Goal: Information Seeking & Learning: Learn about a topic

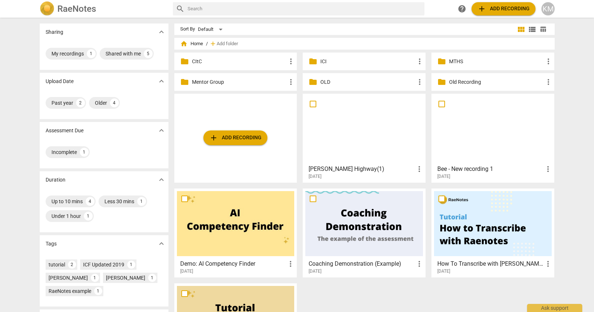
click at [500, 59] on p "MTHS" at bounding box center [496, 62] width 95 height 8
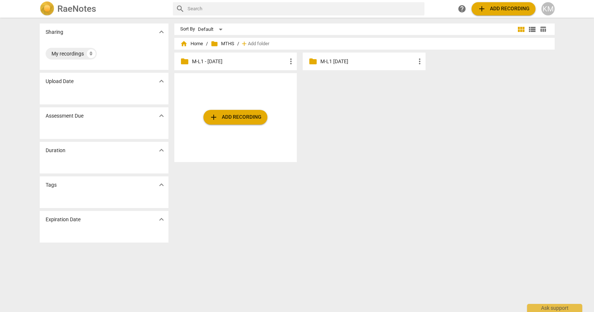
click at [264, 65] on p "M-L1 - [DATE]" at bounding box center [239, 62] width 95 height 8
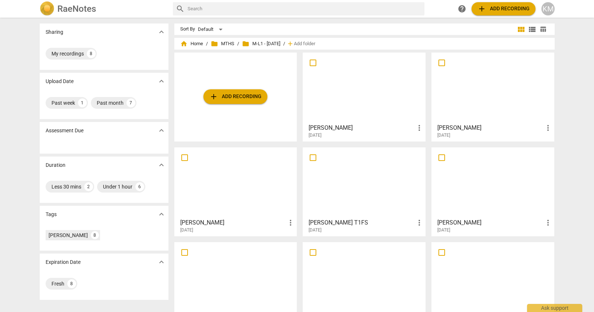
scroll to position [25, 0]
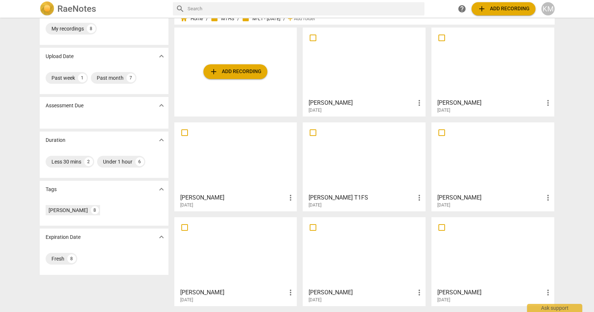
click at [269, 241] on div at bounding box center [236, 252] width 118 height 65
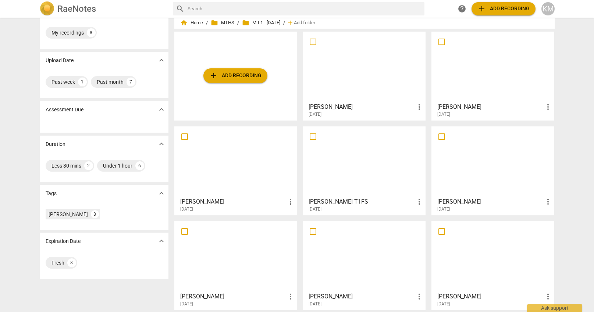
scroll to position [25, 0]
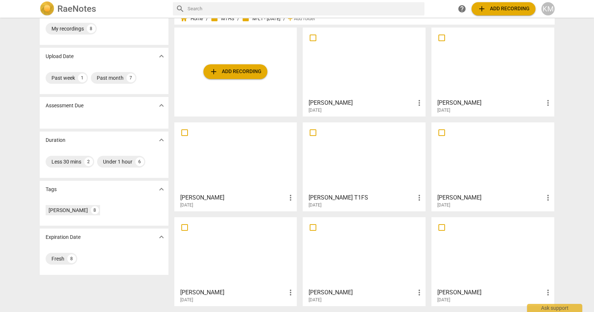
click at [482, 247] on div at bounding box center [493, 252] width 118 height 65
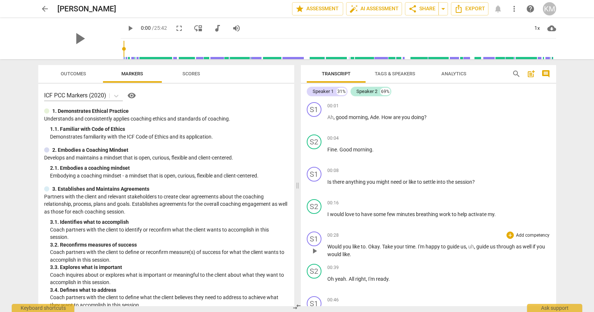
scroll to position [4, 0]
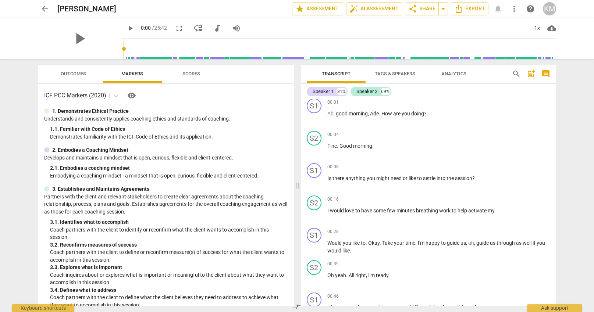
click at [44, 7] on span "arrow_back" at bounding box center [44, 8] width 9 height 9
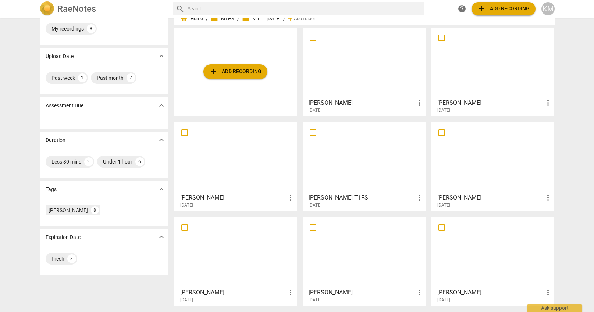
scroll to position [18, 0]
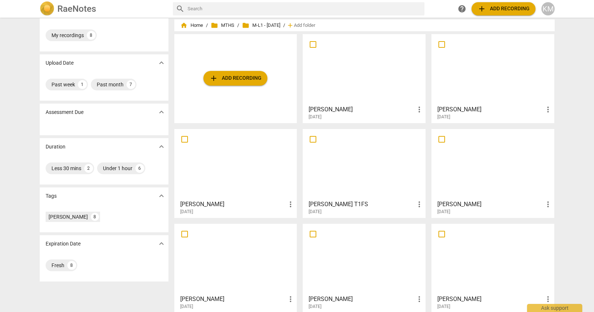
click at [488, 268] on div at bounding box center [493, 258] width 118 height 65
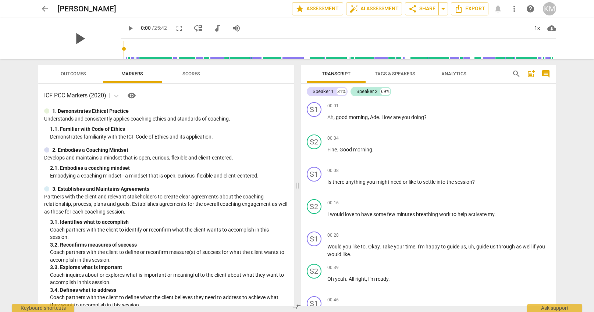
click at [78, 38] on span "play_arrow" at bounding box center [79, 38] width 19 height 19
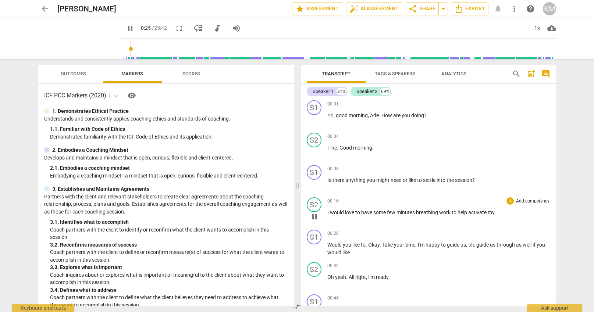
click at [522, 201] on p "Add competency" at bounding box center [532, 201] width 35 height 7
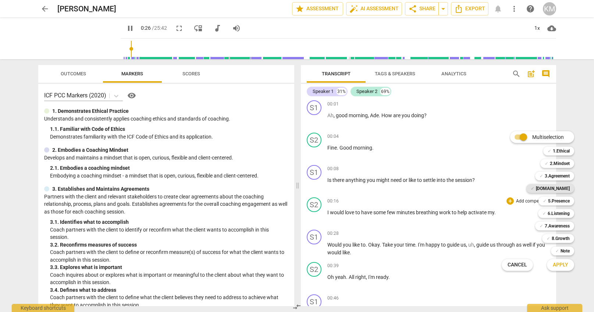
click at [558, 189] on b "[DOMAIN_NAME]" at bounding box center [553, 188] width 34 height 9
click at [558, 266] on span "Apply" at bounding box center [559, 264] width 15 height 7
type input "29"
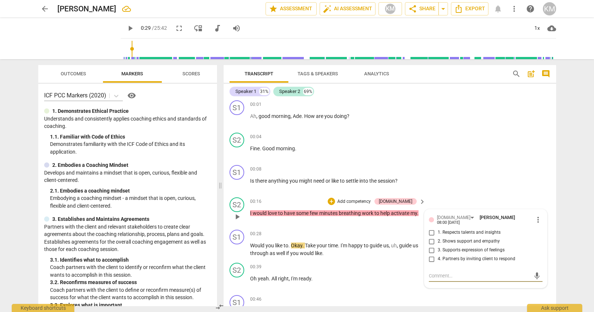
click at [431, 248] on input "3. Supports expression of feelings" at bounding box center [432, 250] width 12 height 9
checkbox input "true"
click at [448, 289] on div "S2 play_arrow pause 00:39 + Add competency keyboard_arrow_right Oh yeah . All r…" at bounding box center [389, 276] width 332 height 32
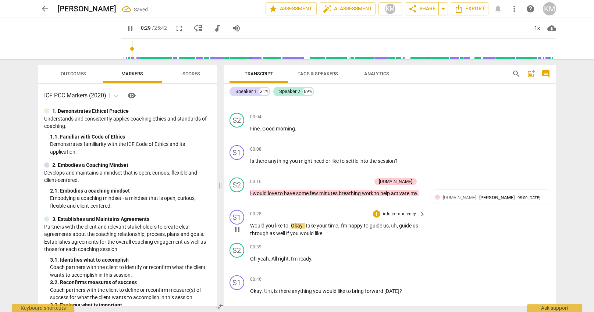
scroll to position [20, 0]
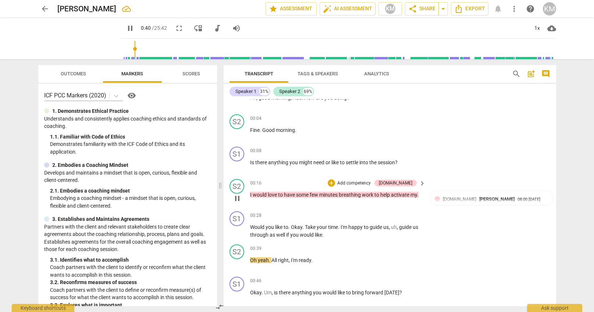
click at [300, 192] on span "some" at bounding box center [303, 195] width 14 height 6
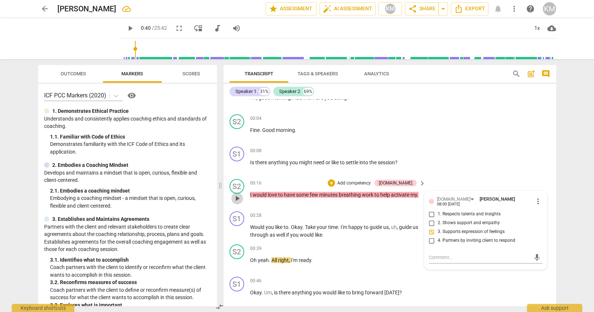
click at [236, 197] on span "play_arrow" at bounding box center [237, 198] width 9 height 9
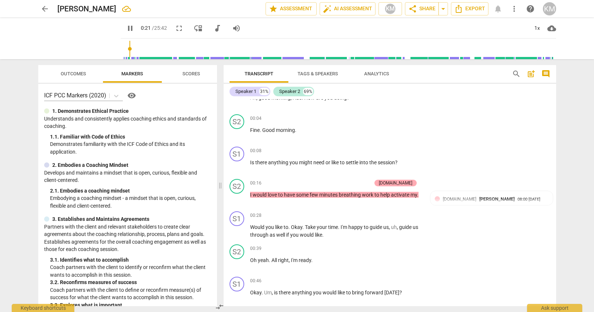
click at [410, 184] on div "[DOMAIN_NAME]" at bounding box center [395, 183] width 33 height 7
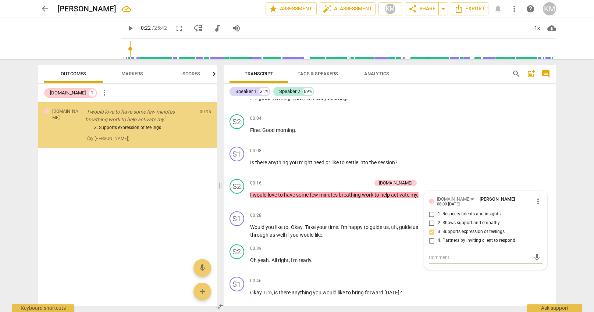
click at [541, 200] on span "more_vert" at bounding box center [537, 201] width 9 height 9
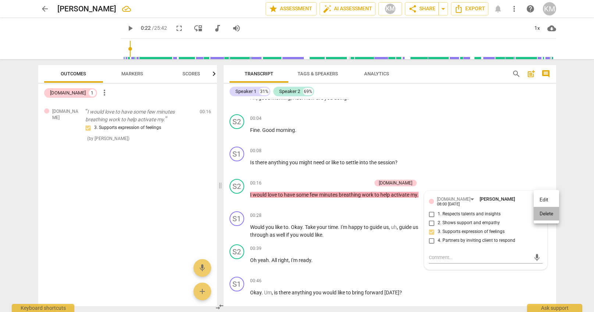
click at [547, 214] on li "Delete" at bounding box center [545, 214] width 25 height 14
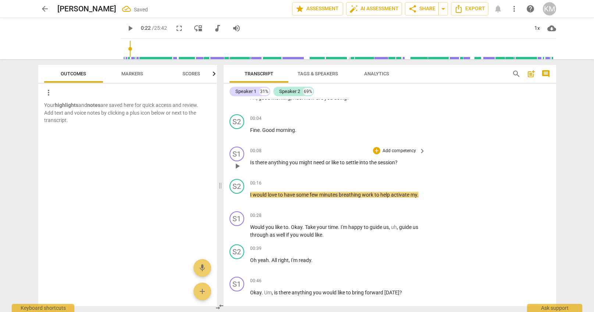
click at [358, 162] on span "settle" at bounding box center [353, 163] width 14 height 6
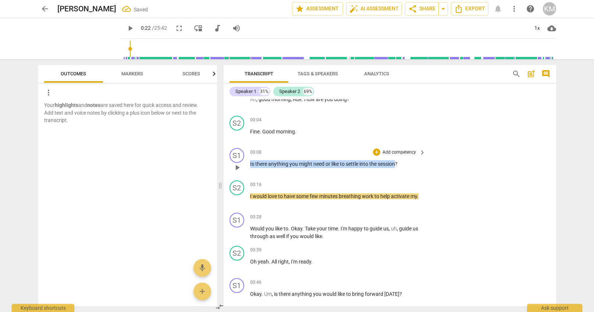
click at [358, 162] on span "settle" at bounding box center [353, 164] width 14 height 6
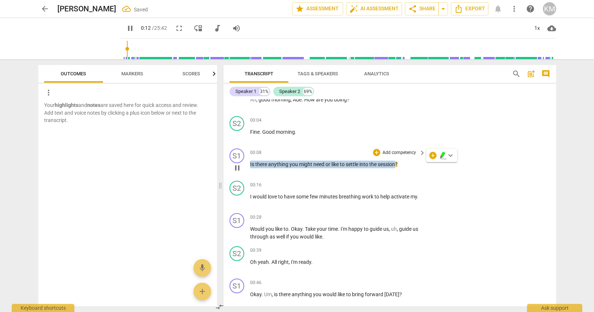
scroll to position [19, 0]
click at [402, 151] on p "Add competency" at bounding box center [399, 151] width 35 height 7
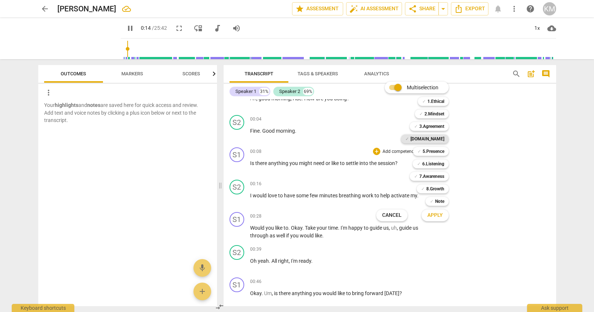
click at [433, 142] on b "[DOMAIN_NAME]" at bounding box center [427, 139] width 34 height 9
click at [438, 215] on span "Apply" at bounding box center [434, 215] width 15 height 7
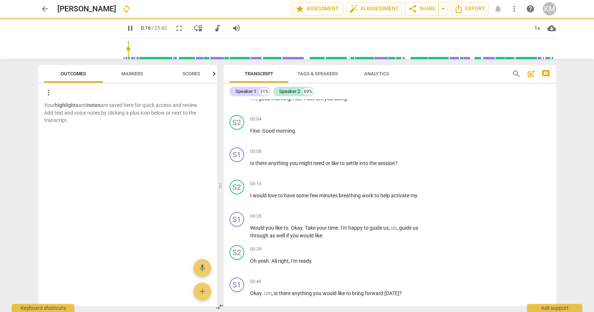
type input "17"
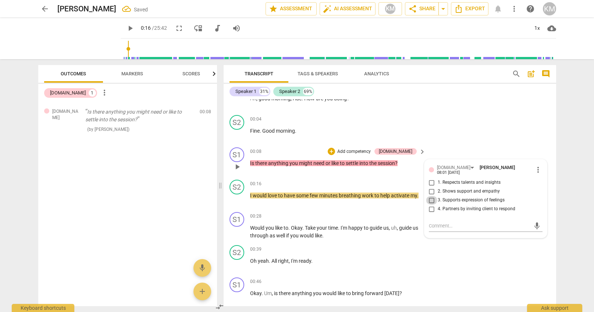
click at [434, 199] on input "3. Supports expression of feelings" at bounding box center [432, 200] width 12 height 9
checkbox input "true"
click at [449, 261] on div "S2 play_arrow pause 00:39 + Add competency keyboard_arrow_right Oh yeah . All r…" at bounding box center [389, 258] width 332 height 32
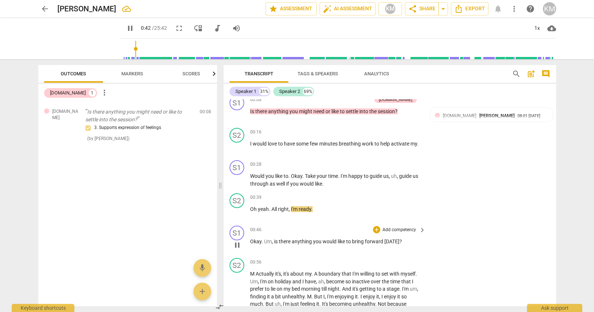
scroll to position [72, 0]
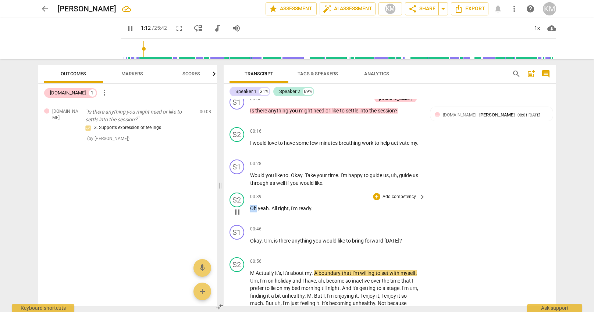
drag, startPoint x: 251, startPoint y: 208, endPoint x: 257, endPoint y: 209, distance: 5.9
click at [257, 209] on span "Oh" at bounding box center [254, 208] width 8 height 6
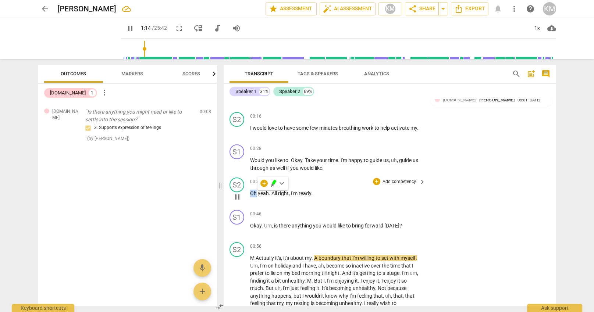
scroll to position [89, 0]
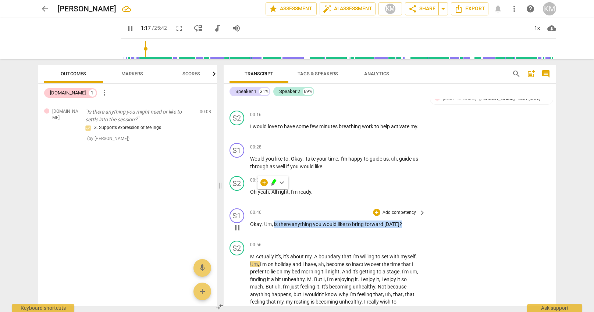
drag, startPoint x: 274, startPoint y: 224, endPoint x: 404, endPoint y: 226, distance: 130.5
click at [404, 226] on p "Okay . Um , is there anything you would like to bring forward [DATE] ?" at bounding box center [336, 225] width 172 height 8
click at [393, 213] on p "Add competency" at bounding box center [399, 213] width 35 height 7
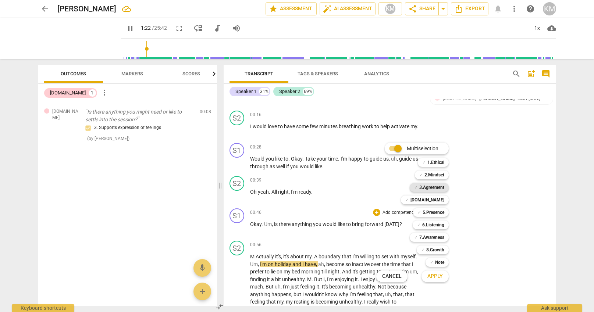
click at [440, 187] on b "3.Agreement" at bounding box center [431, 187] width 25 height 9
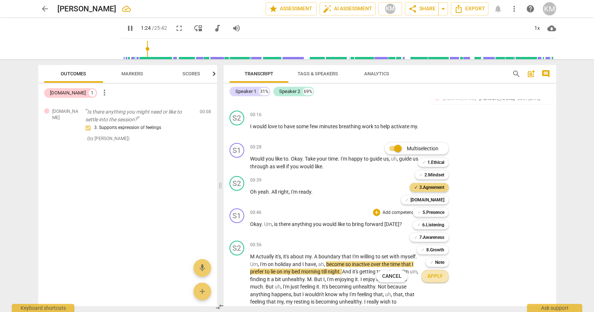
click at [439, 278] on span "Apply" at bounding box center [434, 276] width 15 height 7
type input "85"
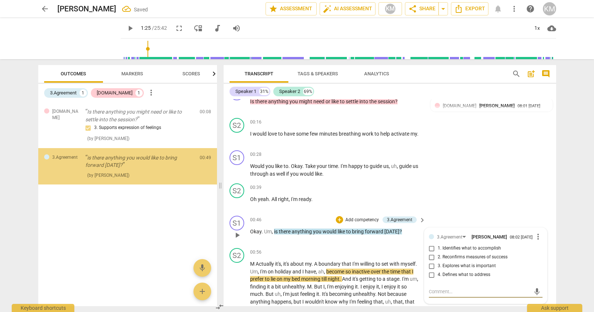
scroll to position [79, 0]
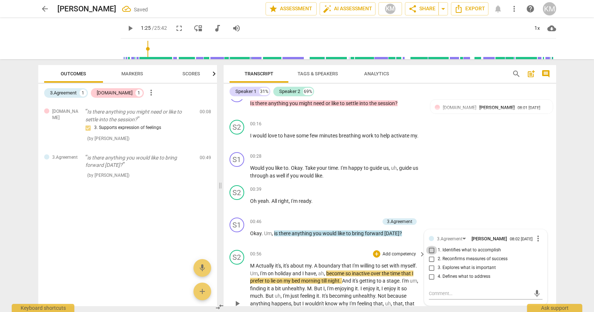
drag, startPoint x: 432, startPoint y: 254, endPoint x: 424, endPoint y: 253, distance: 8.5
click at [432, 254] on input "1. Identifies what to accomplish" at bounding box center [432, 250] width 12 height 9
checkbox input "true"
click at [480, 196] on div "S2 play_arrow pause 00:39 + Add competency keyboard_arrow_right Oh yeah . All r…" at bounding box center [389, 198] width 332 height 32
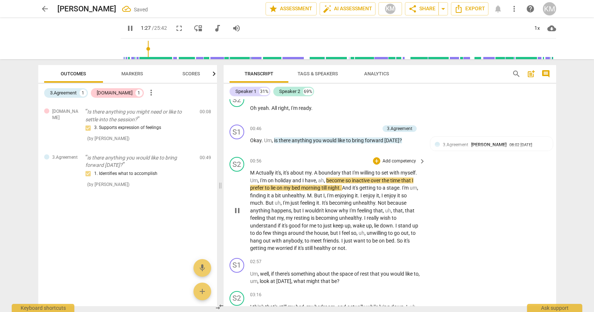
scroll to position [177, 0]
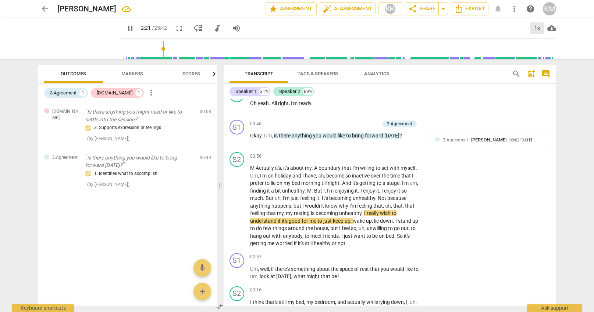
click at [534, 29] on div "1x" at bounding box center [537, 28] width 14 height 12
click at [542, 60] on li "1.25x" at bounding box center [542, 57] width 25 height 14
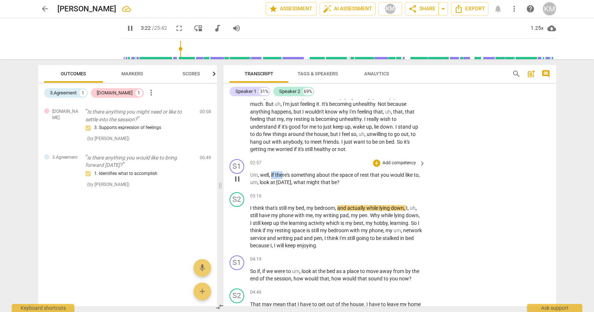
scroll to position [271, 0]
drag, startPoint x: 271, startPoint y: 174, endPoint x: 340, endPoint y: 183, distance: 69.0
click at [340, 183] on p "Um , well , if there's something about the space of rest that you would like to…" at bounding box center [336, 178] width 172 height 15
click at [406, 162] on p "Add competency" at bounding box center [399, 163] width 35 height 7
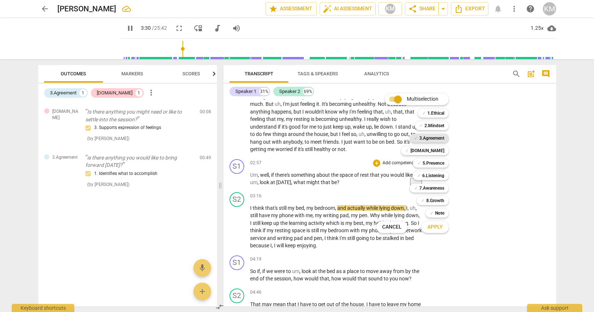
click at [441, 139] on b "3.Agreement" at bounding box center [431, 138] width 25 height 9
click at [434, 228] on span "Apply" at bounding box center [434, 226] width 15 height 7
type input "215"
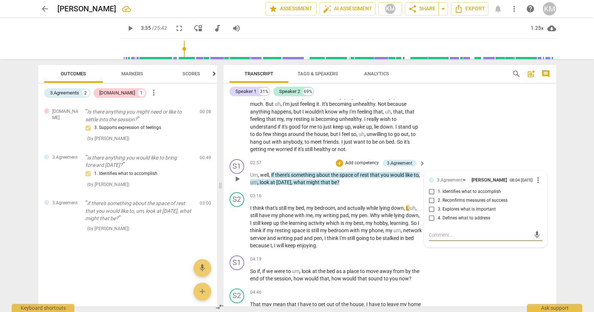
click at [432, 193] on input "1. Identifies what to accomplish" at bounding box center [432, 191] width 12 height 9
checkbox input "true"
click at [447, 237] on textarea at bounding box center [480, 235] width 102 height 7
type textarea "W"
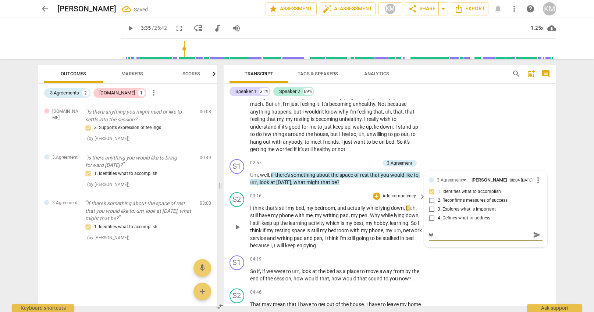
type textarea "Wh"
type textarea "Wha"
type textarea "Whay"
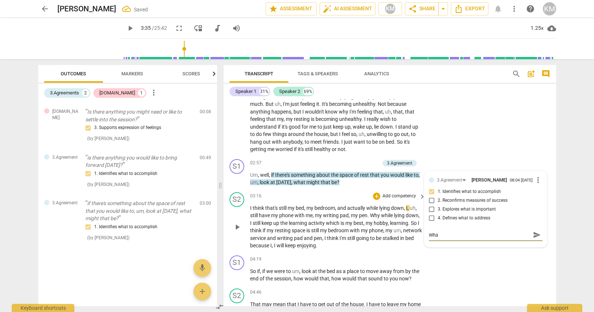
type textarea "Whay"
type textarea "Whay t"
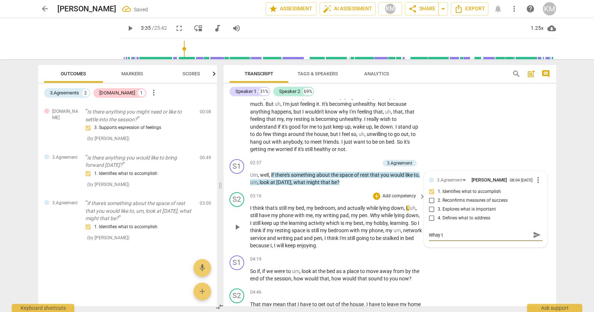
type textarea "Whay to"
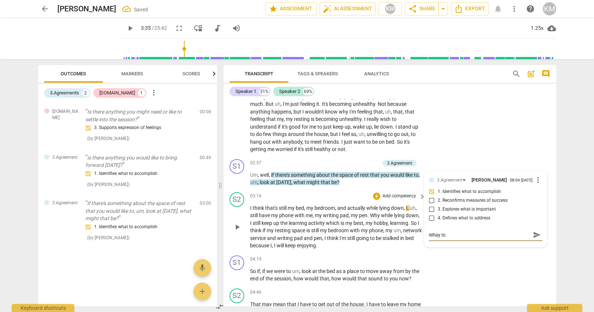
type textarea "Whay to"
type textarea "Whay t"
type textarea "Whay"
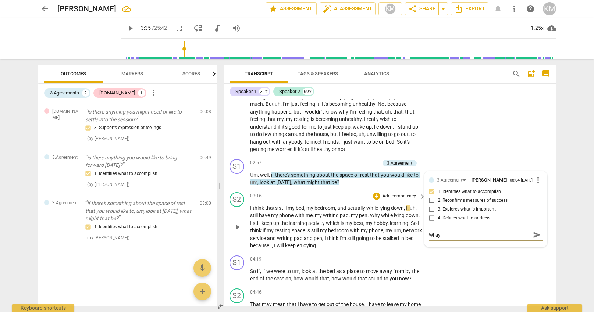
type textarea "Whay"
type textarea "Wha"
type textarea "Wh"
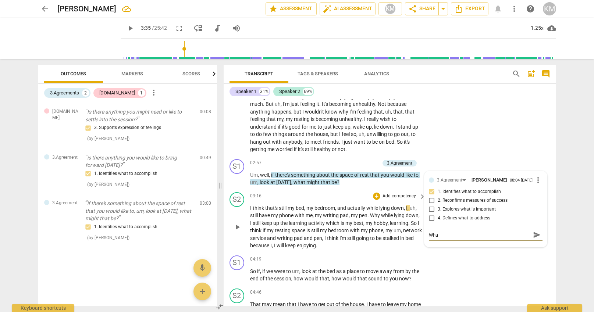
type textarea "Wh"
type textarea "W"
type textarea "Wa"
type textarea "Way"
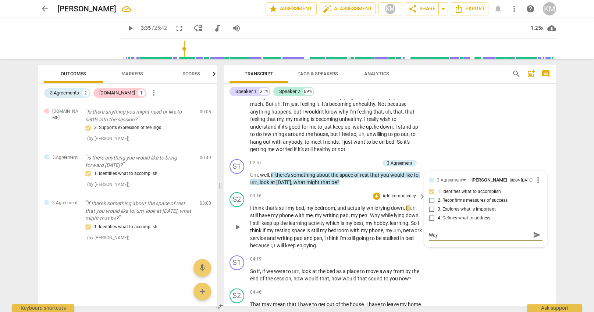
type textarea "Way"
type textarea "Way t"
type textarea "Way to"
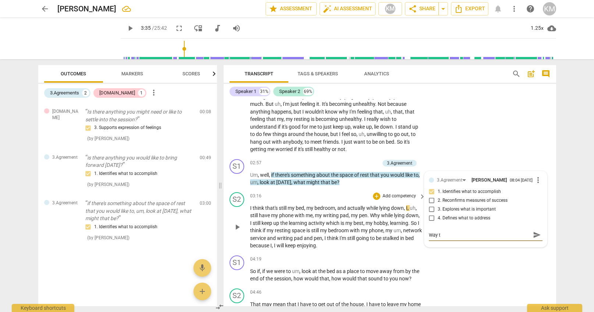
type textarea "Way to"
type textarea "Way to s"
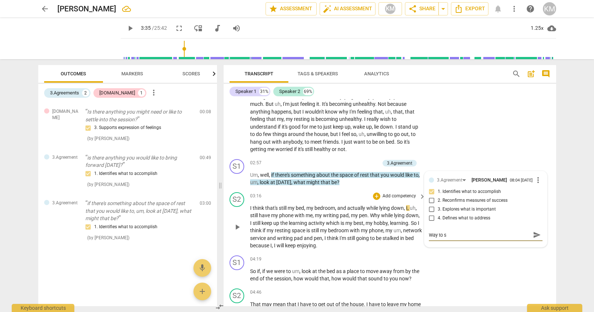
type textarea "Way to st"
type textarea "Way to sta"
type textarea "Way to stay"
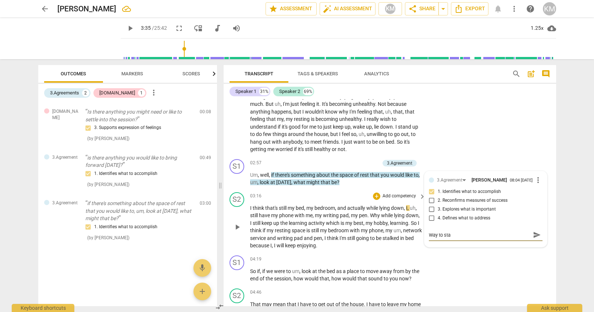
type textarea "Way to stay"
type textarea "Way to stay w"
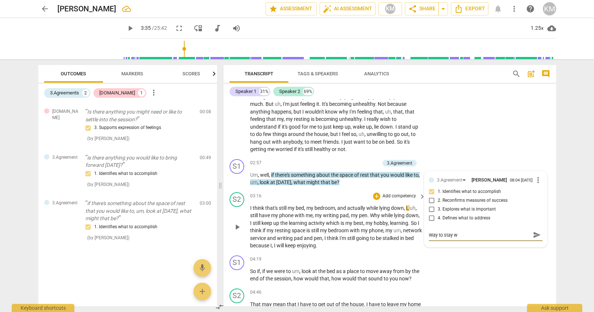
type textarea "Way to stay wi"
type textarea "Way to stay wit"
type textarea "Way to stay with"
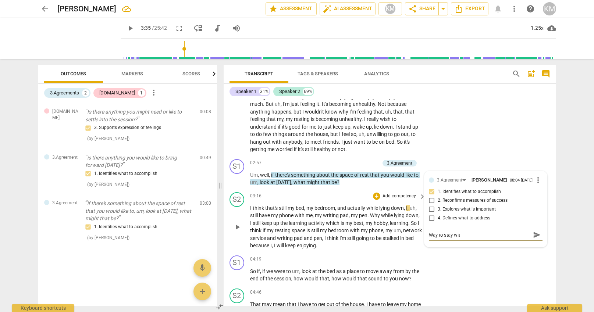
type textarea "Way to stay with"
type textarea "Way to stay with i"
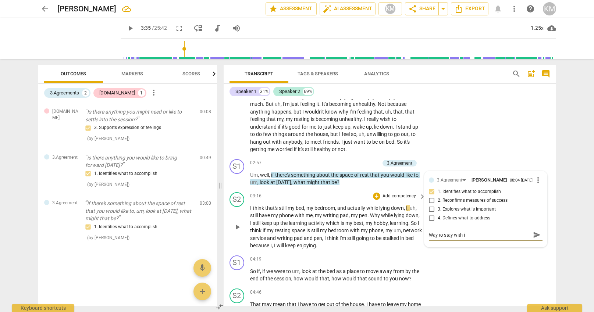
type textarea "Way to stay with it"
type textarea "Way to stay with it,"
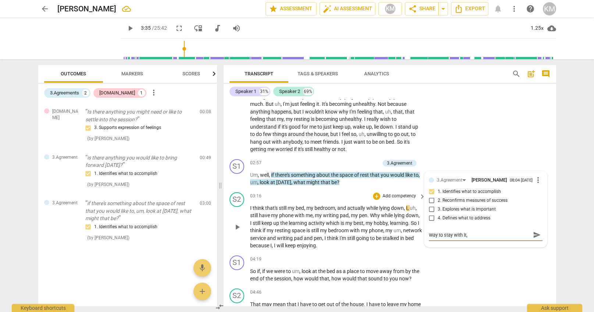
type textarea "Way to stay with it,"
type textarea "Way to stay with it, s"
type textarea "Way to stay with it, st"
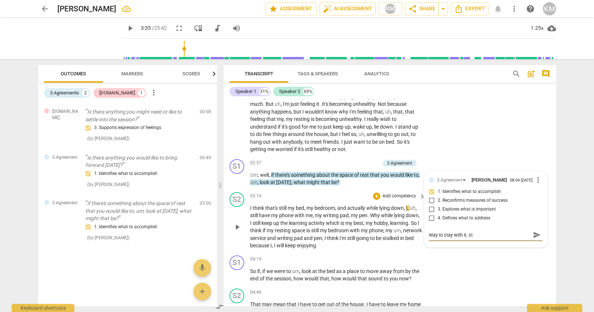
type textarea "Way to stay with it, sti"
type textarea "Way to stay with it, stil"
type textarea "Way to stay with it, still"
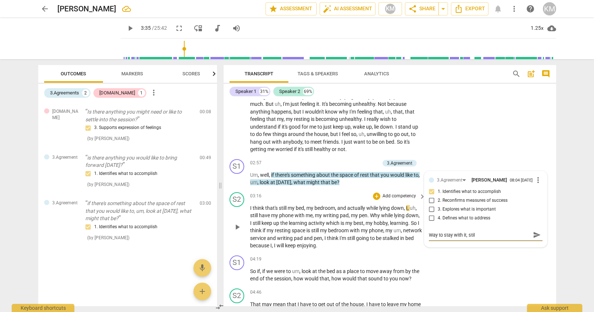
type textarea "Way to stay with it, still"
type textarea "Way to stay with it, still t"
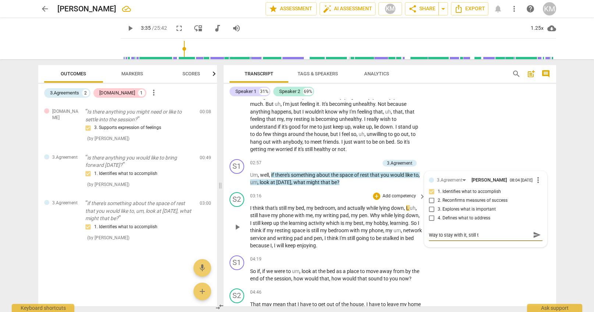
type textarea "Way to stay with it, still tr"
type textarea "Way to stay with it, still try"
type textarea "Way to stay with it, still tryi"
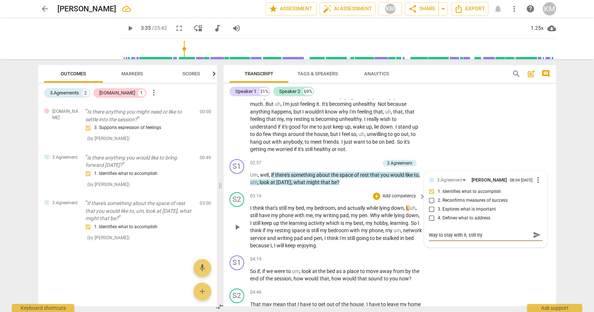
type textarea "Way to stay with it, still tryi"
type textarea "Way to stay with it, still tryin"
type textarea "Way to stay with it, still trying"
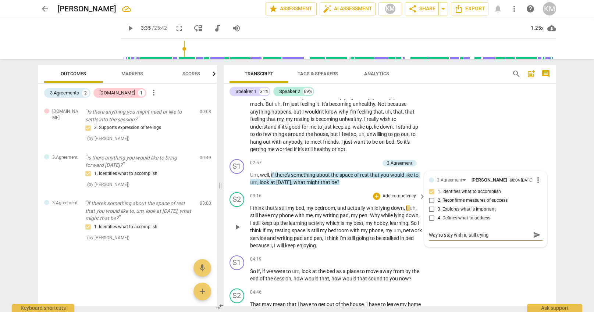
type textarea "Way to stay with it, still trying"
type textarea "Way to stay with it, still trying t"
type textarea "Way to stay with it, still trying to"
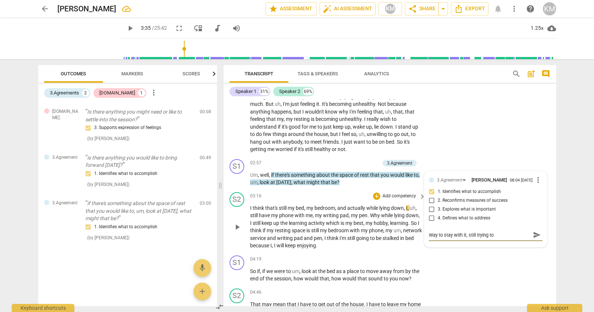
type textarea "Way to stay with it, still trying to"
type textarea "Way to stay with it, still trying to g"
type textarea "Way to stay with it, still trying to ge"
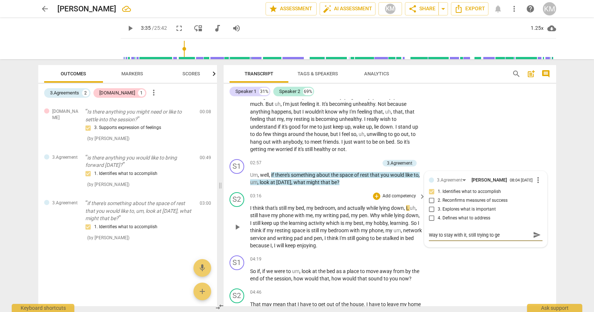
type textarea "Way to stay with it, still trying to get"
type textarea "Way to stay with it, still trying to get t"
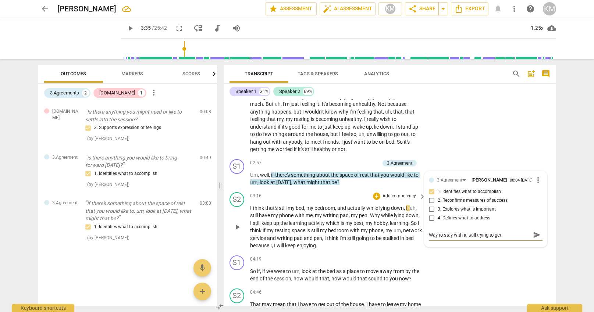
type textarea "Way to stay with it, still trying to get t"
type textarea "Way to stay with it, still trying to get th"
type textarea "Way to stay with it, still trying to get the"
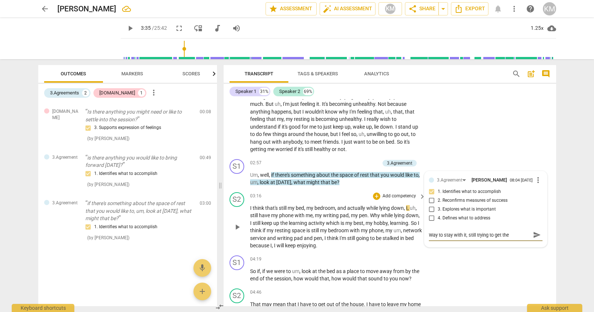
type textarea "Way to stay with it, still trying to get the"
type textarea "Way to stay with it, still trying to get the t"
type textarea "Way to stay with it, still trying to get the to"
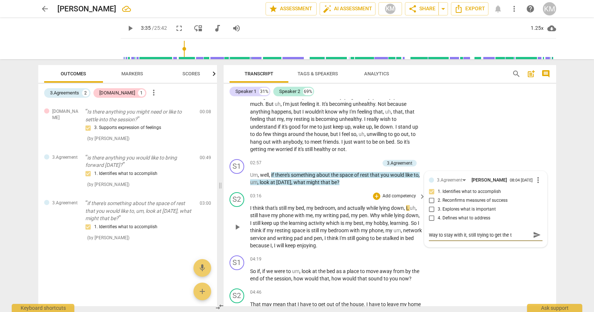
type textarea "Way to stay with it, still trying to get the to"
type textarea "Way to stay with it, still trying to get the top"
type textarea "Way to stay with it, still trying to get the topi"
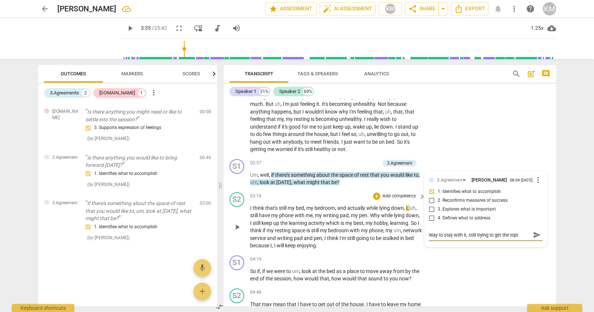
type textarea "Way to stay with it, still trying to get the topic"
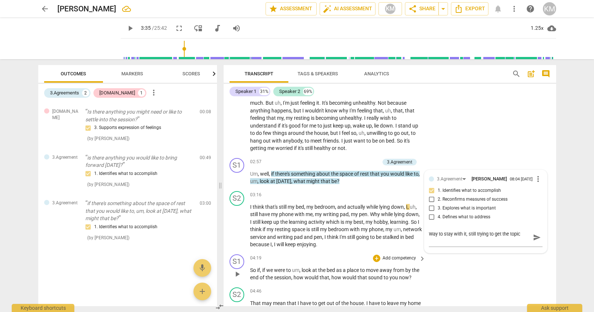
click at [463, 271] on div "S1 play_arrow pause 04:19 + Add competency keyboard_arrow_right So if , if we w…" at bounding box center [389, 267] width 332 height 33
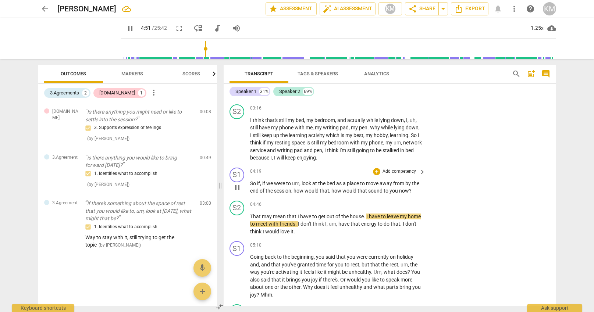
scroll to position [359, 0]
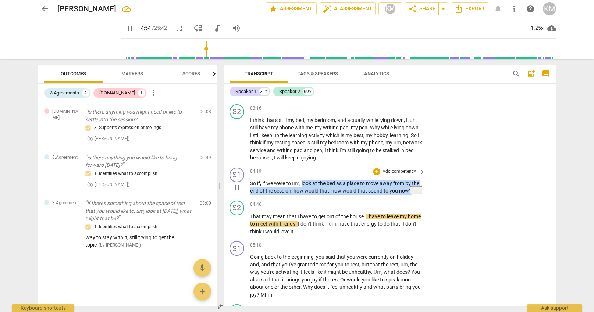
drag, startPoint x: 303, startPoint y: 183, endPoint x: 414, endPoint y: 194, distance: 111.9
click at [414, 194] on p "So if , if we were to um , look at the bed as a place to move away from by the …" at bounding box center [336, 187] width 172 height 15
click at [400, 171] on p "Add competency" at bounding box center [399, 171] width 35 height 7
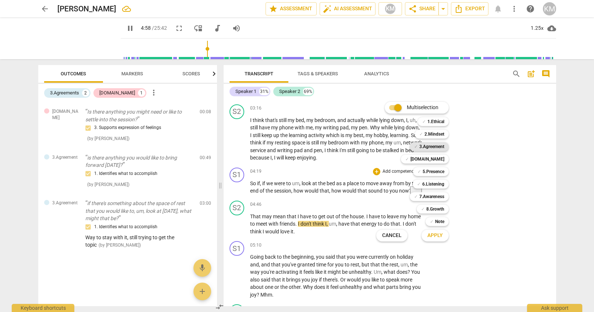
click at [432, 147] on b "3.Agreement" at bounding box center [431, 146] width 25 height 9
click at [440, 239] on span "Apply" at bounding box center [434, 235] width 15 height 7
type input "304"
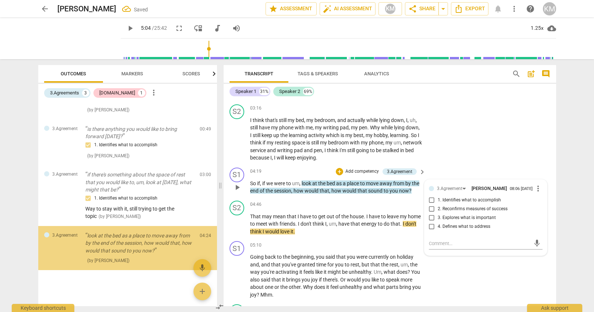
scroll to position [29, 0]
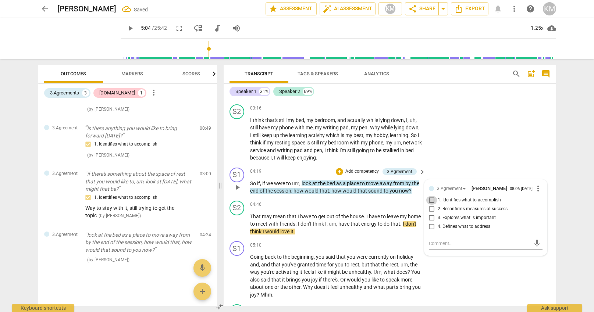
click at [432, 204] on input "1. Identifies what to accomplish" at bounding box center [432, 200] width 12 height 9
checkbox input "true"
click at [459, 287] on div "S1 play_arrow pause 05:10 + Add competency keyboard_arrow_right Going back to t…" at bounding box center [389, 269] width 332 height 63
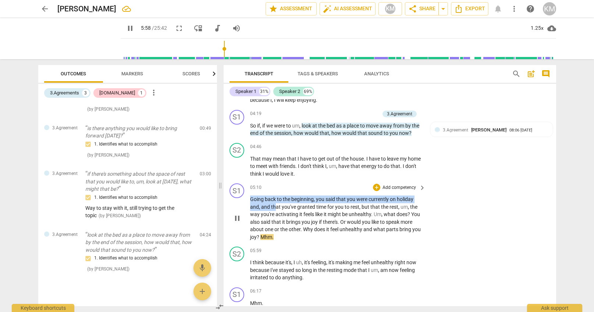
scroll to position [417, 0]
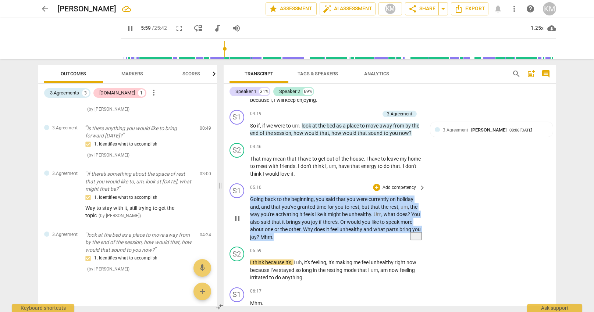
drag, startPoint x: 262, startPoint y: 204, endPoint x: 299, endPoint y: 239, distance: 50.2
click at [300, 239] on p "Going back to the beginning , you said that you were currently on holiday and ,…" at bounding box center [336, 218] width 172 height 45
click at [409, 187] on p "Add competency" at bounding box center [399, 188] width 35 height 7
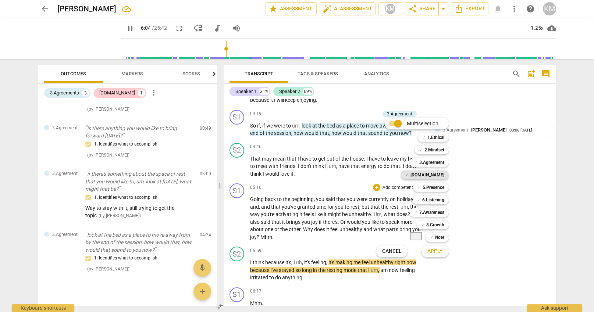
click at [439, 175] on b "[DOMAIN_NAME]" at bounding box center [427, 175] width 34 height 9
click at [435, 187] on b "5.Presence" at bounding box center [433, 187] width 22 height 9
click at [434, 200] on b "6.Listening" at bounding box center [433, 200] width 22 height 9
click at [432, 163] on b "3.Agreement" at bounding box center [431, 162] width 25 height 9
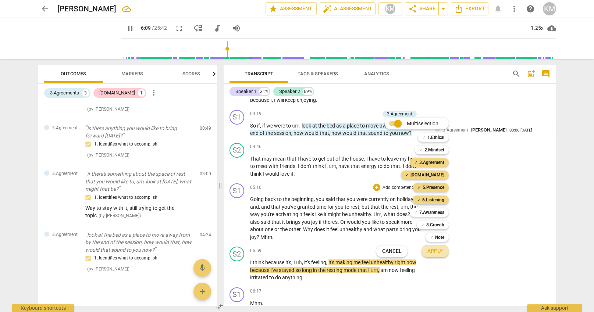
click at [440, 250] on span "Apply" at bounding box center [434, 251] width 15 height 7
type input "370"
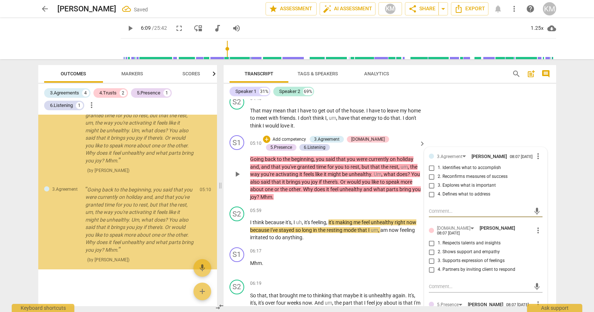
scroll to position [466, 0]
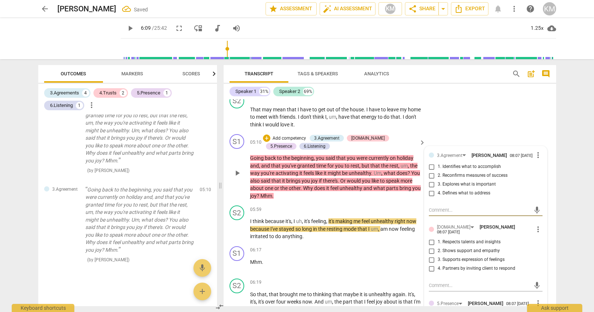
drag, startPoint x: 433, startPoint y: 169, endPoint x: 434, endPoint y: 176, distance: 7.2
click at [433, 169] on input "1. Identifies what to accomplish" at bounding box center [432, 166] width 12 height 9
checkbox input "true"
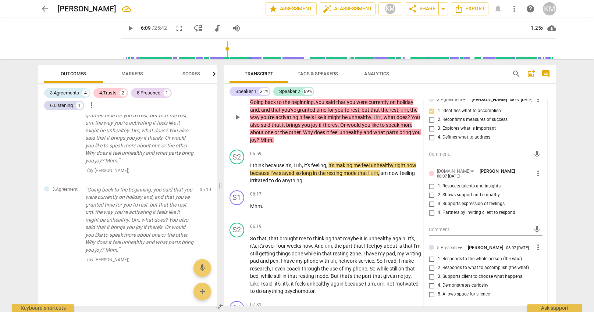
scroll to position [525, 0]
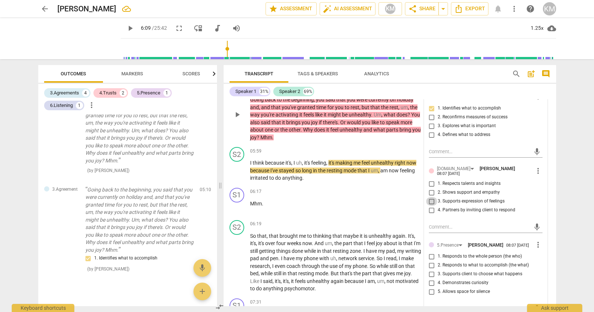
drag, startPoint x: 432, startPoint y: 202, endPoint x: 442, endPoint y: 210, distance: 12.5
click at [433, 203] on input "3. Supports expression of feelings" at bounding box center [432, 201] width 12 height 9
checkbox input "true"
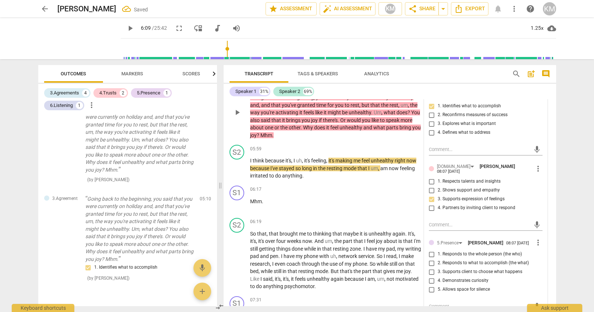
scroll to position [418, 0]
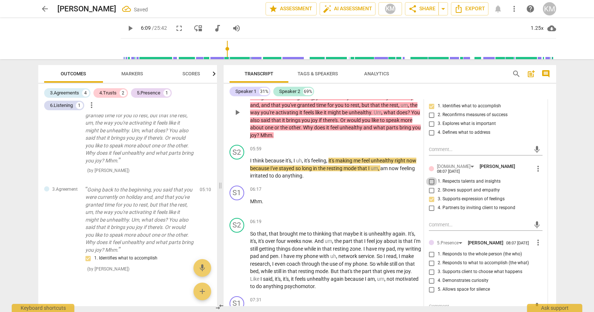
click at [432, 182] on input "1. Respects talents and insights" at bounding box center [432, 181] width 12 height 9
checkbox input "true"
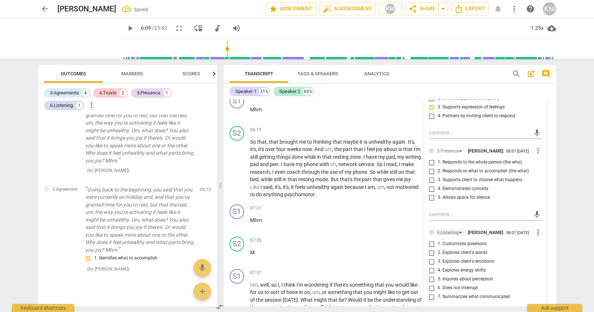
scroll to position [618, 0]
drag, startPoint x: 432, startPoint y: 180, endPoint x: 435, endPoint y: 189, distance: 9.5
click at [433, 180] on input "3. Supports client to choose what happens" at bounding box center [432, 180] width 12 height 9
checkbox input "true"
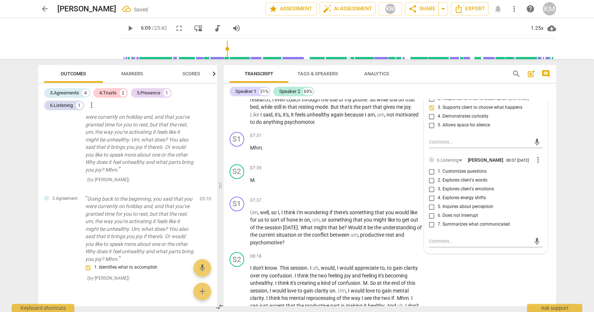
scroll to position [436, 0]
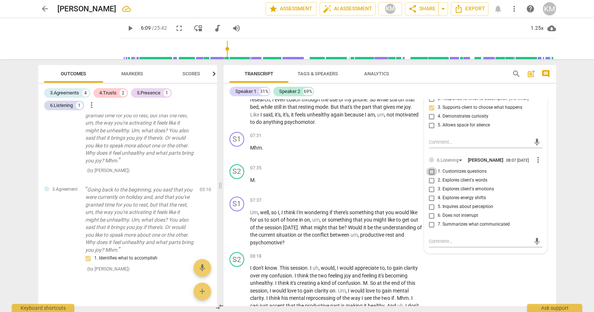
click at [431, 171] on input "1. Customizes questions" at bounding box center [432, 171] width 12 height 9
checkbox input "true"
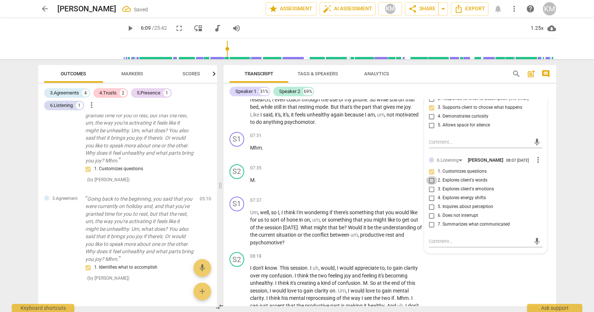
click at [432, 181] on input "2. Explores client's words" at bounding box center [432, 180] width 12 height 9
checkbox input "true"
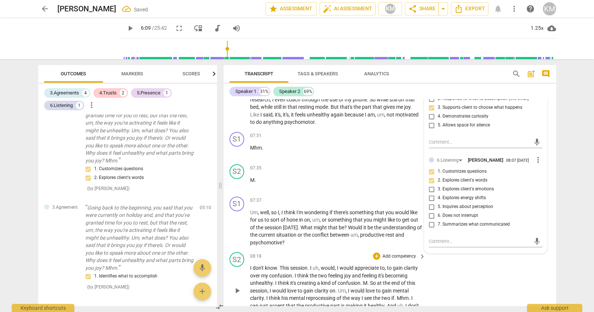
click at [475, 281] on div "S2 play_arrow pause 08:18 + Add competency keyboard_arrow_right I don't know . …" at bounding box center [389, 284] width 332 height 71
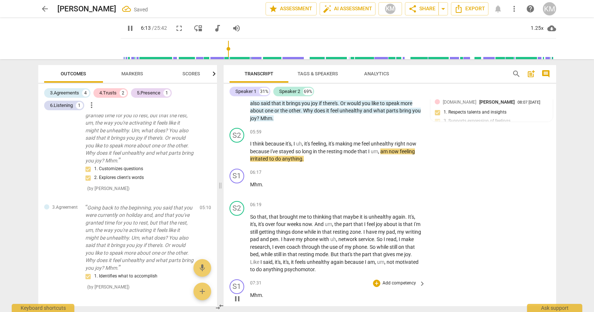
scroll to position [543, 0]
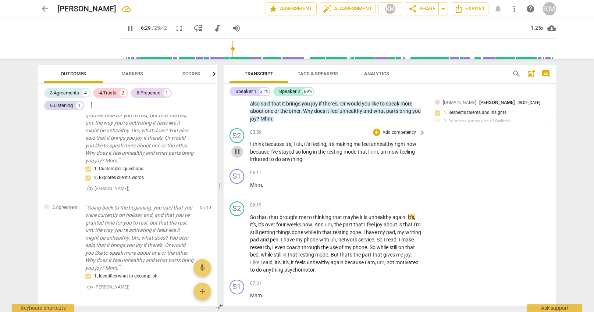
click at [238, 151] on span "pause" at bounding box center [237, 151] width 9 height 9
click at [238, 151] on span "play_arrow" at bounding box center [237, 151] width 9 height 9
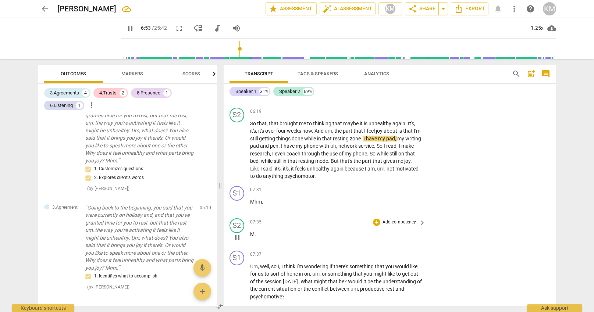
scroll to position [641, 0]
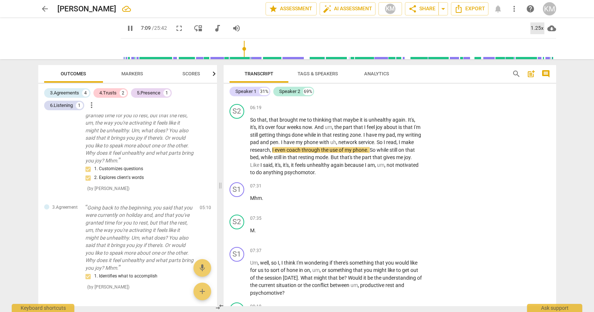
click at [540, 28] on div "1.25x" at bounding box center [537, 28] width 14 height 12
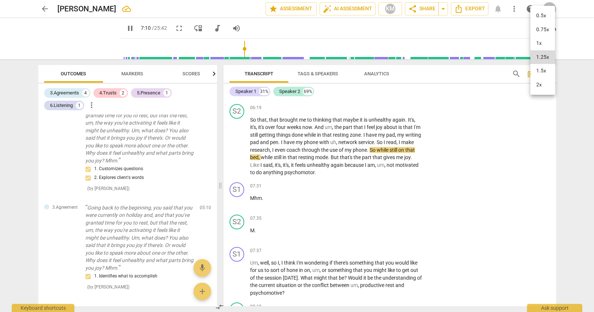
click at [545, 42] on li "1x" at bounding box center [542, 43] width 25 height 14
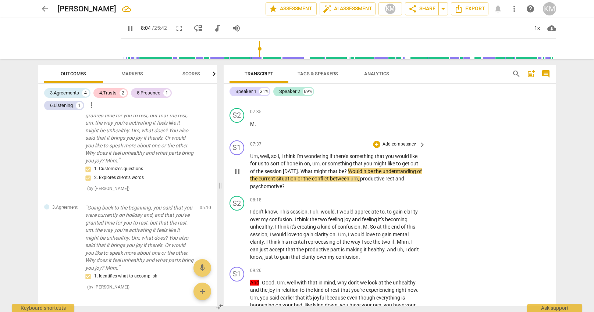
scroll to position [747, 0]
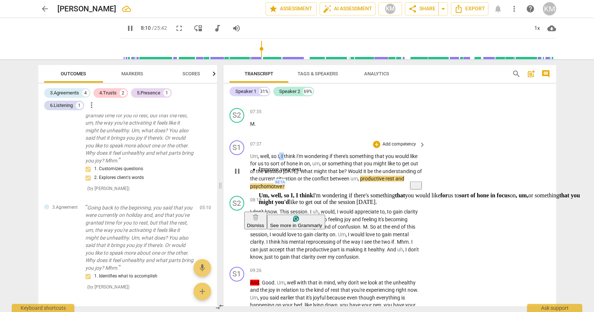
drag, startPoint x: 279, startPoint y: 156, endPoint x: 285, endPoint y: 156, distance: 5.9
click at [285, 156] on p "Um , well , so I , I think I'm wondering if there's something that you would li…" at bounding box center [336, 172] width 172 height 38
click at [285, 156] on span "think" at bounding box center [290, 156] width 12 height 6
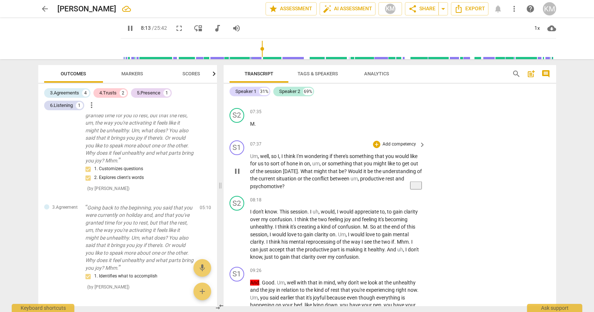
click at [477, 172] on div "S1 play_arrow pause 07:37 + Add competency keyboard_arrow_right Um , well , so …" at bounding box center [389, 165] width 332 height 56
click at [406, 144] on p "Add competency" at bounding box center [399, 144] width 35 height 7
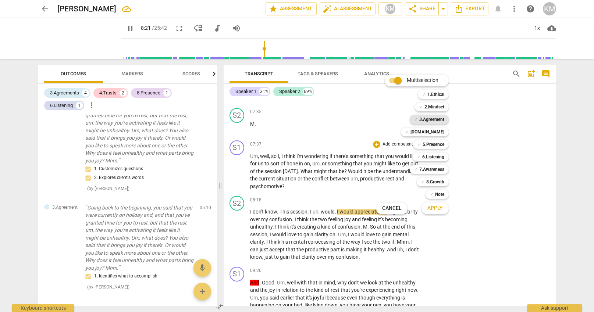
click at [439, 119] on b "3.Agreement" at bounding box center [431, 119] width 25 height 9
click at [439, 133] on b "[DOMAIN_NAME]" at bounding box center [427, 132] width 34 height 9
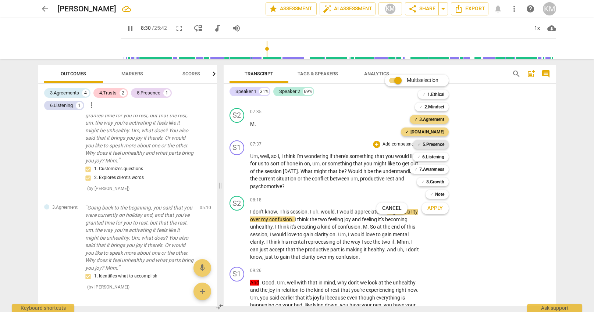
click at [434, 145] on b "5.Presence" at bounding box center [433, 144] width 22 height 9
click at [432, 157] on b "6.Listening" at bounding box center [433, 157] width 22 height 9
click at [432, 170] on b "7.Awareness" at bounding box center [431, 169] width 25 height 9
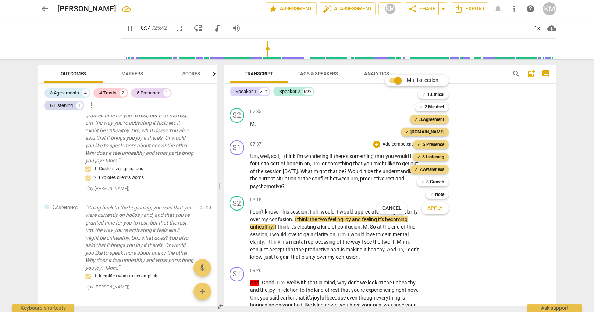
click at [438, 209] on span "Apply" at bounding box center [434, 208] width 15 height 7
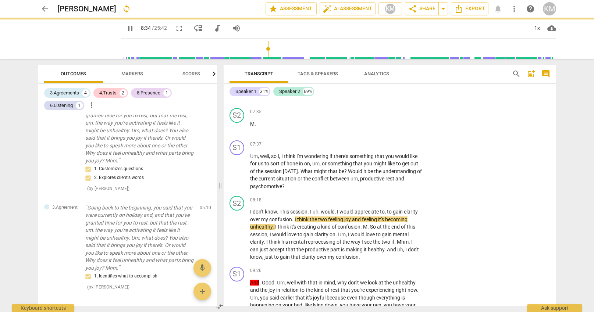
type input "515"
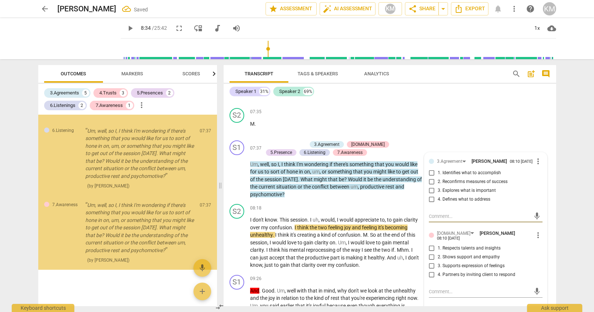
scroll to position [834, 0]
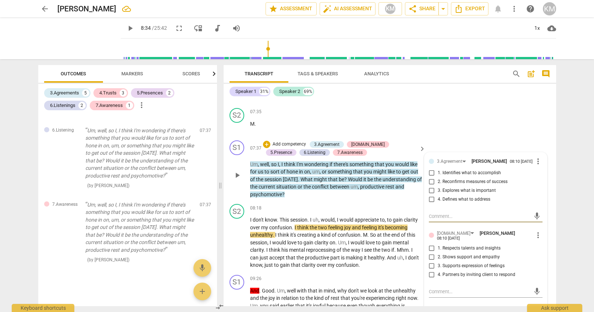
click at [434, 175] on input "1. Identifies what to accomplish" at bounding box center [432, 173] width 12 height 9
checkbox input "true"
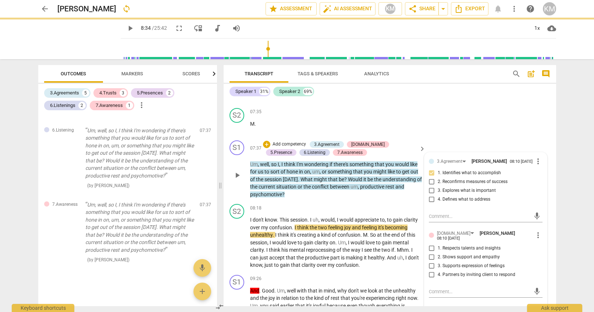
scroll to position [843, 0]
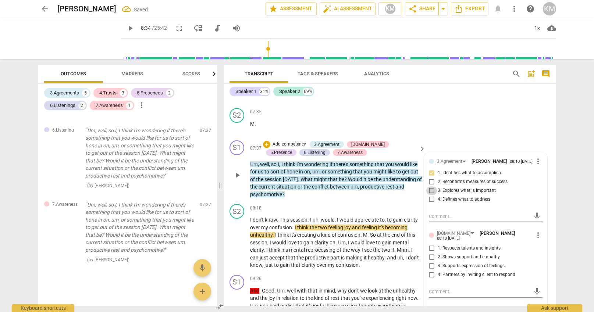
drag, startPoint x: 431, startPoint y: 193, endPoint x: 436, endPoint y: 219, distance: 26.9
click at [431, 193] on input "3. Explores what is important" at bounding box center [432, 190] width 12 height 9
checkbox input "true"
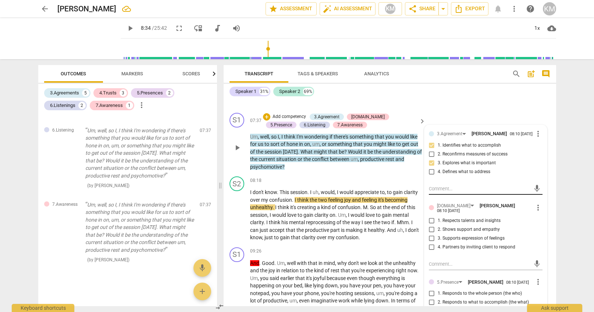
scroll to position [773, 0]
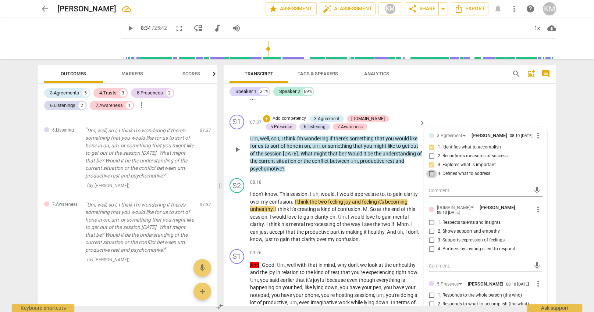
drag, startPoint x: 432, startPoint y: 176, endPoint x: 435, endPoint y: 201, distance: 25.2
click at [432, 177] on input "4. Defines what to address" at bounding box center [432, 173] width 12 height 9
checkbox input "true"
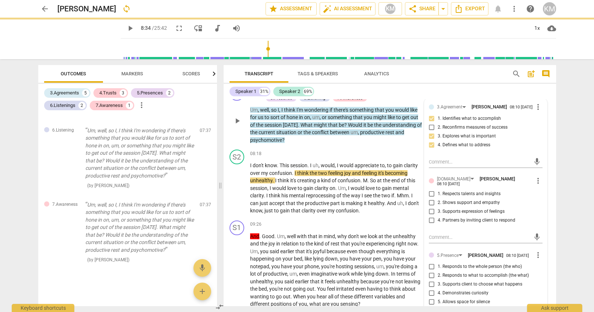
scroll to position [861, 0]
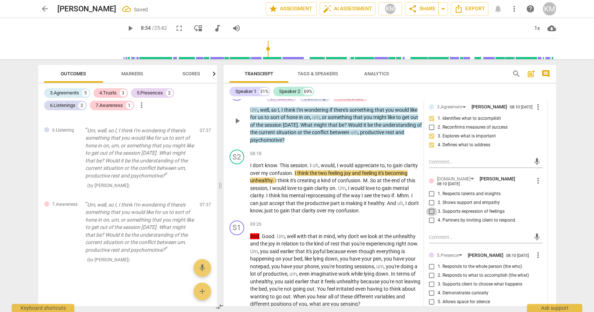
click at [432, 211] on input "3. Supports expression of feelings" at bounding box center [432, 211] width 12 height 9
checkbox input "true"
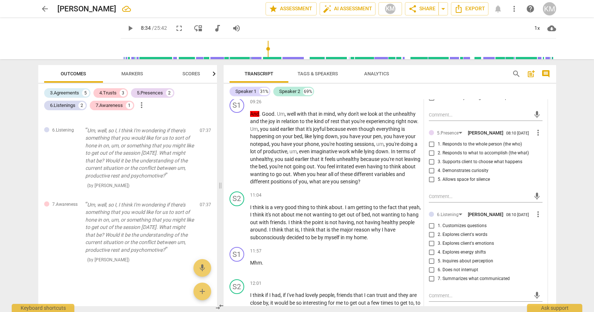
scroll to position [923, 0]
click at [431, 162] on input "3. Supports client to choose what happens" at bounding box center [432, 162] width 12 height 9
checkbox input "true"
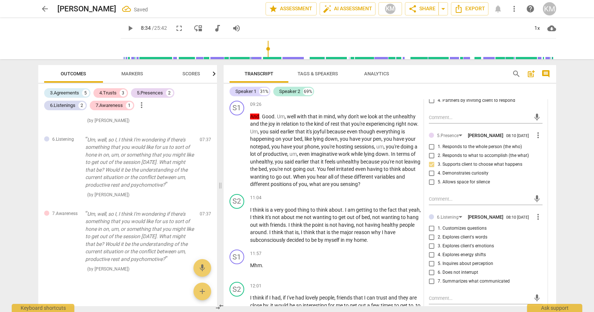
scroll to position [868, 0]
click at [432, 174] on input "4. Demonstrates curiosity" at bounding box center [432, 173] width 12 height 9
checkbox input "true"
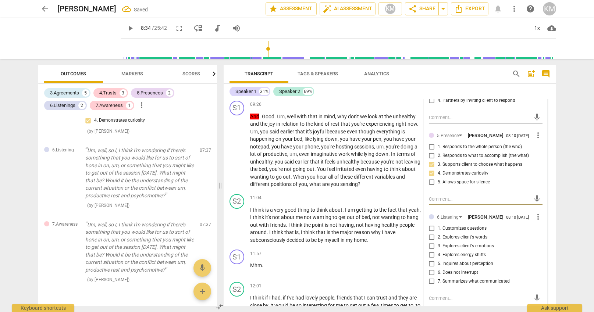
click at [440, 198] on textarea at bounding box center [480, 199] width 102 height 7
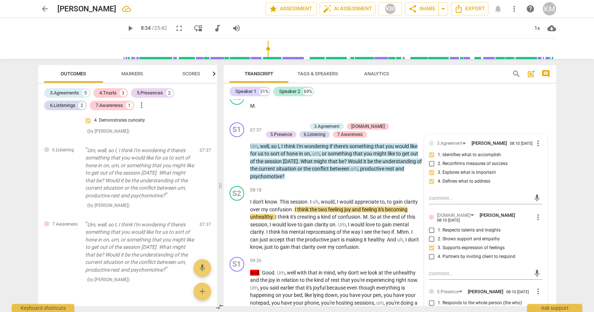
scroll to position [766, 0]
click at [474, 201] on textarea at bounding box center [480, 197] width 102 height 7
paste textarea "You're doing a fantastic job supporting the client to determine what she wants …"
type textarea "You're doing a fantastic job supporting the client to determine what she wants …"
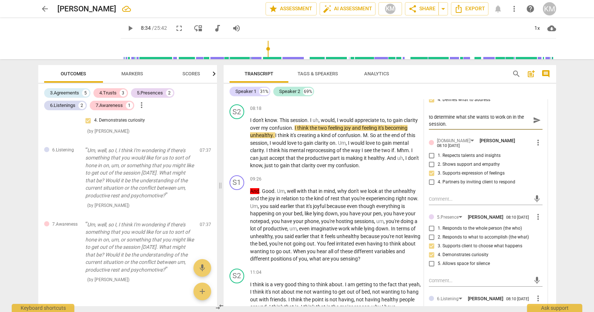
scroll to position [852, 0]
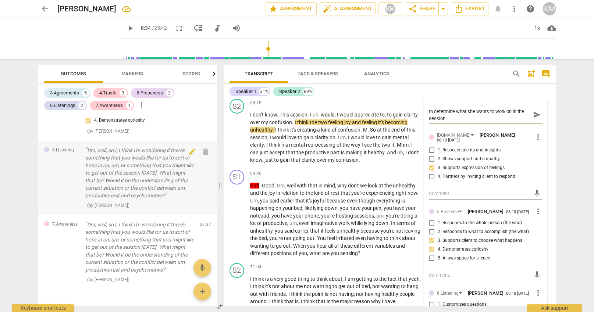
type textarea "You're doing a fantastic job supporting the client to determine what she wants …"
click at [455, 194] on textarea at bounding box center [480, 193] width 102 height 7
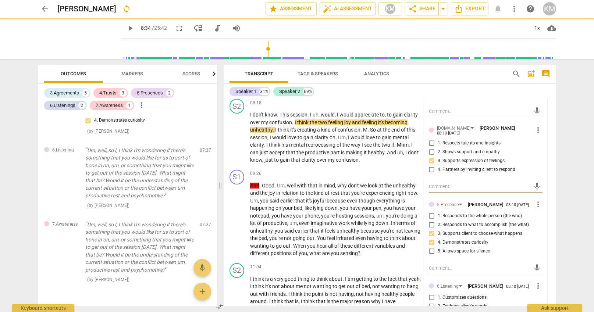
scroll to position [883, 0]
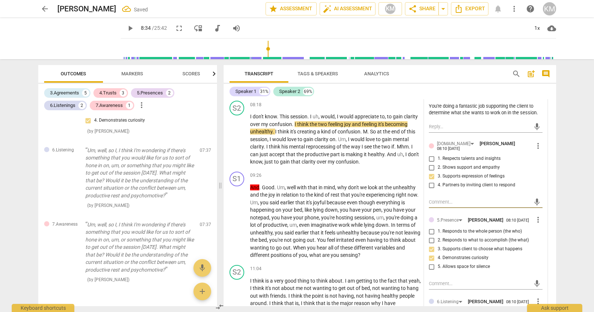
paste textarea "What you're doing is what I call sitting in a space, exploring and allowing the…"
type textarea "What you're doing is what I call sitting in a space, exploring and allowing the…"
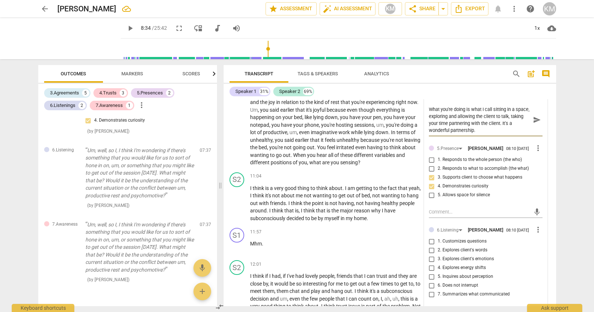
scroll to position [948, 0]
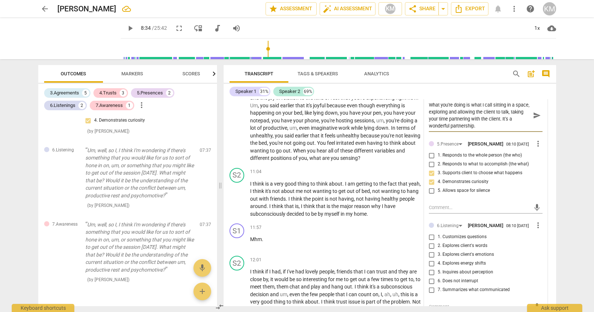
type textarea "What you're doing is what I call sitting in a space, exploring and allowing the…"
click at [450, 208] on textarea at bounding box center [480, 207] width 102 height 7
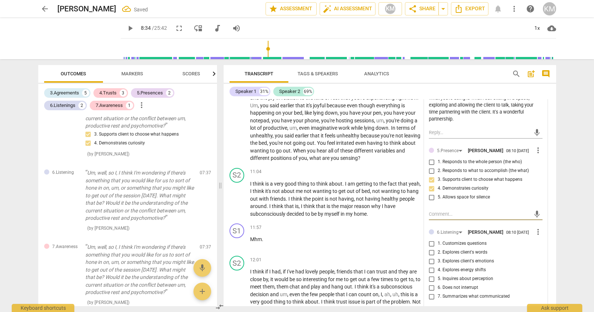
scroll to position [975, 0]
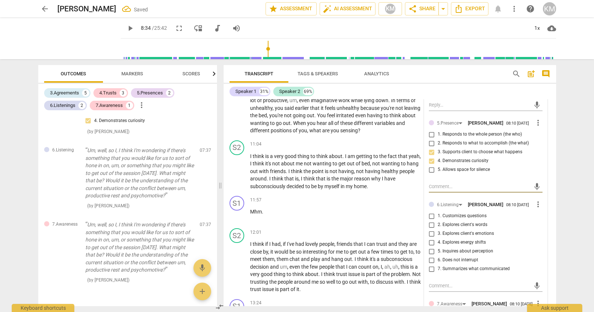
paste textarea "Once again, by maintaining presence, you are supporting the client in deciding …"
type textarea "Once again, by maintaining presence, you are supporting the client in deciding …"
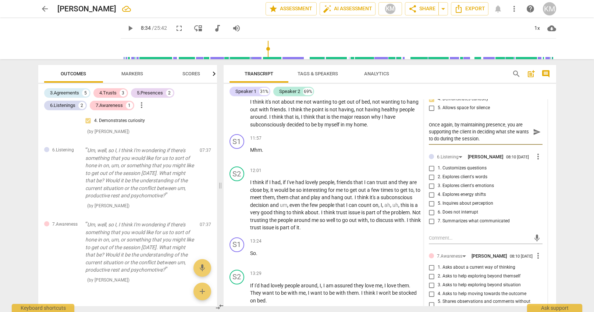
scroll to position [1033, 0]
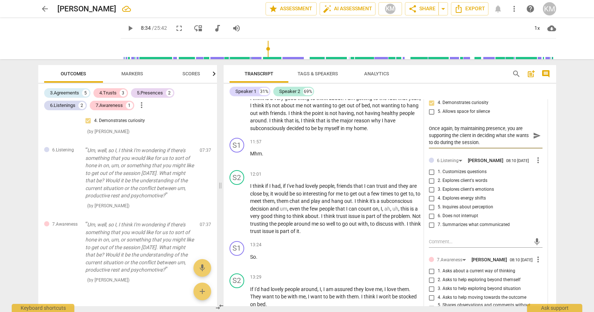
type textarea "Once again, by maintaining presence, you are supporting the client in deciding …"
click at [433, 180] on input "2. Explores client's words" at bounding box center [432, 180] width 12 height 9
checkbox input "true"
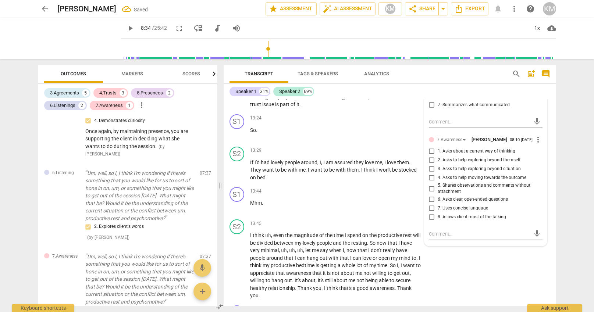
scroll to position [1161, 0]
click at [537, 140] on span "more_vert" at bounding box center [537, 138] width 9 height 9
click at [542, 154] on li "Delete" at bounding box center [545, 154] width 25 height 14
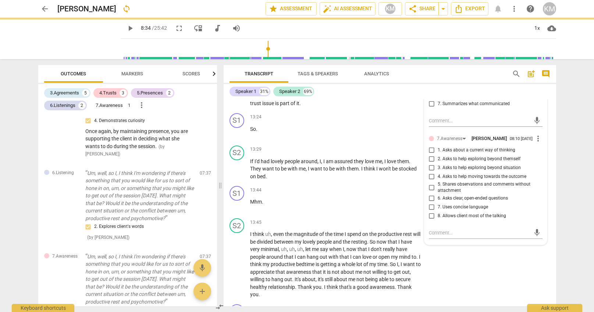
scroll to position [876, 0]
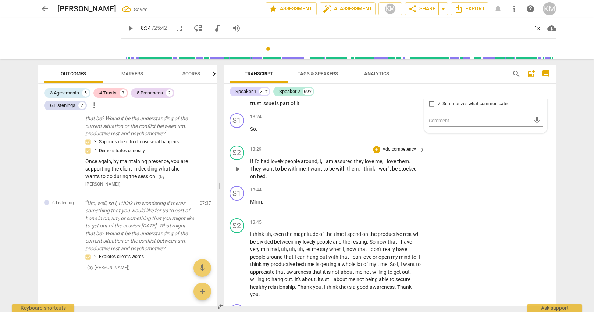
click at [455, 169] on div "S2 play_arrow pause 13:29 + Add competency keyboard_arrow_right If I'd had love…" at bounding box center [389, 163] width 332 height 41
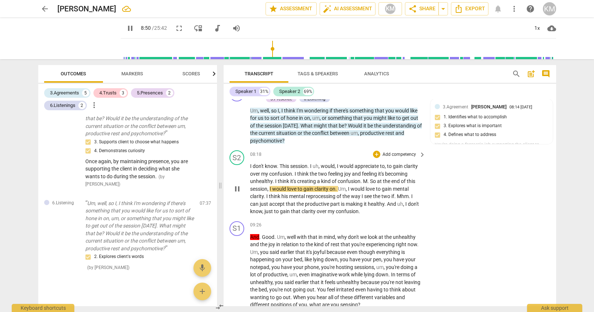
scroll to position [801, 0]
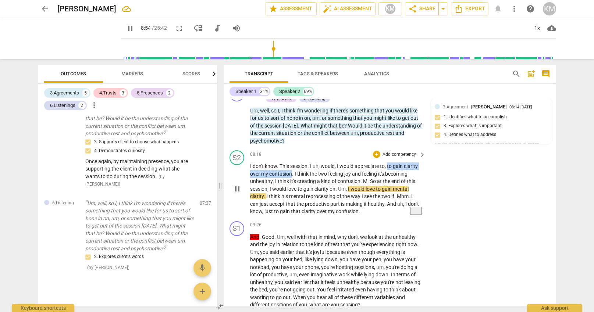
drag, startPoint x: 388, startPoint y: 167, endPoint x: 292, endPoint y: 173, distance: 96.2
click at [292, 173] on p "I don't know . This session . I uh , would , I would appreciate to , to gain cl…" at bounding box center [336, 188] width 172 height 53
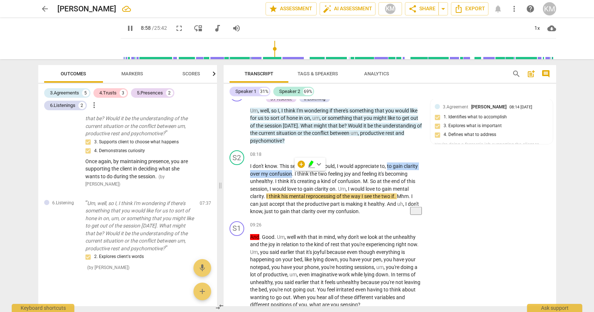
click at [316, 163] on span "keyboard_arrow_down" at bounding box center [318, 164] width 9 height 9
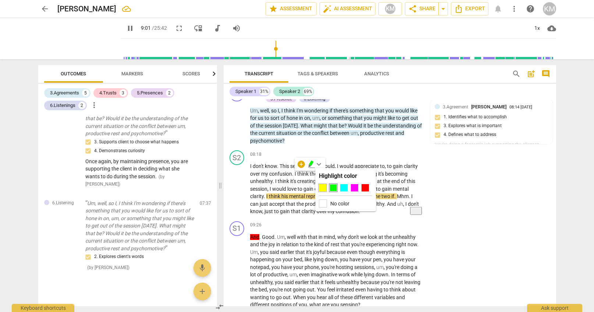
click at [322, 189] on div at bounding box center [322, 187] width 7 height 7
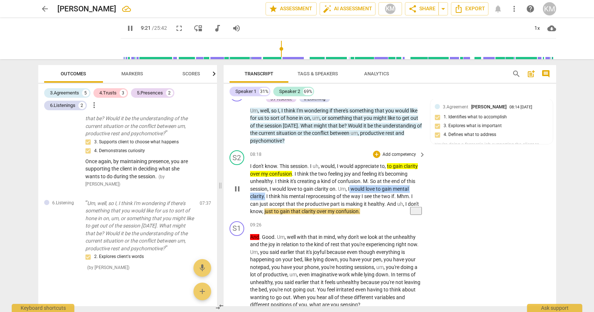
drag, startPoint x: 350, startPoint y: 189, endPoint x: 265, endPoint y: 196, distance: 85.2
click at [265, 196] on p "I don't know . This session . I uh , would , I would appreciate to , to gain cl…" at bounding box center [336, 188] width 172 height 53
click at [293, 189] on span "keyboard_arrow_down" at bounding box center [290, 187] width 9 height 9
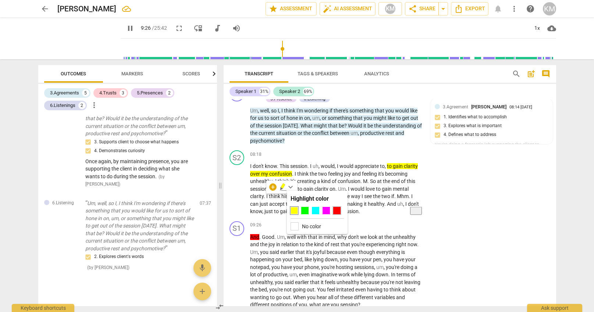
click at [337, 211] on div at bounding box center [336, 210] width 7 height 7
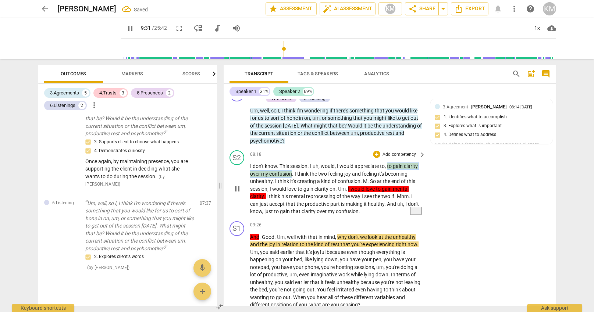
drag, startPoint x: 387, startPoint y: 167, endPoint x: 292, endPoint y: 173, distance: 95.0
click at [292, 173] on p "I don't know . This session . I uh , would , I would appreciate to , to gain cl…" at bounding box center [336, 188] width 172 height 53
click at [312, 164] on icon "button" at bounding box center [311, 163] width 4 height 5
drag, startPoint x: 388, startPoint y: 166, endPoint x: 294, endPoint y: 173, distance: 94.0
click at [294, 173] on p "I don't know . This session . I uh , would , I would appreciate to , to gain cl…" at bounding box center [336, 188] width 172 height 53
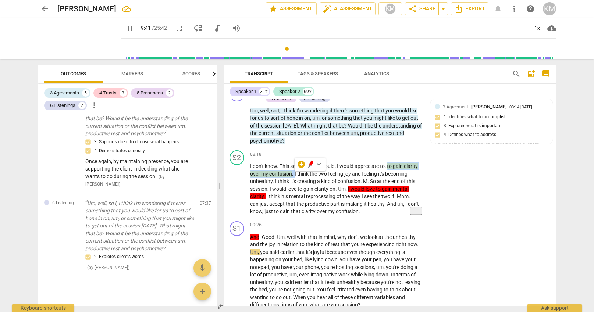
click at [320, 165] on span "keyboard_arrow_down" at bounding box center [318, 164] width 9 height 9
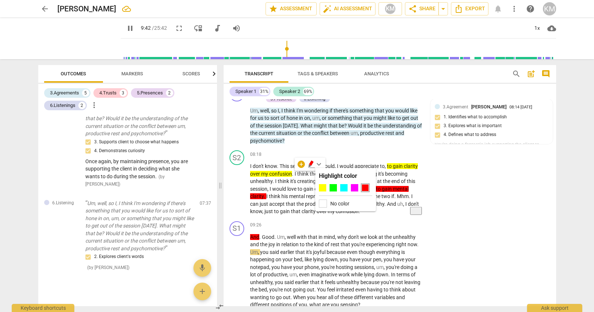
click at [367, 189] on div at bounding box center [364, 187] width 7 height 7
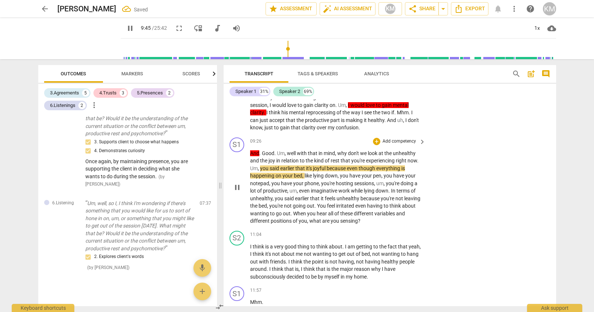
scroll to position [886, 0]
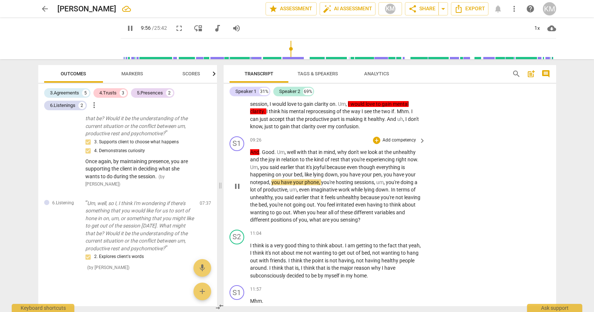
click at [237, 187] on span "pause" at bounding box center [237, 186] width 9 height 9
click at [237, 187] on span "play_arrow" at bounding box center [237, 186] width 9 height 9
click at [238, 188] on span "pause" at bounding box center [237, 186] width 9 height 9
click at [238, 187] on span "play_arrow" at bounding box center [237, 186] width 9 height 9
click at [262, 150] on span "Good" at bounding box center [268, 152] width 12 height 6
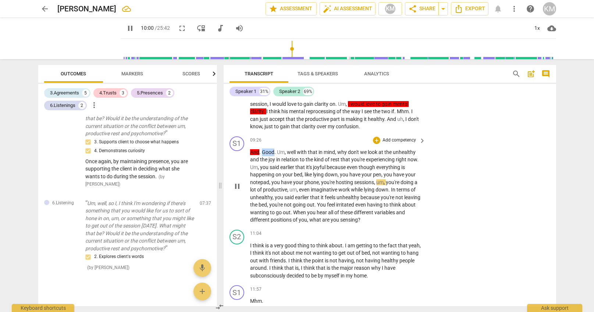
click at [262, 150] on span "Good" at bounding box center [268, 152] width 12 height 6
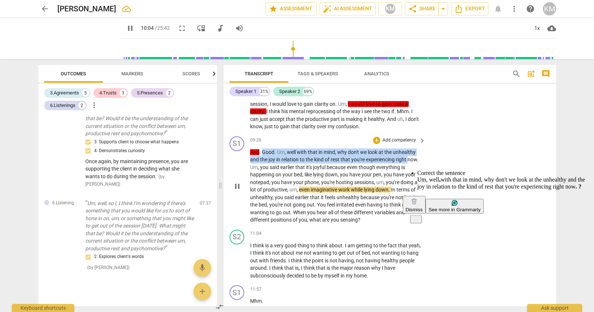
drag, startPoint x: 262, startPoint y: 153, endPoint x: 405, endPoint y: 157, distance: 142.3
click at [407, 158] on p "And . Good . Um , well with that in mind , why don't we look at the unhealthy a…" at bounding box center [336, 185] width 172 height 75
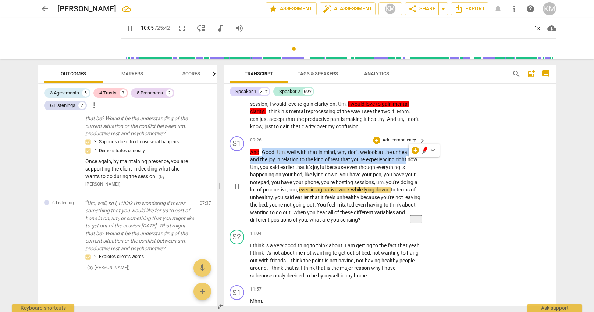
click at [422, 141] on span "keyboard_arrow_right" at bounding box center [422, 140] width 9 height 9
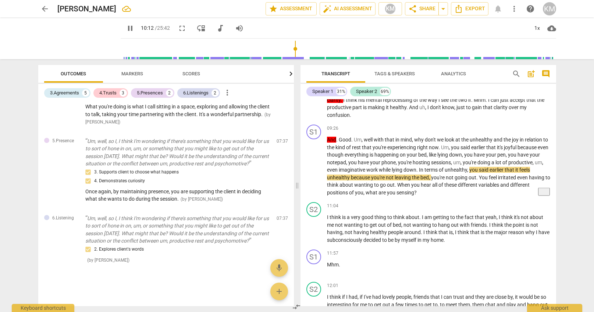
scroll to position [637, 0]
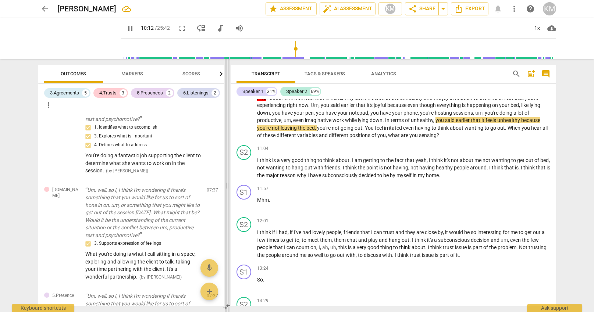
type input "613"
drag, startPoint x: 297, startPoint y: 186, endPoint x: 227, endPoint y: 180, distance: 70.0
click at [227, 180] on span at bounding box center [227, 185] width 4 height 253
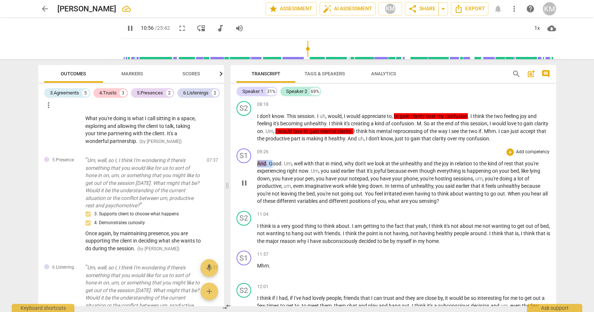
scroll to position [701, 0]
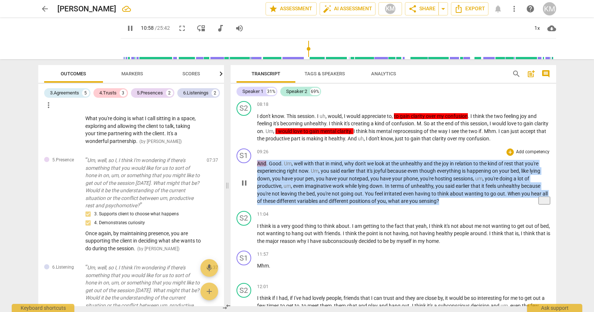
drag, startPoint x: 258, startPoint y: 164, endPoint x: 444, endPoint y: 200, distance: 189.4
click at [445, 200] on p "And . Good . Um , well with that in mind , why don't we look at the unhealthy a…" at bounding box center [403, 182] width 293 height 45
click at [512, 154] on div "+" at bounding box center [509, 151] width 7 height 7
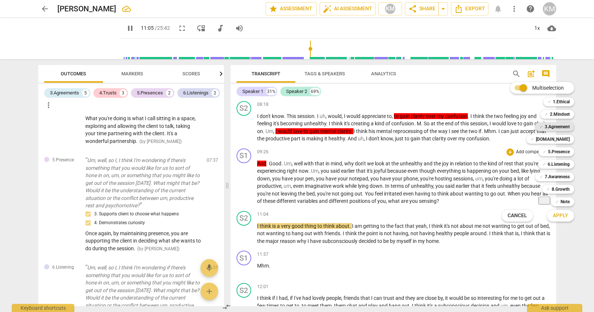
click at [561, 127] on b "3.Agreement" at bounding box center [556, 126] width 25 height 9
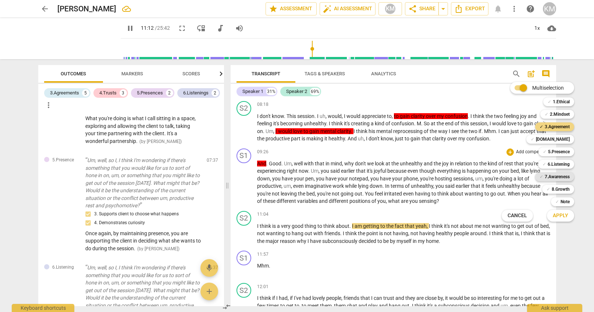
click at [562, 177] on b "7.Awareness" at bounding box center [556, 176] width 25 height 9
click at [557, 164] on b "6.Listening" at bounding box center [558, 164] width 22 height 9
click at [558, 153] on b "5.Presence" at bounding box center [559, 151] width 22 height 9
click at [563, 217] on span "Apply" at bounding box center [559, 215] width 15 height 7
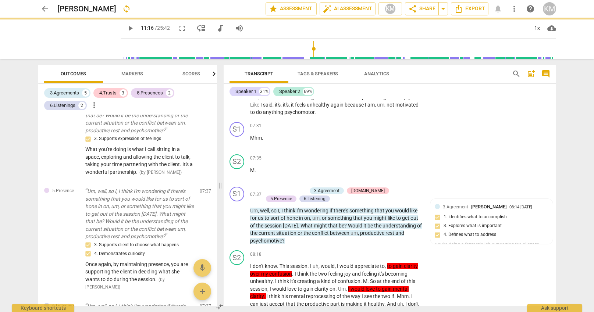
type input "677"
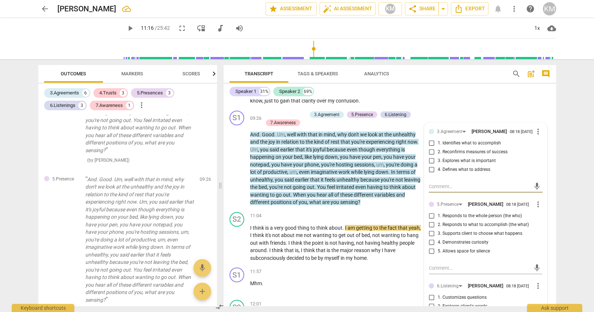
scroll to position [910, 0]
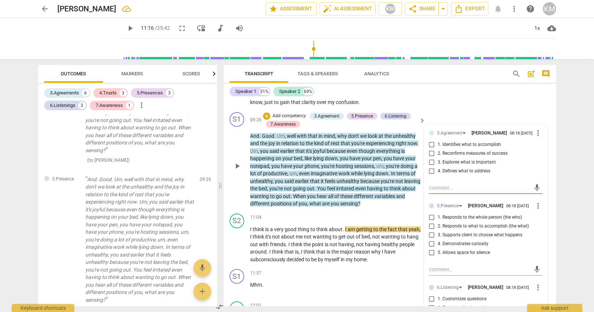
click at [432, 156] on input "2. Reconfirms measures of success" at bounding box center [432, 153] width 12 height 9
click at [432, 157] on input "2. Reconfirms measures of success" at bounding box center [432, 153] width 12 height 9
checkbox input "true"
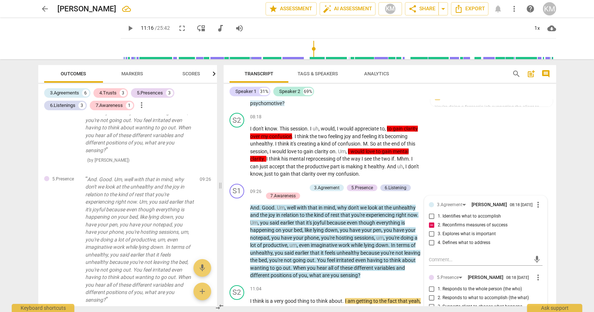
scroll to position [835, 0]
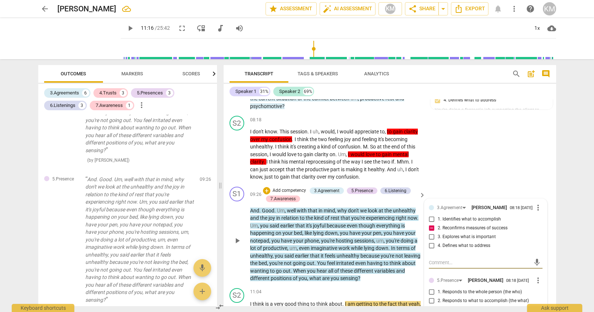
click at [469, 265] on textarea at bounding box center [480, 262] width 102 height 7
paste textarea "This might have been a good opportunity to clarify what gaining mental clarity …"
type textarea "This might have been a good opportunity to clarify what gaining mental clarity …"
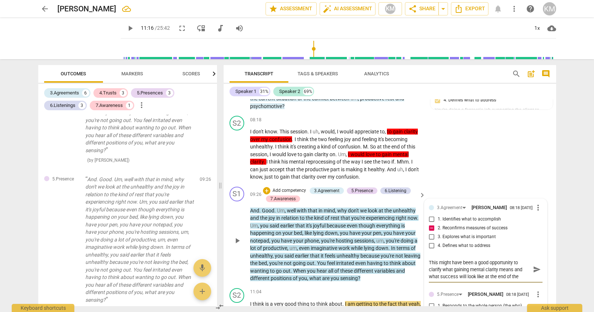
scroll to position [7, 0]
type textarea "This might have been a good opportunity to clarify what gaining mental clarity …"
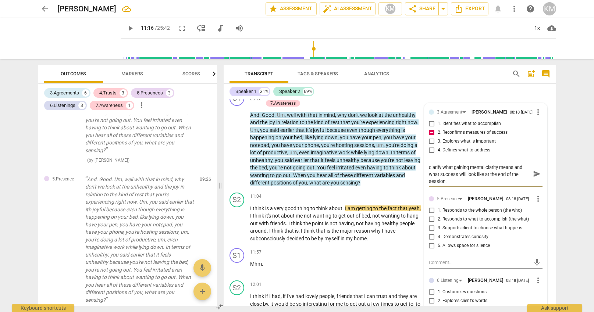
scroll to position [929, 0]
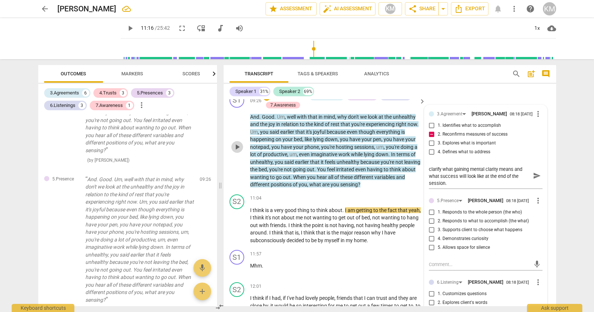
click at [240, 145] on span "play_arrow" at bounding box center [237, 147] width 9 height 9
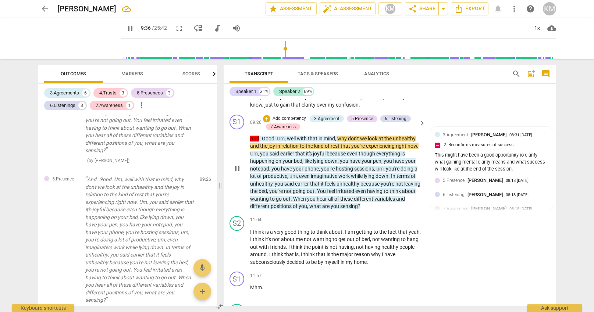
scroll to position [901, 0]
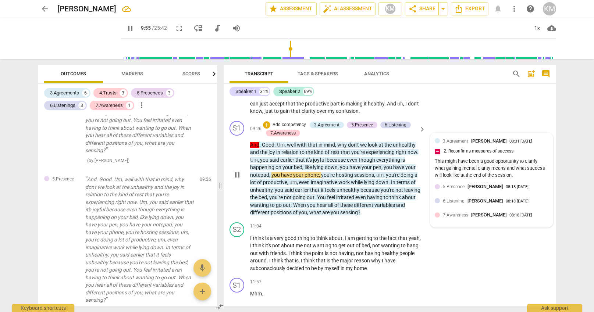
click at [468, 164] on div "This might have been a good opportunity to clarify what gaining mental clarity …" at bounding box center [491, 168] width 114 height 21
type input "595"
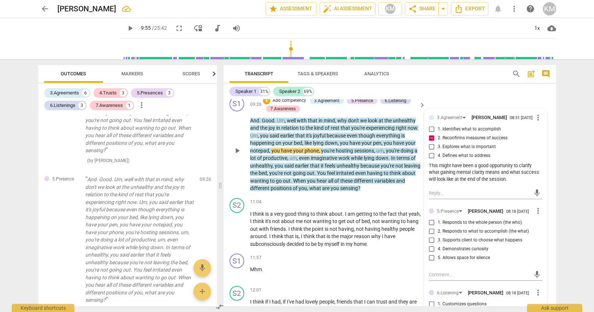
scroll to position [927, 0]
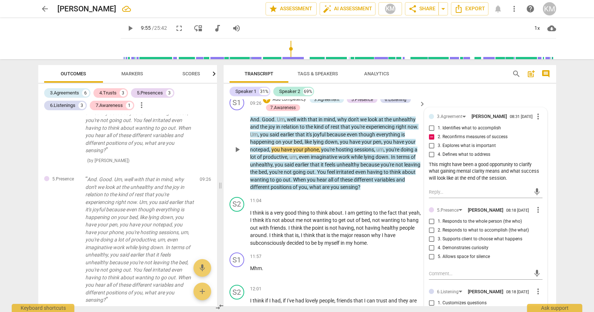
click at [538, 212] on span "more_vert" at bounding box center [537, 209] width 9 height 9
drag, startPoint x: 545, startPoint y: 226, endPoint x: 359, endPoint y: 170, distance: 193.6
click at [545, 226] on li "Delete" at bounding box center [545, 226] width 25 height 14
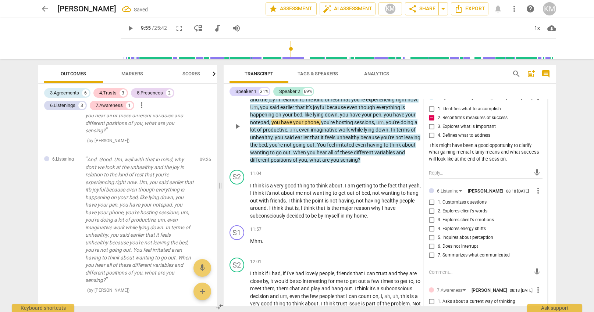
scroll to position [949, 0]
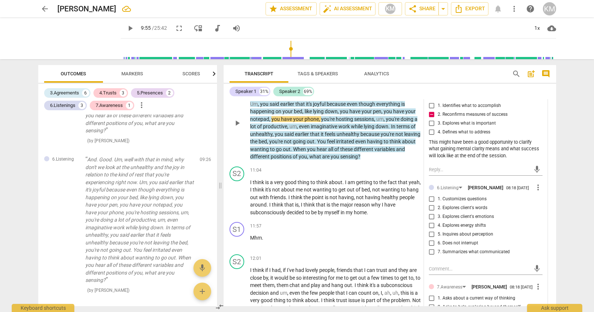
click at [541, 189] on span "more_vert" at bounding box center [537, 187] width 9 height 9
drag, startPoint x: 544, startPoint y: 204, endPoint x: 355, endPoint y: 171, distance: 191.1
click at [544, 204] on li "Delete" at bounding box center [545, 204] width 25 height 14
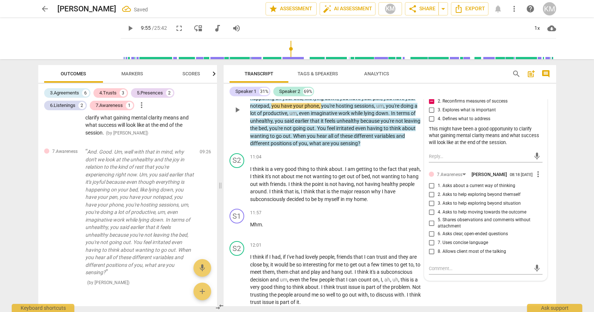
scroll to position [963, 0]
click at [432, 255] on input "8. Allows client most of the talking" at bounding box center [432, 250] width 12 height 9
checkbox input "true"
click at [433, 189] on input "1. Asks about a current way of thinking" at bounding box center [432, 184] width 12 height 9
checkbox input "true"
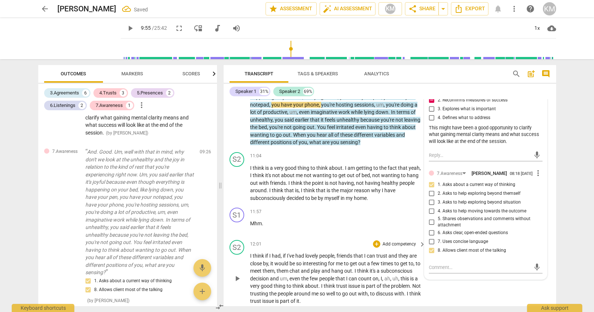
click at [492, 296] on div "S2 play_arrow pause 12:01 + Add competency keyboard_arrow_right I think if I ha…" at bounding box center [389, 272] width 332 height 71
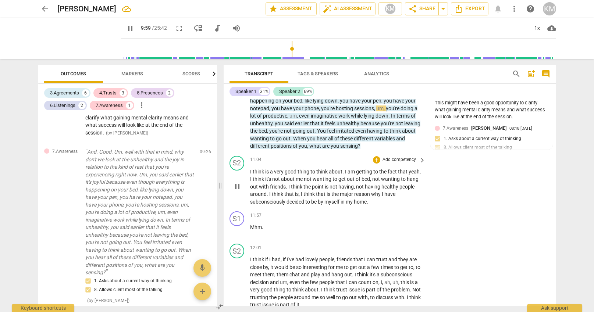
scroll to position [957, 0]
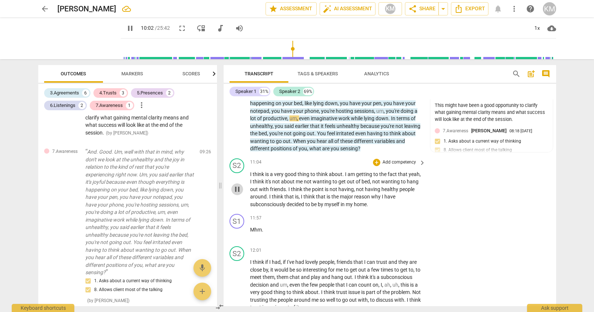
click at [236, 189] on span "pause" at bounding box center [237, 189] width 9 height 9
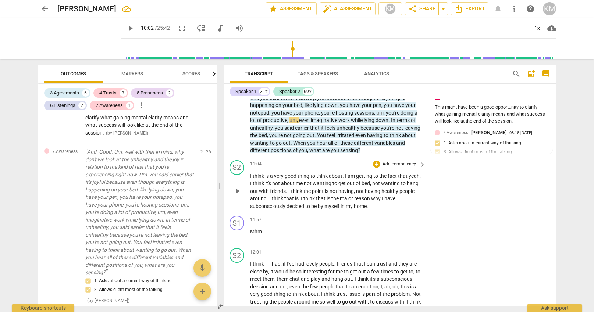
click at [238, 190] on span "play_arrow" at bounding box center [237, 191] width 9 height 9
click at [534, 25] on div "1x" at bounding box center [537, 28] width 14 height 12
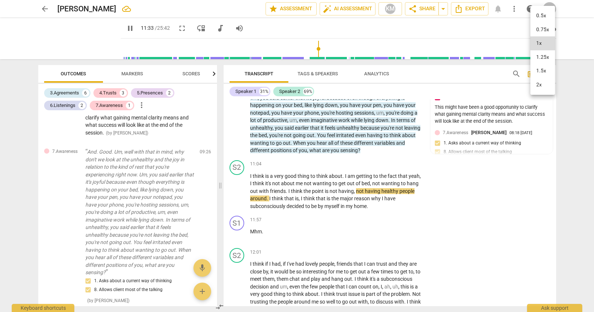
click at [538, 58] on li "1.25x" at bounding box center [542, 57] width 25 height 14
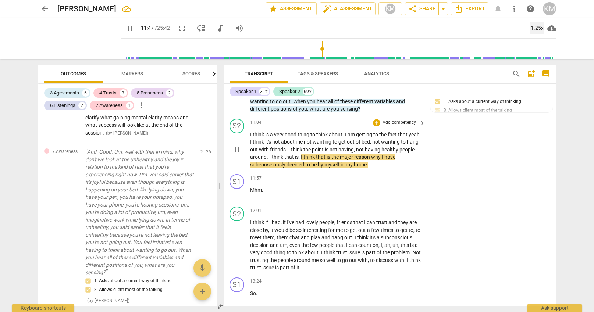
scroll to position [998, 0]
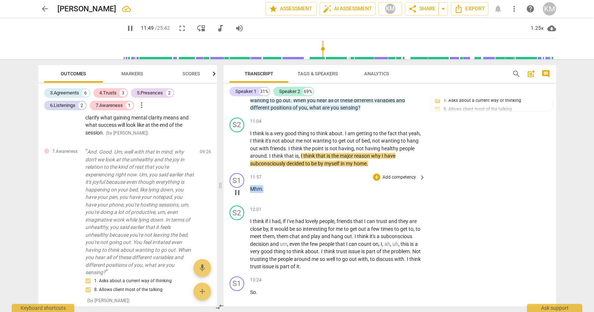
drag, startPoint x: 268, startPoint y: 192, endPoint x: 246, endPoint y: 192, distance: 21.3
click at [246, 192] on div "S1 play_arrow pause 11:57 + Add competency keyboard_arrow_right Mhm ." at bounding box center [389, 186] width 332 height 32
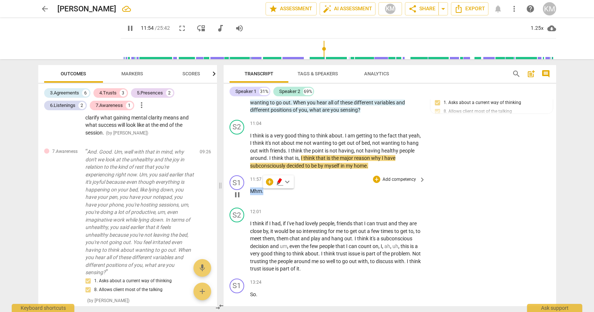
click at [409, 179] on p "Add competency" at bounding box center [399, 179] width 35 height 7
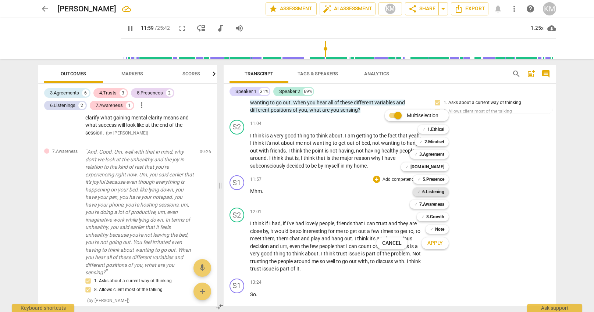
click at [437, 192] on b "6.Listening" at bounding box center [433, 191] width 22 height 9
click at [439, 180] on b "5.Presence" at bounding box center [433, 179] width 22 height 9
click at [444, 242] on button "Apply" at bounding box center [434, 243] width 27 height 13
type input "723"
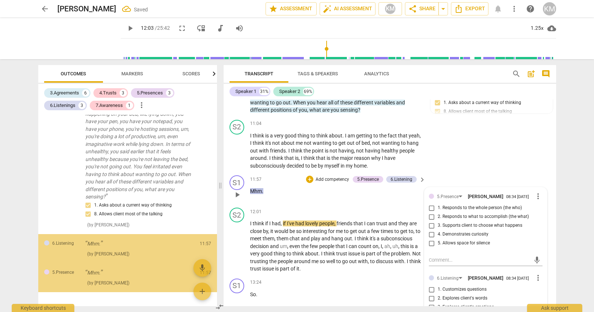
scroll to position [1268, 0]
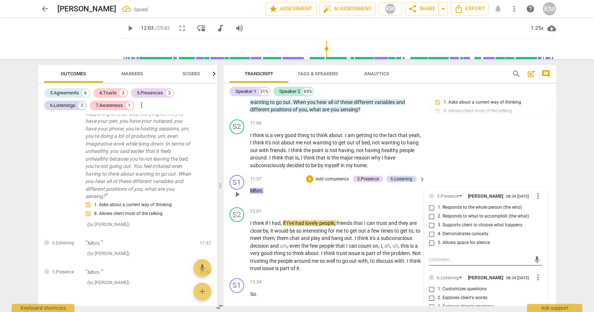
click at [434, 244] on input "5. Allows space for silence" at bounding box center [432, 243] width 12 height 9
checkbox input "true"
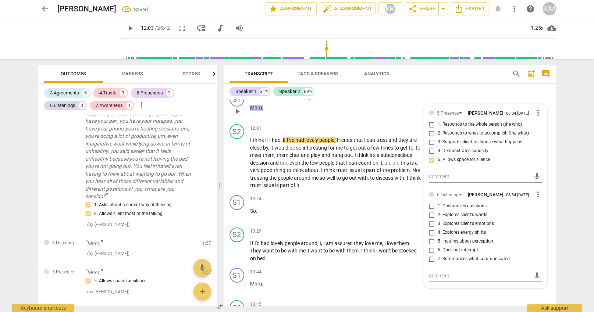
scroll to position [1078, 0]
click at [432, 252] on input "6. Does not interrupt" at bounding box center [432, 251] width 12 height 9
checkbox input "true"
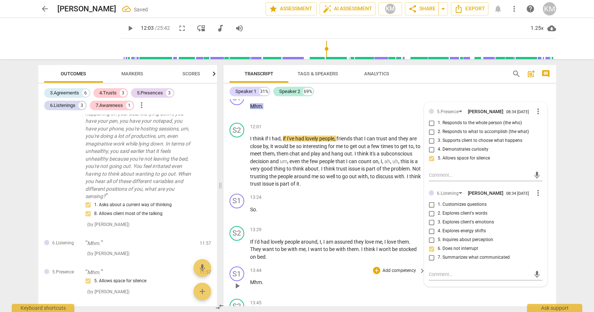
click at [390, 286] on div "13:44 + Add competency keyboard_arrow_right Mhm ." at bounding box center [338, 279] width 176 height 26
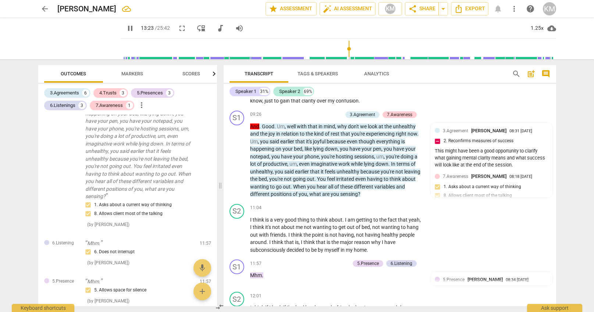
scroll to position [908, 0]
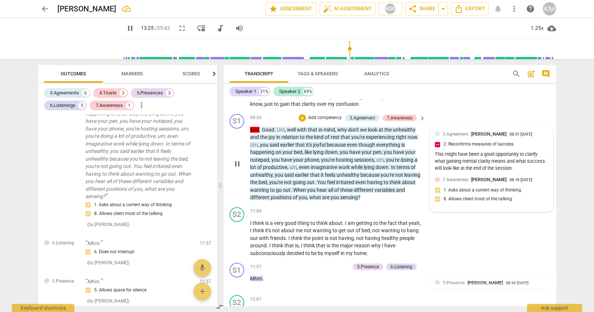
click at [480, 190] on div "7.Awareness [PERSON_NAME] 08:18 [DATE] 1. Asks about a current way of thinking …" at bounding box center [491, 191] width 114 height 31
type input "806"
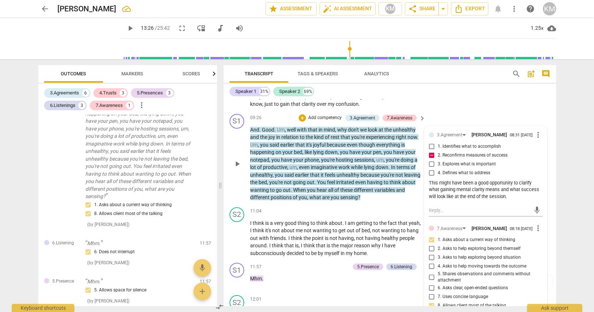
click at [432, 175] on input "4. Defines what to address" at bounding box center [432, 173] width 12 height 9
checkbox input "true"
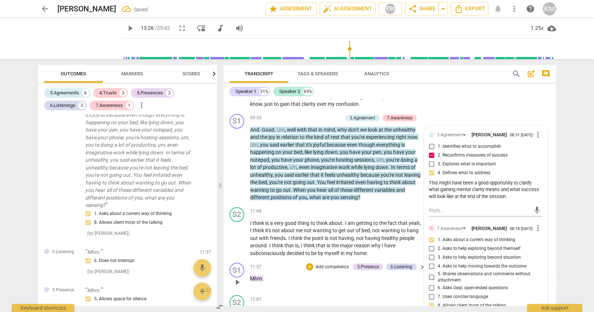
scroll to position [1277, 0]
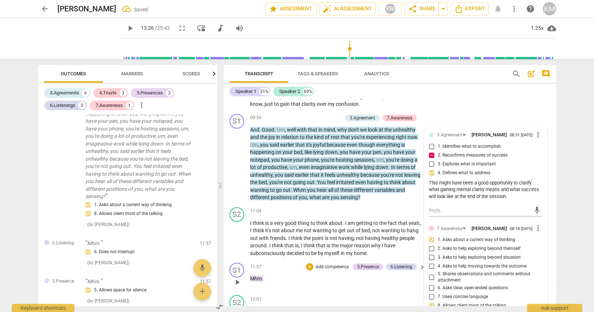
click at [320, 291] on div "S1 play_arrow pause 11:57 + Add competency 5.Presence 6.Listening keyboard_arro…" at bounding box center [389, 276] width 332 height 32
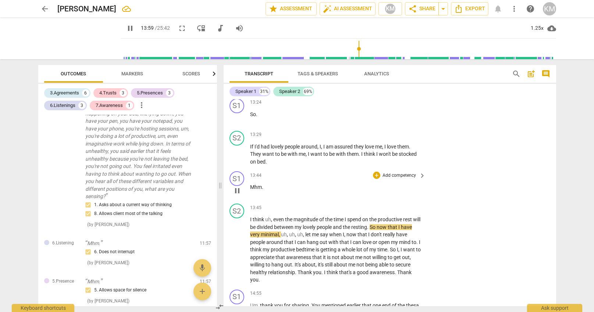
scroll to position [1177, 0]
drag, startPoint x: 264, startPoint y: 187, endPoint x: 248, endPoint y: 187, distance: 15.8
click at [248, 187] on div "S1 play_arrow pause 13:44 + Add competency keyboard_arrow_right Mhm ." at bounding box center [389, 184] width 332 height 32
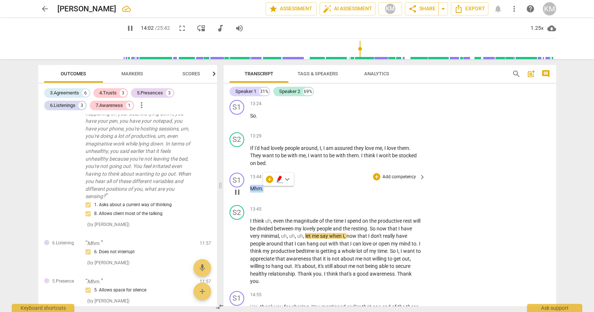
click at [395, 178] on p "Add competency" at bounding box center [399, 177] width 35 height 7
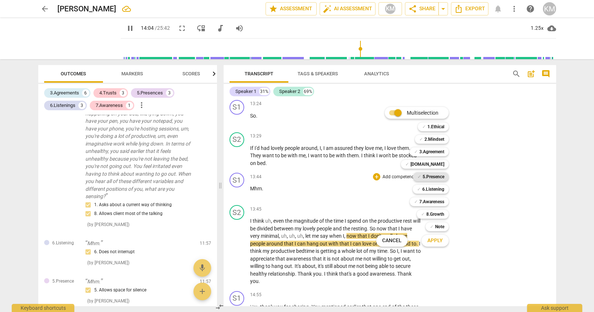
click at [438, 177] on b "5.Presence" at bounding box center [433, 176] width 22 height 9
click at [434, 246] on button "Apply" at bounding box center [434, 240] width 27 height 13
type input "847"
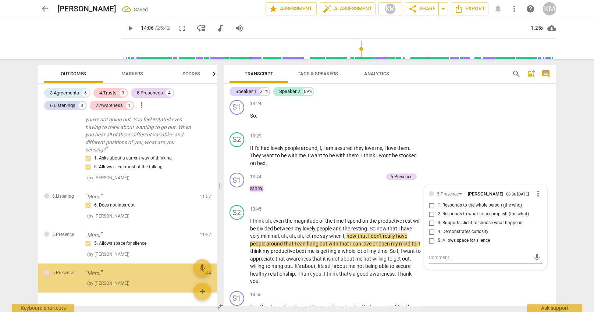
scroll to position [1324, 0]
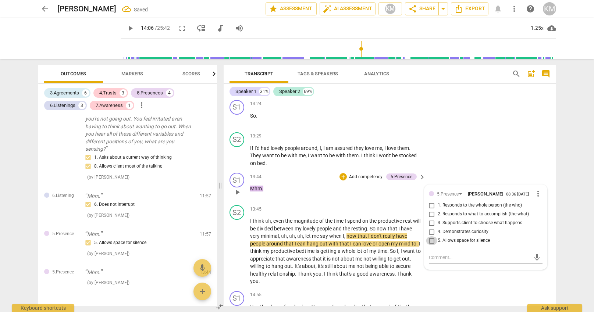
click at [433, 241] on input "5. Allows space for silence" at bounding box center [432, 240] width 12 height 9
checkbox input "true"
click at [457, 258] on textarea at bounding box center [480, 257] width 102 height 7
paste textarea "Silence is a question. This is beautiful work. Just beautiful."
type textarea "Silence is a question. This is beautiful work. Just beautiful."
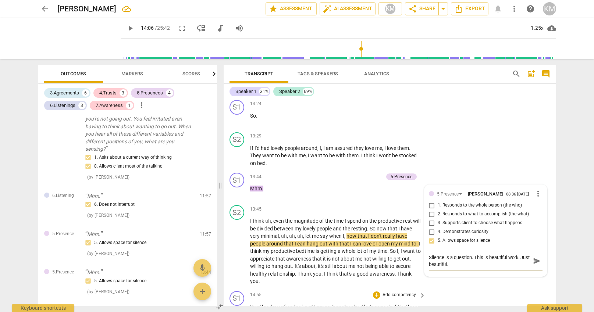
type textarea "Silence is a question. This is beautiful work. Just beautiful."
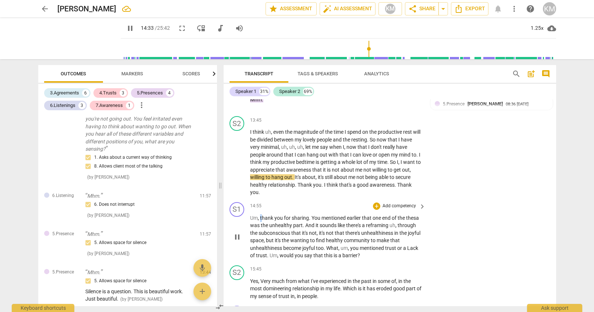
scroll to position [1263, 0]
drag, startPoint x: 260, startPoint y: 211, endPoint x: 310, endPoint y: 210, distance: 50.4
click at [310, 214] on p "Um , thank you for sharing . You mentioned earlier that one end of the thesa wa…" at bounding box center [336, 236] width 172 height 45
click at [404, 203] on p "Add competency" at bounding box center [399, 206] width 35 height 7
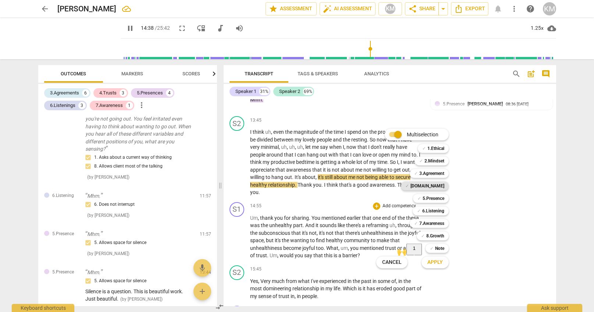
click at [433, 185] on b "[DOMAIN_NAME]" at bounding box center [427, 186] width 34 height 9
click at [437, 265] on span "Apply" at bounding box center [434, 262] width 15 height 7
type input "881"
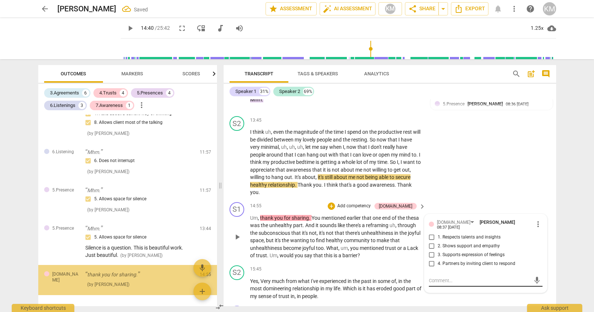
scroll to position [1370, 0]
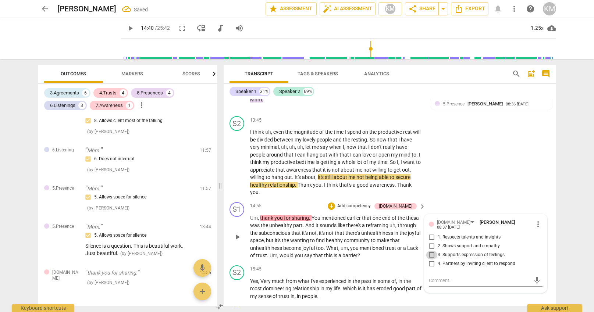
click at [431, 251] on input "3. Supports expression of feelings" at bounding box center [432, 255] width 12 height 9
checkbox input "true"
click at [460, 294] on div "S2 play_arrow pause 15:45 + Add competency keyboard_arrow_right Yes , Very much…" at bounding box center [389, 282] width 332 height 41
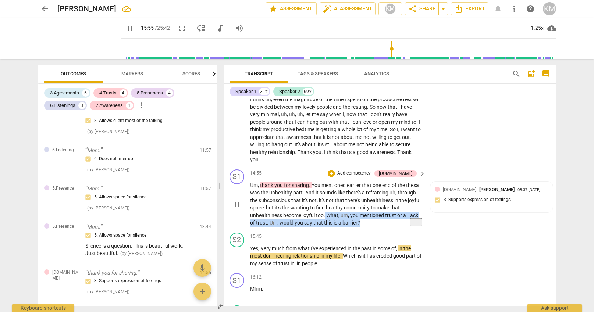
drag, startPoint x: 325, startPoint y: 206, endPoint x: 372, endPoint y: 215, distance: 47.5
click at [372, 215] on p "Um , thank you for sharing . You mentioned earlier that one end of the thesa wa…" at bounding box center [336, 204] width 172 height 45
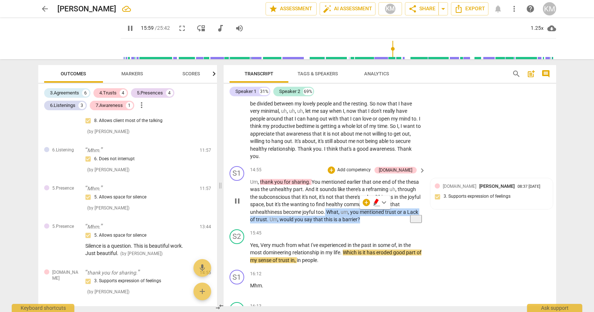
click at [371, 167] on p "Add competency" at bounding box center [353, 170] width 35 height 7
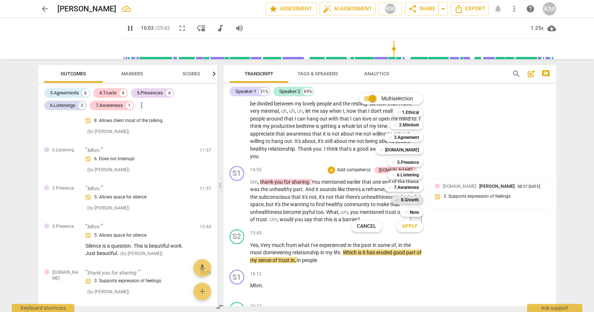
click at [416, 203] on b "8.Growth" at bounding box center [410, 200] width 18 height 9
click at [414, 187] on b "7.Awareness" at bounding box center [406, 187] width 25 height 9
click at [417, 228] on span "Apply" at bounding box center [409, 226] width 15 height 7
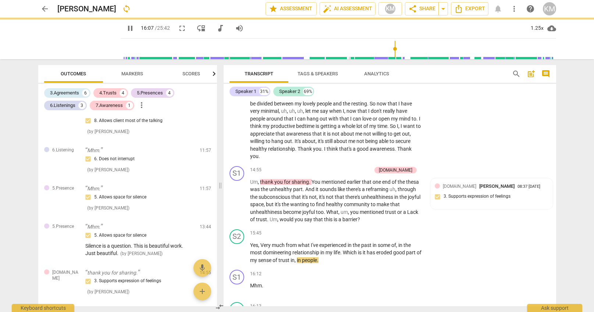
type input "968"
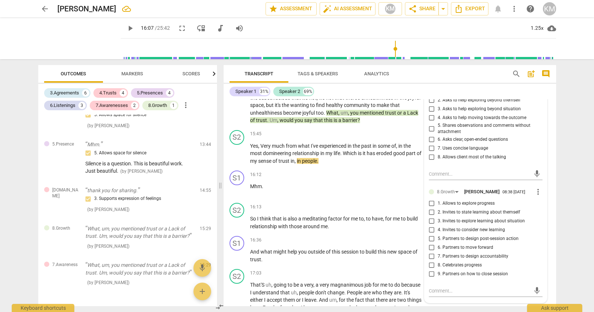
scroll to position [1404, 0]
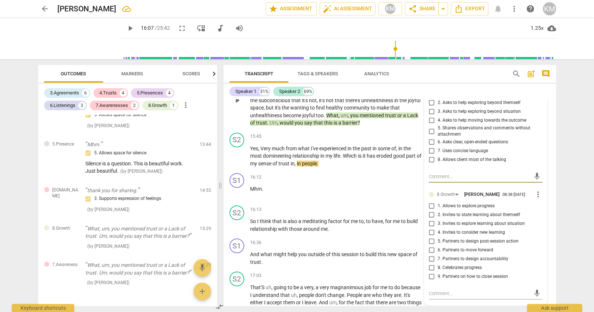
click at [432, 247] on input "6. Partners to move forward" at bounding box center [432, 250] width 12 height 9
checkbox input "true"
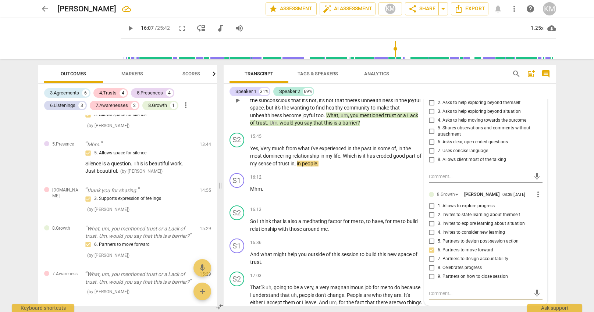
click at [449, 290] on textarea at bounding box center [480, 293] width 102 height 7
paste textarea "Coach partners with the client to consider how to move forward, including resou…"
type textarea "Coach partners with the client to consider how to move forward, including resou…"
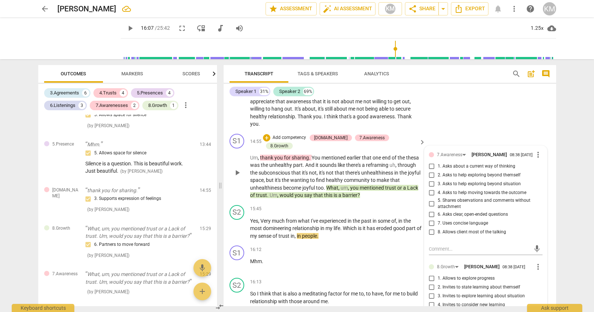
scroll to position [1331, 0]
type textarea "Coach partners with the client to consider how to move forward, including resou…"
click at [432, 219] on input "7. Uses concise language" at bounding box center [432, 223] width 12 height 9
checkbox input "true"
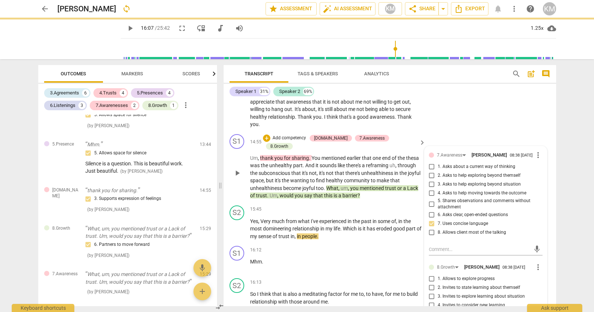
scroll to position [1332, 0]
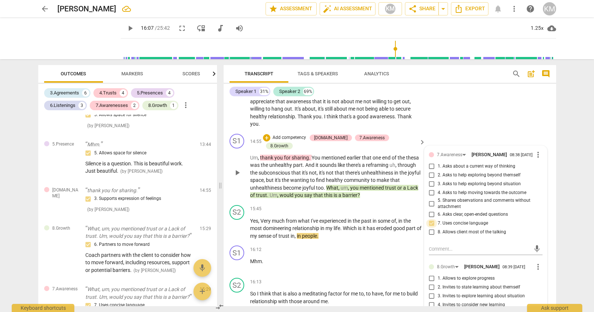
click at [431, 220] on input "7. Uses concise language" at bounding box center [432, 223] width 12 height 9
click at [433, 220] on input "7. Uses concise language" at bounding box center [432, 223] width 12 height 9
checkbox input "false"
click at [432, 162] on input "1. Asks about a current way of thinking" at bounding box center [432, 166] width 12 height 9
checkbox input "true"
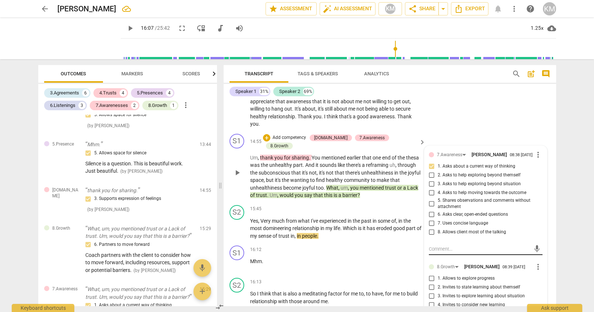
click at [470, 246] on textarea at bounding box center [480, 249] width 102 height 7
paste textarea "Coach asks questions about the client, such as their current way of thinking, f…"
type textarea "Coach asks questions about the client, such as their current way of thinking, f…"
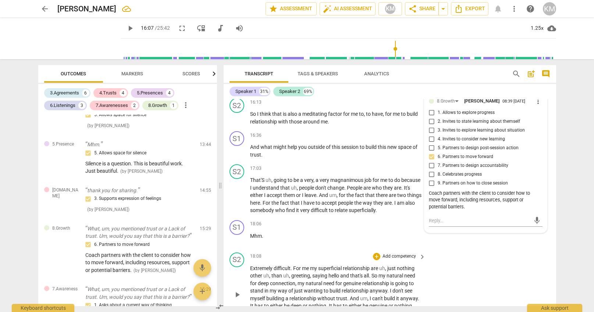
type textarea "Coach asks questions about the client, such as their current way of thinking, f…"
click at [510, 262] on div "S2 play_arrow pause 18:08 + Add competency keyboard_arrow_right Extremely diffi…" at bounding box center [389, 289] width 332 height 78
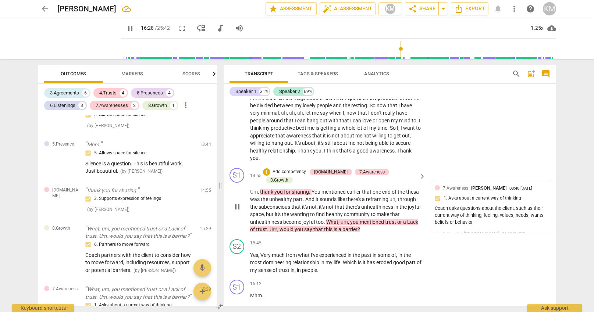
scroll to position [1298, 0]
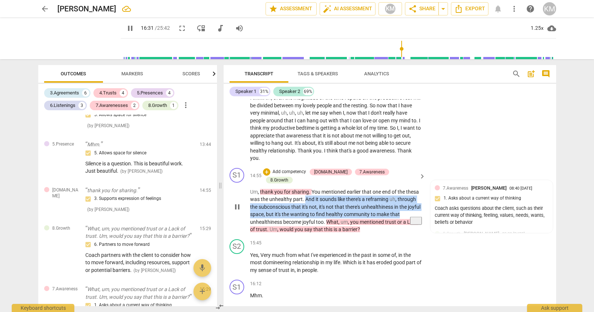
drag, startPoint x: 304, startPoint y: 184, endPoint x: 399, endPoint y: 197, distance: 95.4
click at [399, 198] on p "Um , thank you for sharing . You mentioned earlier that one end of the thesa wa…" at bounding box center [336, 210] width 172 height 45
click at [369, 169] on div "7.Awareness" at bounding box center [371, 172] width 25 height 7
type input "1000"
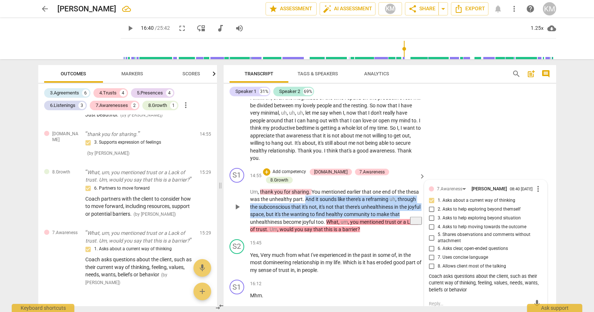
scroll to position [1300, 0]
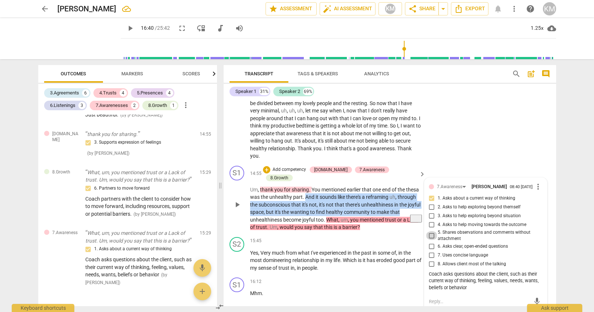
click at [433, 231] on input "5. Shares observations and comments without attachment" at bounding box center [432, 235] width 12 height 9
checkbox input "true"
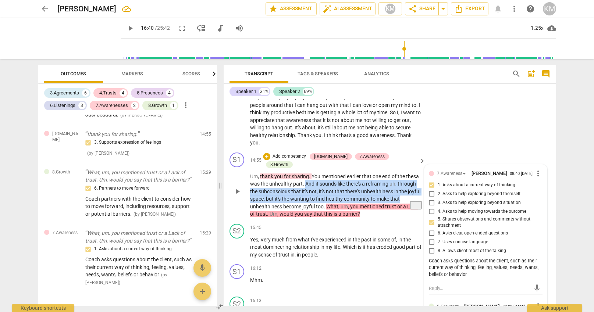
scroll to position [1314, 0]
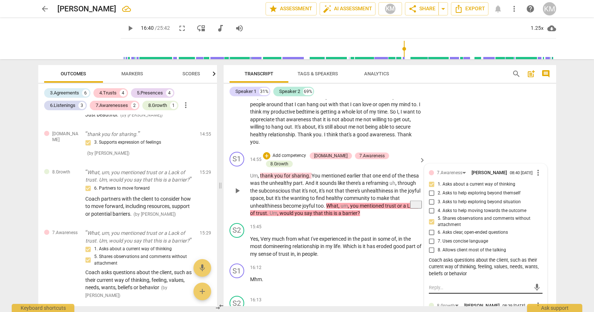
click at [456, 284] on textarea at bounding box center [480, 287] width 102 height 7
paste textarea "Coach shares—with no attachment—observations, intuitions, comments, thoughts or…"
type textarea "Coach shares—with no attachment—observations, intuitions, comments, thoughts or…"
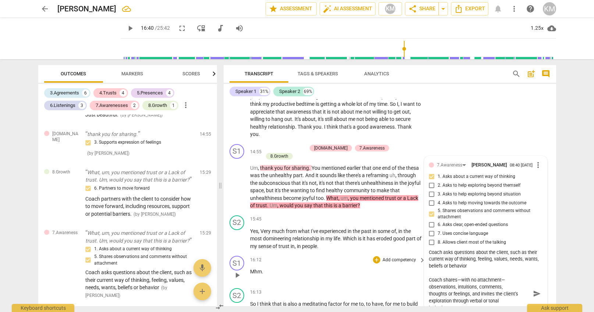
type textarea "Coach shares—with no attachment—observations, intuitions, comments, thoughts or…"
click at [341, 256] on div "16:12 + Add competency keyboard_arrow_right Mhm ." at bounding box center [338, 269] width 176 height 26
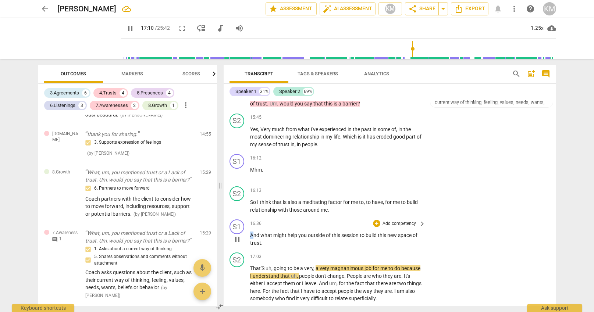
scroll to position [1423, 0]
drag, startPoint x: 250, startPoint y: 219, endPoint x: 268, endPoint y: 227, distance: 19.1
click at [268, 232] on p "And what might help you outside of this session to build this new space of trus…" at bounding box center [336, 239] width 172 height 15
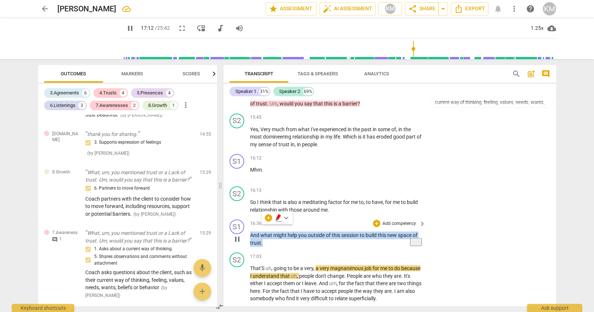
click at [406, 221] on p "Add competency" at bounding box center [399, 224] width 35 height 7
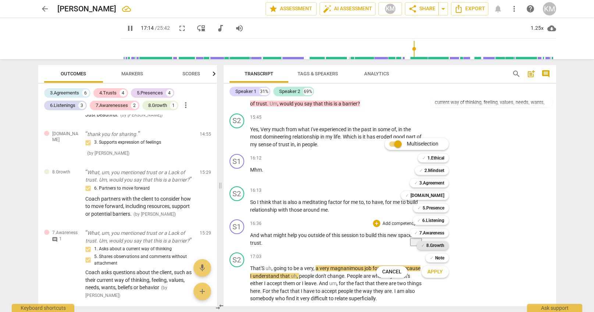
click at [437, 245] on b "8.Growth" at bounding box center [435, 245] width 18 height 9
click at [441, 273] on span "Apply" at bounding box center [434, 271] width 15 height 7
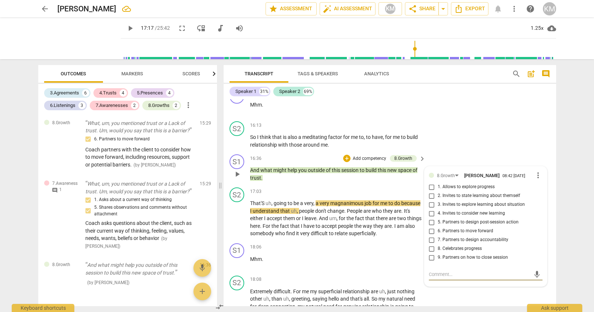
scroll to position [1488, 0]
click at [373, 156] on p "Add competency" at bounding box center [369, 159] width 35 height 7
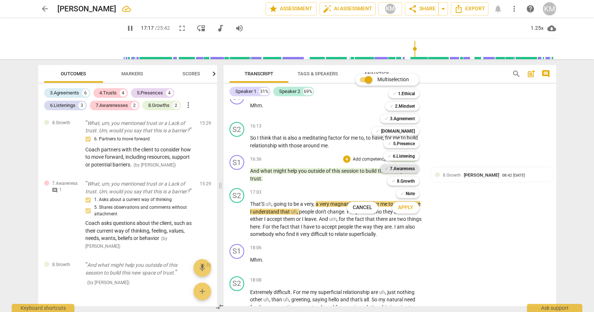
click at [397, 169] on b "7.Awareness" at bounding box center [402, 168] width 25 height 9
click at [410, 208] on span "Apply" at bounding box center [405, 207] width 15 height 7
type input "1040"
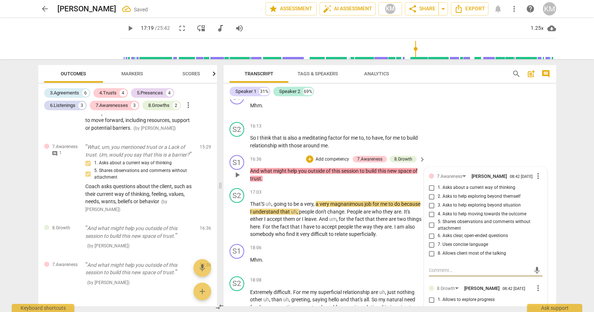
scroll to position [1490, 0]
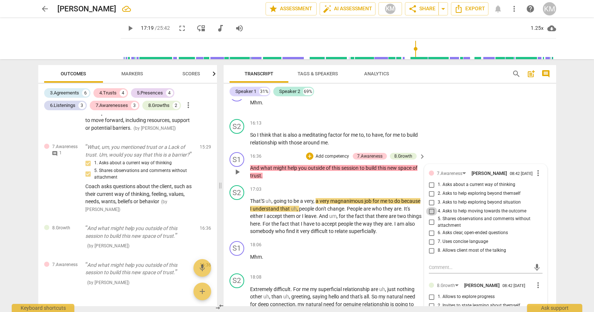
click at [433, 207] on input "4. Asks to help moving towards the outcome" at bounding box center [432, 211] width 12 height 9
checkbox input "true"
click at [438, 264] on textarea at bounding box center [480, 267] width 102 height 7
paste textarea "Coach asks questions to help the client explore beyond current thinking, feelin…"
type textarea "Coach asks questions to help the client explore beyond current thinking, feelin…"
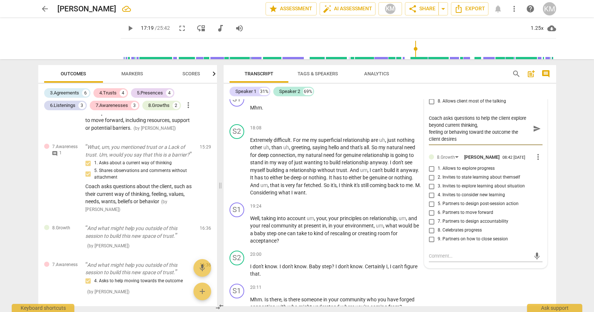
scroll to position [1638, 0]
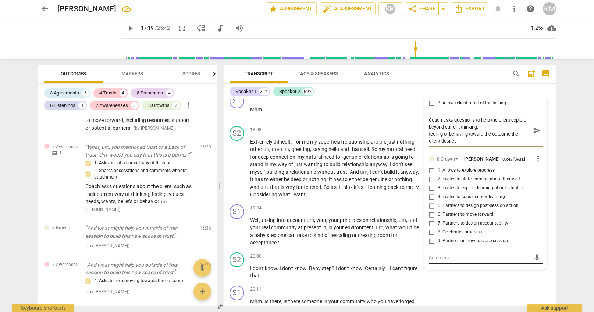
click at [453, 254] on textarea at bounding box center [480, 257] width 102 height 7
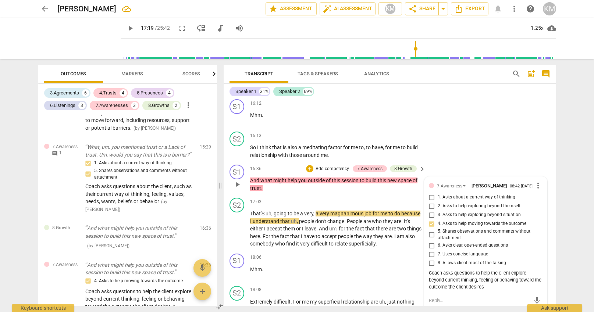
scroll to position [1482, 0]
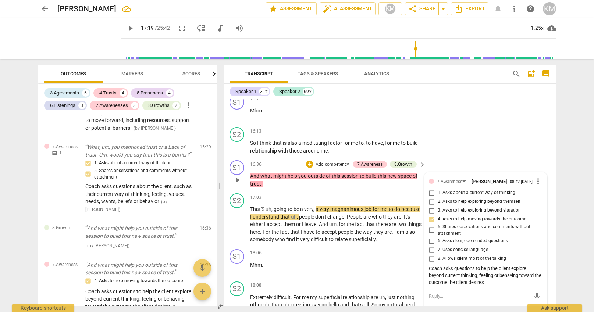
click at [435, 254] on input "8. Allows client most of the talking" at bounding box center [432, 258] width 12 height 9
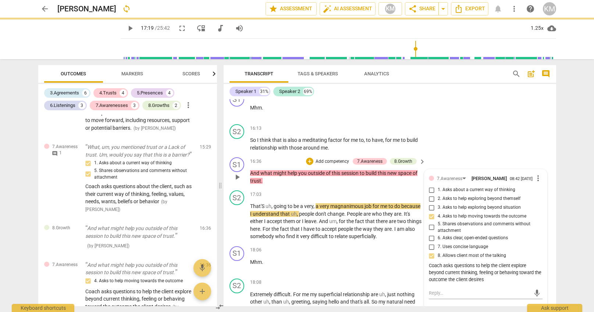
click at [434, 251] on input "8. Allows client most of the talking" at bounding box center [432, 255] width 12 height 9
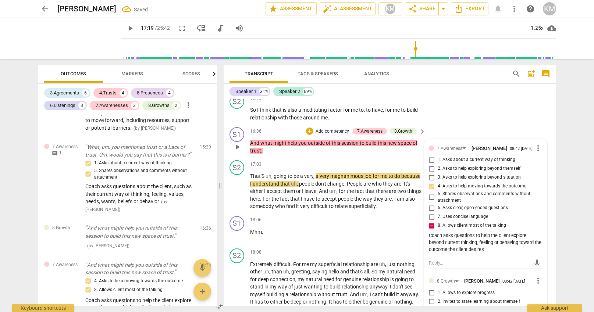
scroll to position [1512, 0]
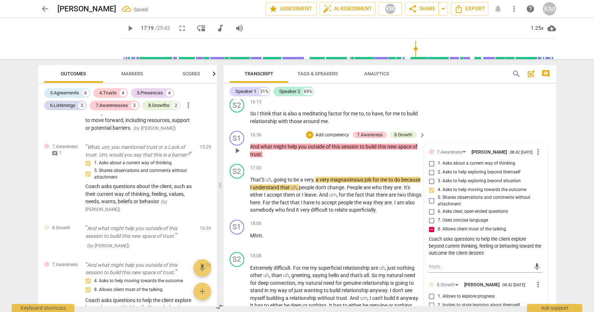
click at [431, 225] on input "8. Allows client most of the talking" at bounding box center [432, 229] width 12 height 9
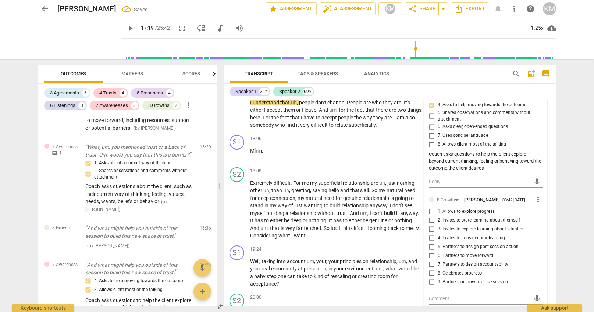
scroll to position [1594, 0]
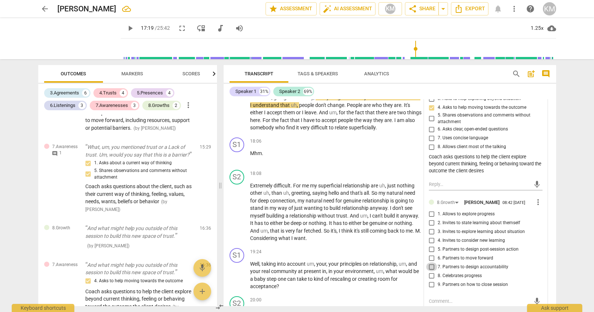
drag, startPoint x: 433, startPoint y: 254, endPoint x: 434, endPoint y: 260, distance: 5.6
click at [433, 262] on input "7. Partners to design accountability" at bounding box center [432, 266] width 12 height 9
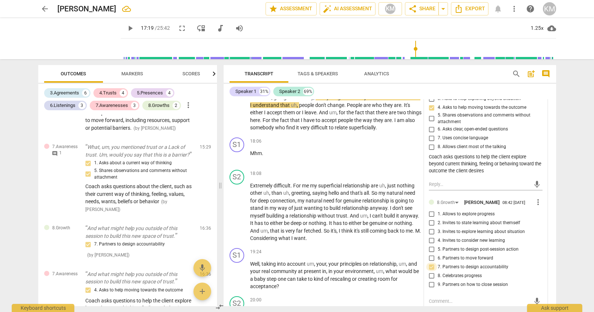
click at [432, 262] on input "7. Partners to design accountability" at bounding box center [432, 266] width 12 height 9
click at [431, 262] on input "7. Partners to design accountability" at bounding box center [432, 266] width 12 height 9
drag, startPoint x: 433, startPoint y: 235, endPoint x: 432, endPoint y: 249, distance: 14.0
click at [433, 245] on input "5. Partners to design post-session action" at bounding box center [432, 249] width 12 height 9
click at [440, 298] on textarea at bounding box center [480, 301] width 102 height 7
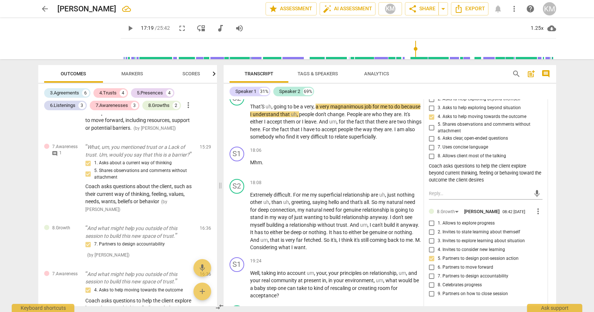
paste textarea "Coach partners with the client to design post-session thinking, reflection or a…"
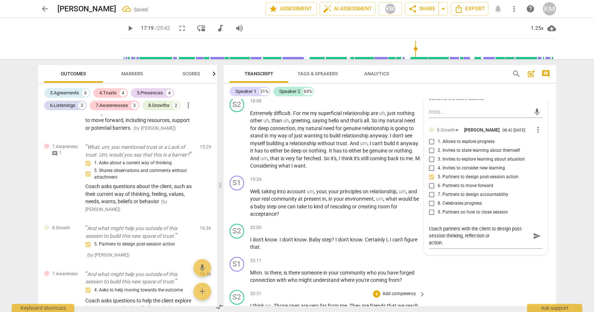
click at [482, 287] on div "S2 play_arrow pause 20:51 + Add competency keyboard_arrow_right I think no . Th…" at bounding box center [389, 311] width 332 height 48
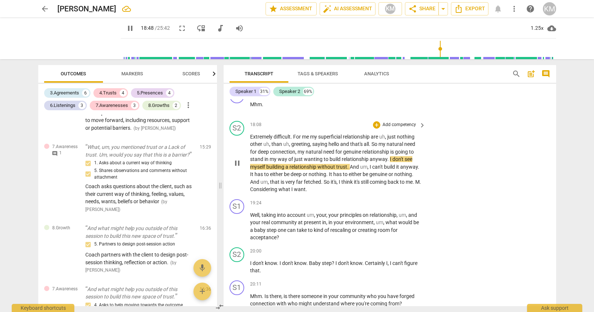
scroll to position [1646, 0]
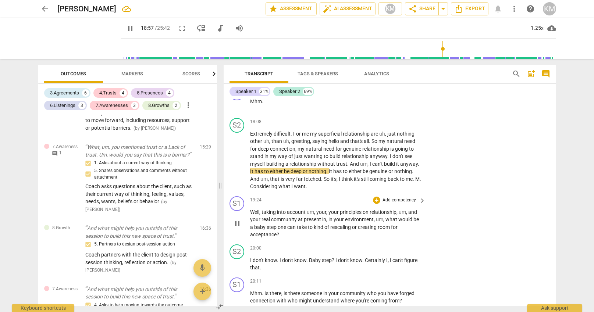
click at [237, 219] on span "pause" at bounding box center [237, 223] width 9 height 9
click at [237, 219] on span "play_arrow" at bounding box center [237, 223] width 9 height 9
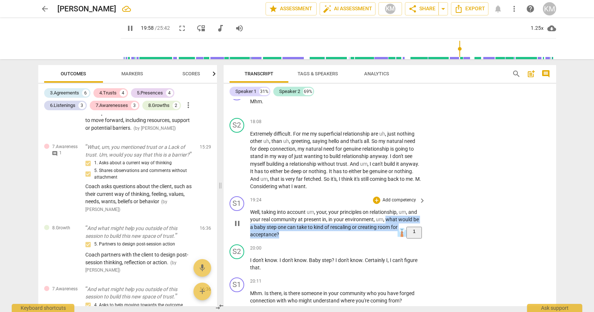
drag, startPoint x: 387, startPoint y: 205, endPoint x: 393, endPoint y: 219, distance: 15.2
click at [393, 219] on p "Well , taking into account um , your , your principles on relationship , um , a…" at bounding box center [336, 223] width 172 height 30
click at [410, 197] on p "Add competency" at bounding box center [399, 200] width 35 height 7
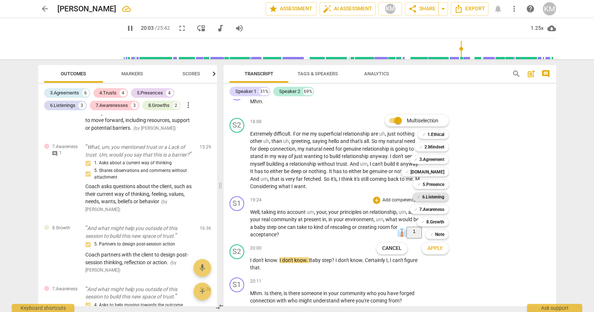
click at [437, 198] on b "6.Listening" at bounding box center [433, 197] width 22 height 9
click at [434, 209] on b "7.Awareness" at bounding box center [431, 209] width 25 height 9
click at [435, 221] on b "8.Growth" at bounding box center [435, 222] width 18 height 9
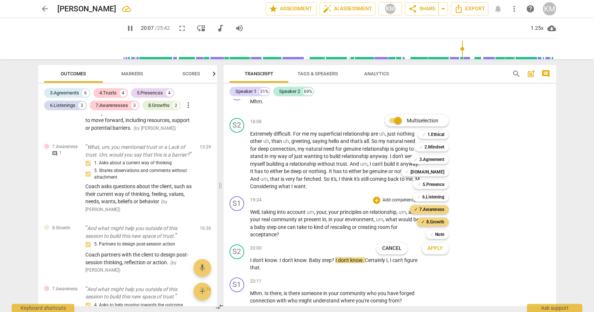
click at [441, 250] on span "Apply" at bounding box center [434, 248] width 15 height 7
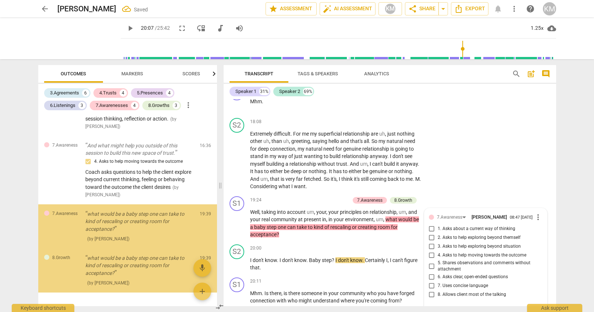
scroll to position [1738, 0]
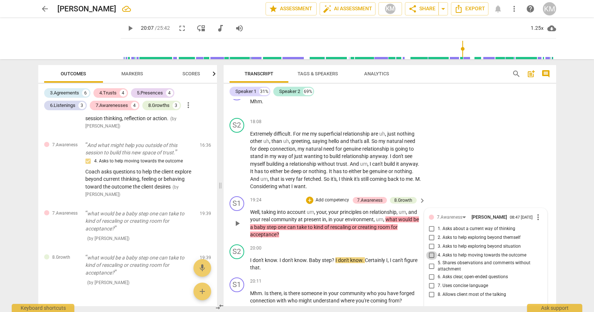
click at [434, 251] on input "4. Asks to help moving towards the outcome" at bounding box center [432, 255] width 12 height 9
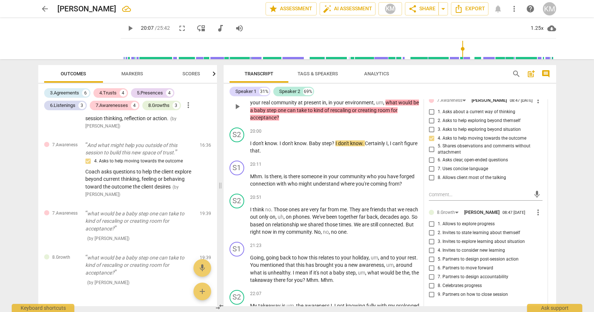
scroll to position [1767, 0]
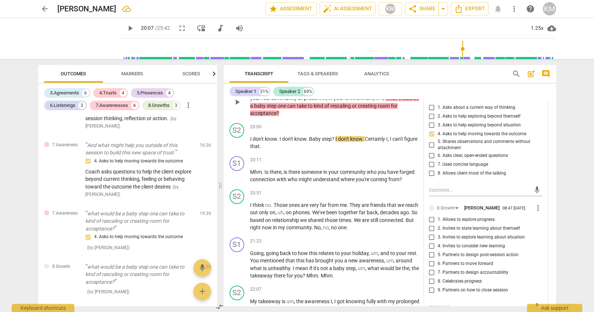
click at [430, 260] on input "6. Partners to move forward" at bounding box center [432, 264] width 12 height 9
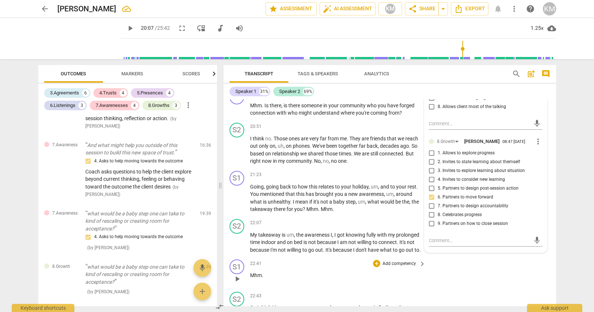
scroll to position [1835, 0]
click at [486, 265] on div "S1 play_arrow pause 22:41 + Add competency keyboard_arrow_right Mhm ." at bounding box center [389, 271] width 332 height 32
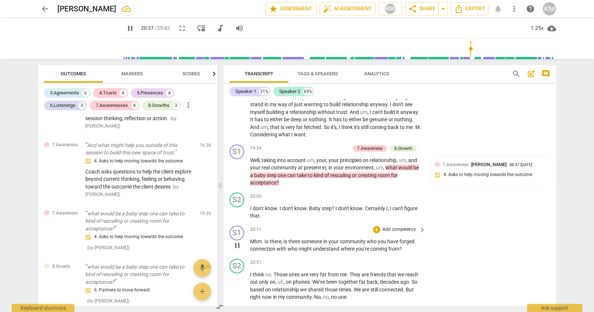
scroll to position [1698, 0]
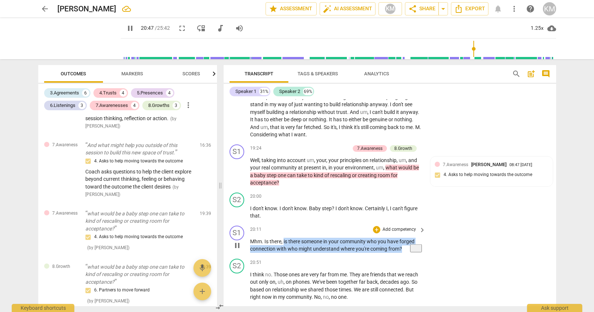
drag, startPoint x: 283, startPoint y: 226, endPoint x: 426, endPoint y: 235, distance: 143.2
click at [426, 235] on div "20:11 + Add competency keyboard_arrow_right Mhm . Is there , is there someone i…" at bounding box center [338, 239] width 176 height 27
click at [401, 226] on p "Add competency" at bounding box center [399, 229] width 35 height 7
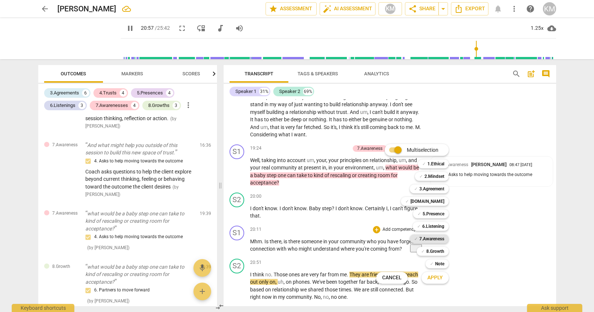
click at [437, 240] on b "7.Awareness" at bounding box center [431, 239] width 25 height 9
click at [440, 279] on span "Apply" at bounding box center [434, 277] width 15 height 7
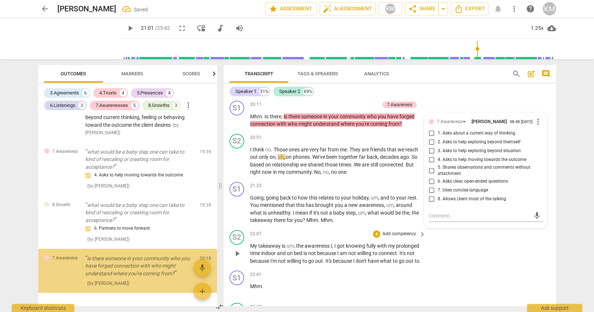
scroll to position [1801, 0]
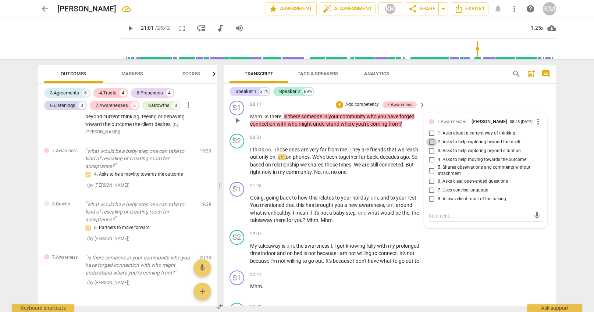
click at [433, 138] on input "2. Asks to help exploring beyond themself" at bounding box center [432, 142] width 12 height 9
click at [433, 177] on input "6. Asks clear, open-ended questions" at bounding box center [432, 181] width 12 height 9
click at [466, 246] on div "S2 play_arrow pause 22:07 + Add competency keyboard_arrow_right My takeaway is …" at bounding box center [389, 247] width 332 height 41
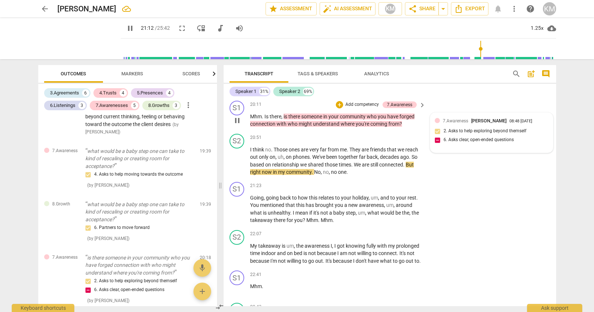
click at [461, 117] on div "7.Awareness [PERSON_NAME] 08:48 [DATE] 2. Asks to help exploring beyond themsel…" at bounding box center [491, 132] width 114 height 31
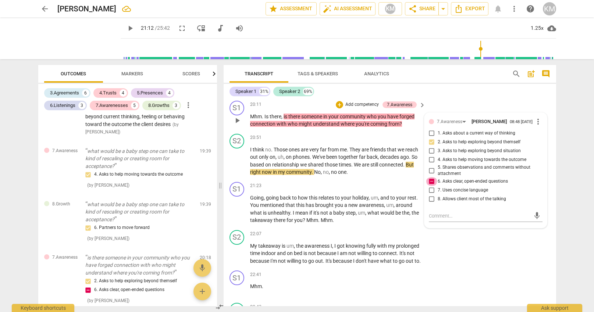
click at [431, 177] on input "6. Asks clear, open-ended questions" at bounding box center [432, 181] width 12 height 9
click at [466, 268] on div "S1 play_arrow pause 22:41 + Add competency keyboard_arrow_right Mhm ." at bounding box center [389, 284] width 332 height 32
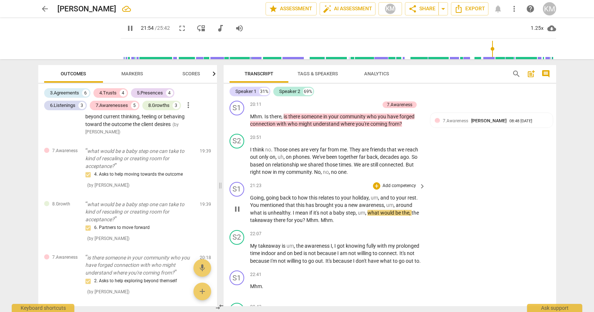
scroll to position [1823, 0]
drag, startPoint x: 368, startPoint y: 197, endPoint x: 304, endPoint y: 204, distance: 64.3
click at [304, 204] on p "Going , going back to how this relates to your holiday , um , and to your rest …" at bounding box center [336, 209] width 172 height 30
click at [401, 183] on p "Add competency" at bounding box center [399, 186] width 35 height 7
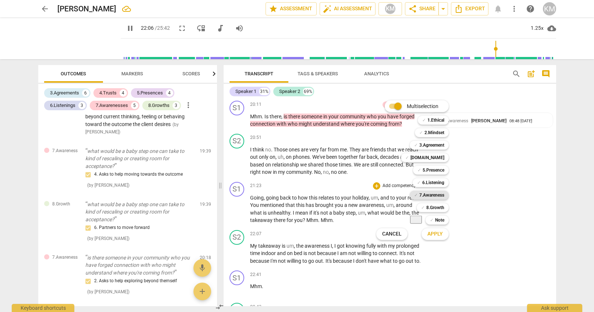
click at [441, 193] on b "7.Awareness" at bounding box center [431, 195] width 25 height 9
click at [440, 206] on b "8.Growth" at bounding box center [435, 207] width 18 height 9
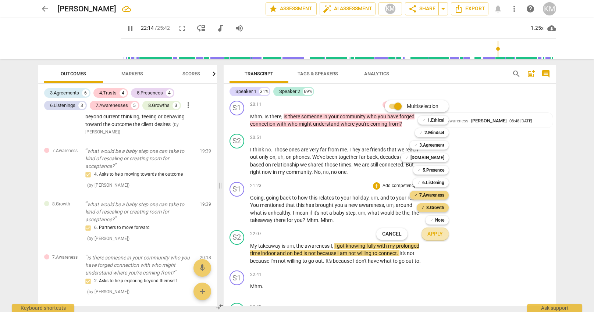
click at [441, 236] on span "Apply" at bounding box center [434, 233] width 15 height 7
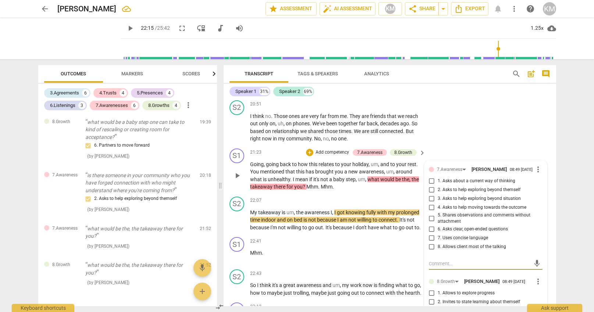
scroll to position [1855, 0]
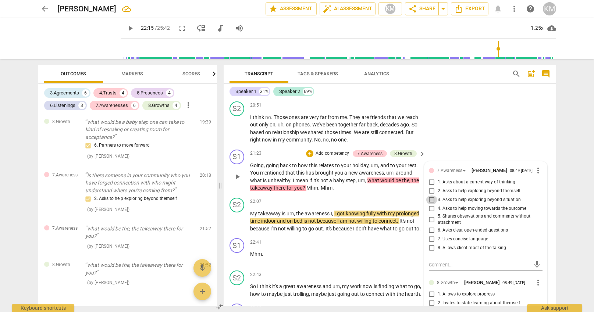
click at [434, 196] on input "3. Asks to help exploring beyond situation" at bounding box center [432, 200] width 12 height 9
click at [432, 290] on input "1. Allows to explore progress" at bounding box center [432, 294] width 12 height 9
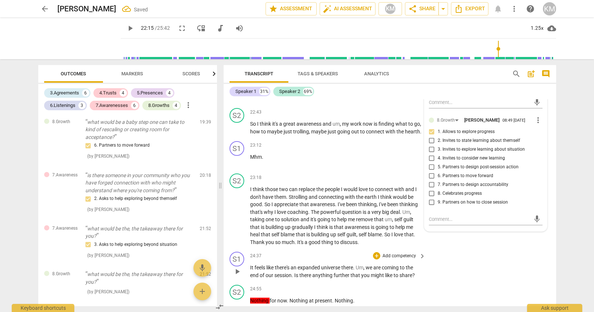
scroll to position [2022, 0]
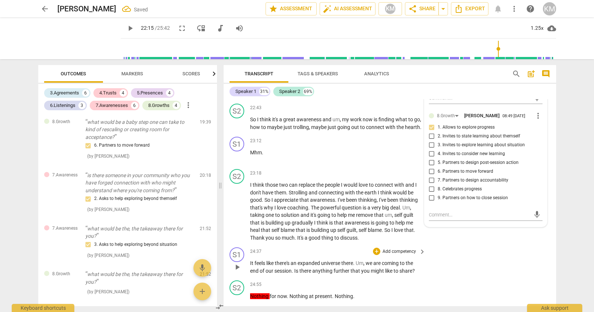
click at [484, 249] on div "S1 play_arrow pause 24:37 + Add competency keyboard_arrow_right It feels like t…" at bounding box center [389, 260] width 332 height 33
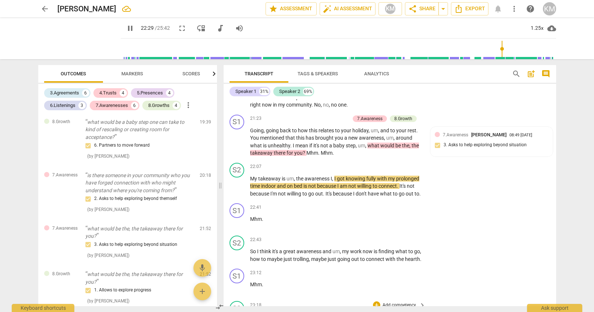
scroll to position [1887, 0]
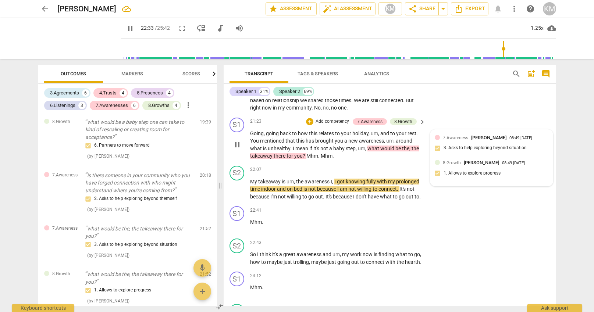
click at [479, 160] on span "[PERSON_NAME]" at bounding box center [481, 163] width 35 height 6
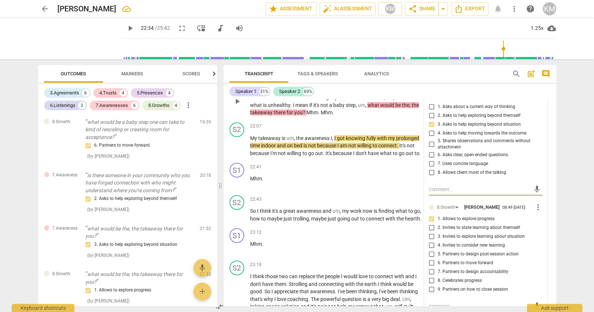
scroll to position [1932, 0]
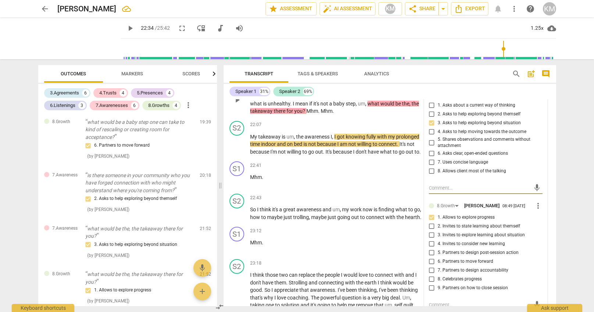
click at [434, 222] on input "2. Invites to state learning about themself" at bounding box center [432, 226] width 12 height 9
click at [433, 213] on input "1. Allows to explore progress" at bounding box center [432, 217] width 12 height 9
click at [432, 213] on input "1. Allows to explore progress" at bounding box center [432, 217] width 12 height 9
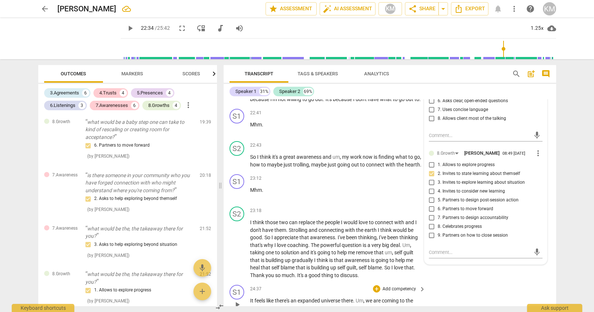
click at [481, 282] on div "S1 play_arrow pause 24:37 + Add competency keyboard_arrow_right It feels like t…" at bounding box center [389, 298] width 332 height 33
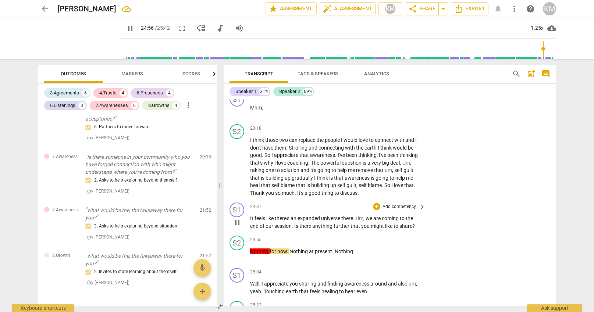
scroll to position [2067, 0]
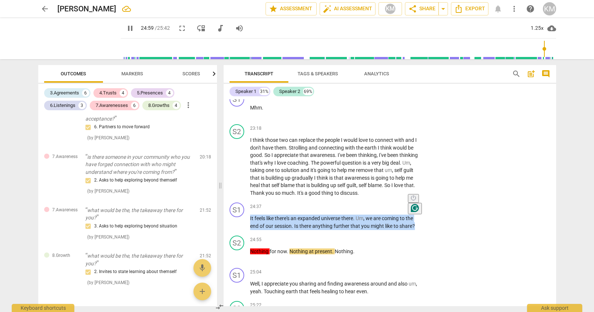
drag, startPoint x: 250, startPoint y: 204, endPoint x: 416, endPoint y: 213, distance: 165.7
click at [416, 0] on html "arrow_back [PERSON_NAME] edit star Assessment auto_fix_high AI Assessment KM sh…" at bounding box center [297, 0] width 594 height 0
click at [393, 204] on p "Add competency" at bounding box center [399, 207] width 35 height 7
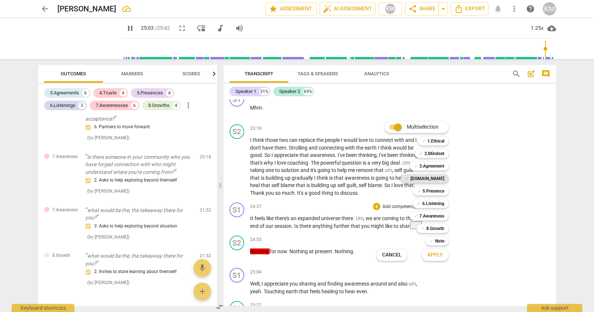
click at [435, 179] on b "[DOMAIN_NAME]" at bounding box center [427, 178] width 34 height 9
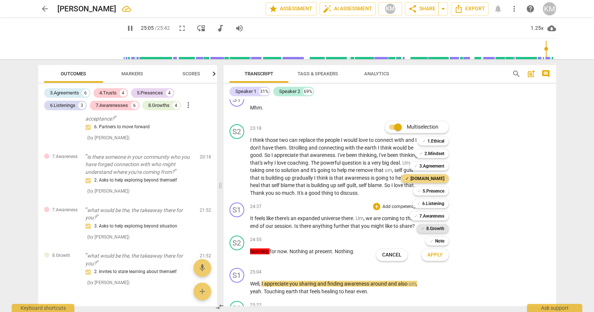
click at [437, 229] on b "8.Growth" at bounding box center [435, 228] width 18 height 9
click at [439, 254] on span "Apply" at bounding box center [434, 254] width 15 height 7
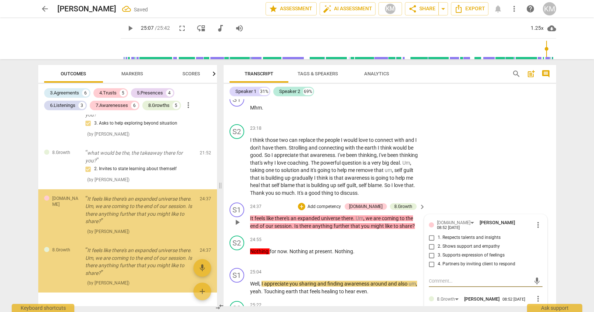
scroll to position [2005, 0]
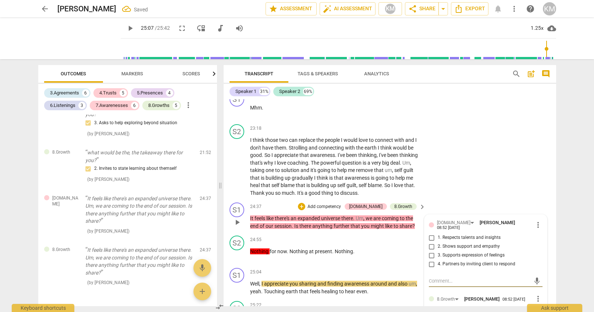
click at [433, 233] on input "1. Respects talents and insights" at bounding box center [432, 237] width 12 height 9
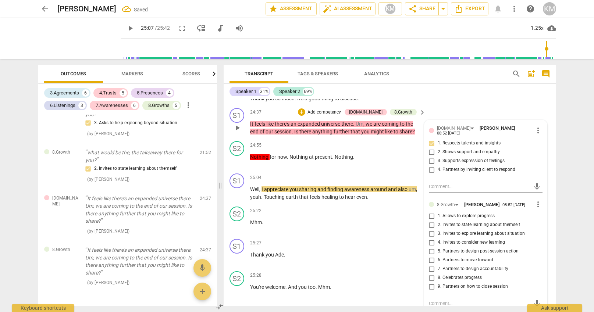
scroll to position [2168, 0]
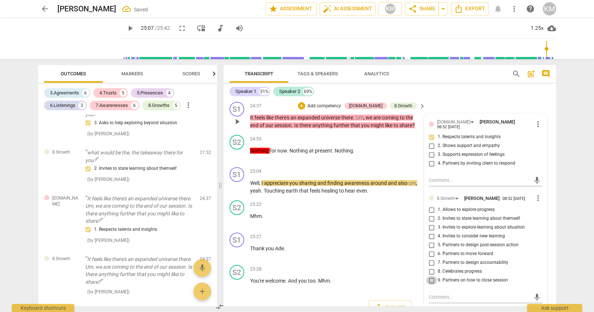
click at [433, 276] on input "9. Partners on how to close session" at bounding box center [432, 280] width 12 height 9
click at [454, 294] on textarea at bounding box center [480, 297] width 102 height 7
paste textarea "8.9: Coach partners with the client on how they want to complete this session."
drag, startPoint x: 439, startPoint y: 280, endPoint x: 347, endPoint y: 275, distance: 91.3
click at [429, 294] on textarea "8.9: Coach partners with the client on how they want to complete this session." at bounding box center [480, 301] width 102 height 14
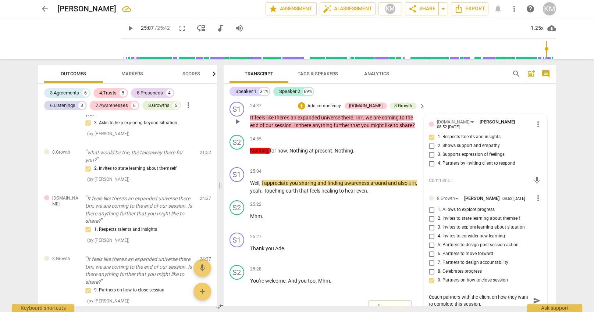
click at [538, 297] on span "send" at bounding box center [537, 301] width 8 height 8
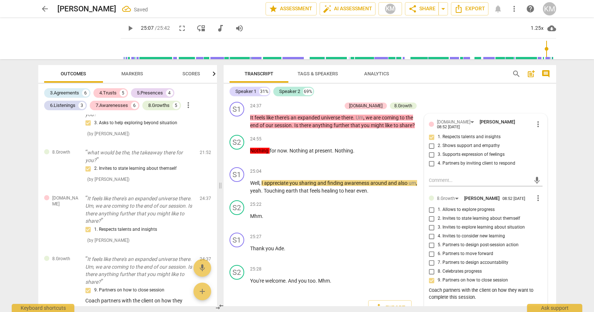
click at [322, 297] on div "Export" at bounding box center [389, 307] width 332 height 27
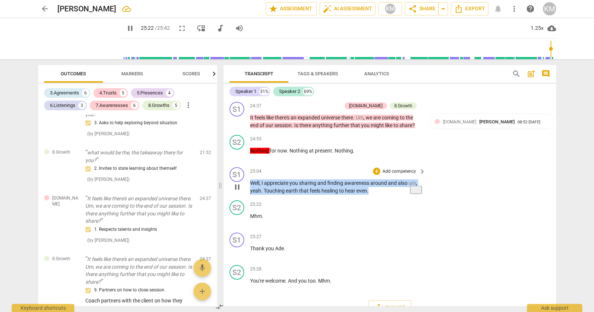
drag, startPoint x: 250, startPoint y: 167, endPoint x: 376, endPoint y: 175, distance: 126.3
click at [376, 179] on p "Well , I appreciate you sharing and finding awareness around and also um , yeah…" at bounding box center [336, 186] width 172 height 15
click at [407, 168] on p "Add competency" at bounding box center [399, 171] width 35 height 7
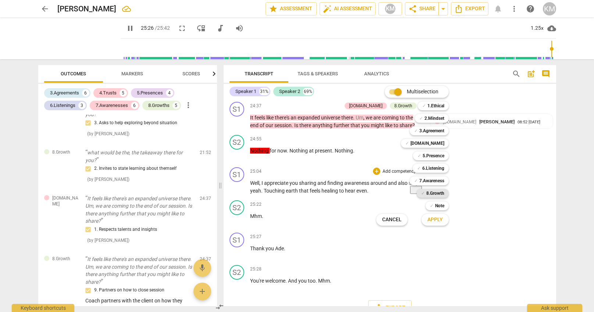
click at [440, 194] on b "8.Growth" at bounding box center [435, 193] width 18 height 9
click at [439, 221] on span "Apply" at bounding box center [434, 219] width 15 height 7
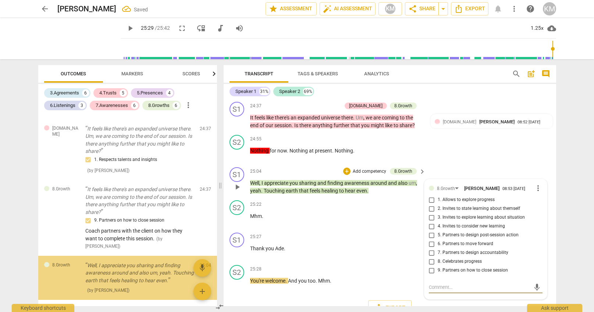
scroll to position [2075, 0]
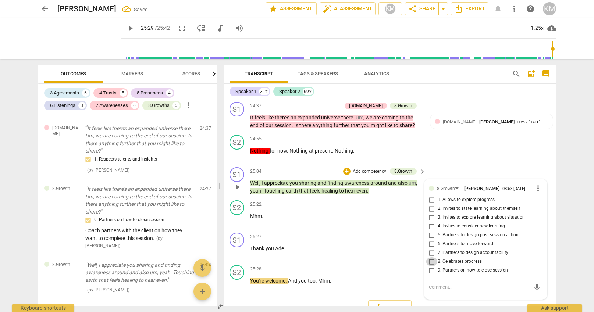
click at [433, 257] on input "8. Celebrates progress" at bounding box center [432, 261] width 12 height 9
click at [451, 284] on textarea at bounding box center [480, 287] width 102 height 7
paste textarea "8.8: Coach celebrates the client’s progress and learning."
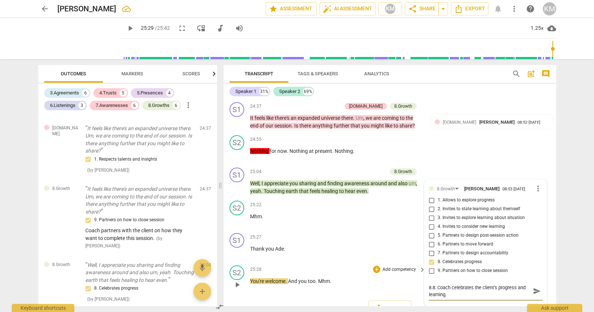
drag, startPoint x: 437, startPoint y: 272, endPoint x: 366, endPoint y: 272, distance: 70.6
click at [429, 284] on textarea "8.8: Coach celebrates the client’s progress and learning." at bounding box center [480, 291] width 102 height 14
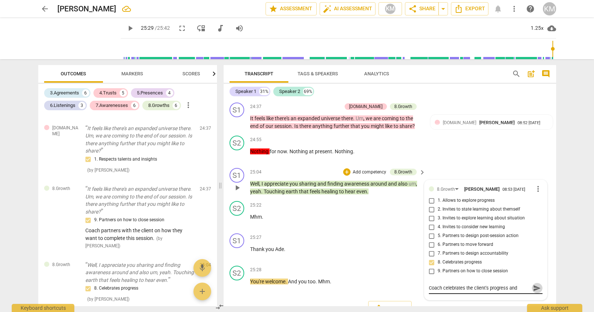
click at [538, 284] on span "send" at bounding box center [537, 288] width 8 height 8
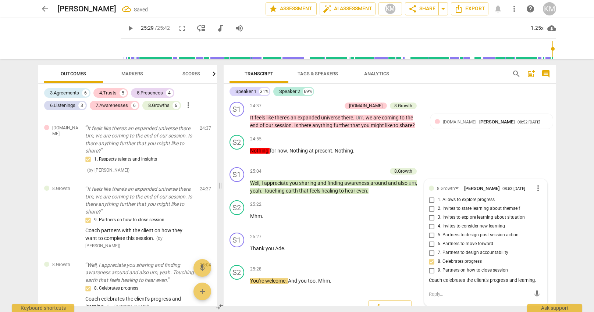
click at [494, 297] on div "Export" at bounding box center [389, 307] width 332 height 27
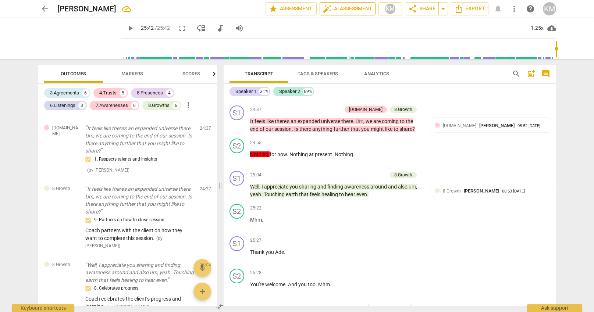
click at [355, 8] on span "auto_fix_high AI Assessment" at bounding box center [347, 8] width 49 height 9
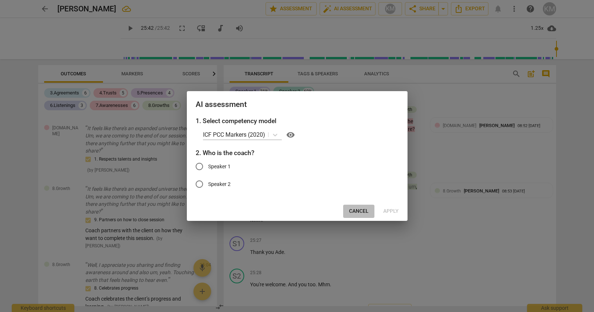
drag, startPoint x: 365, startPoint y: 211, endPoint x: 367, endPoint y: 218, distance: 8.0
click at [365, 211] on span "Cancel" at bounding box center [358, 211] width 19 height 7
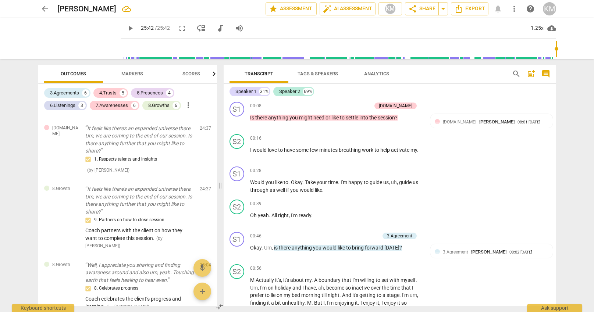
scroll to position [0, 0]
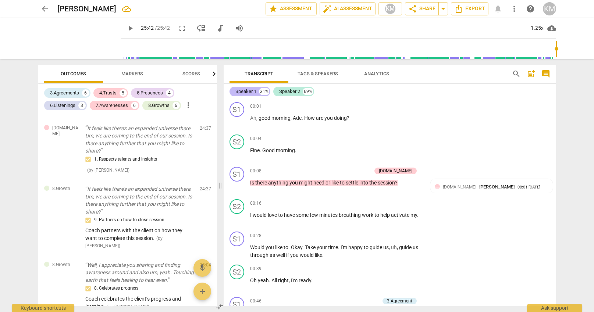
click at [247, 91] on div "Speaker 1" at bounding box center [245, 91] width 21 height 7
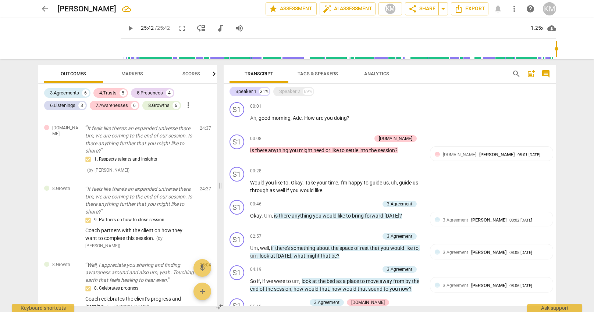
click at [317, 75] on span "Tags & Speakers" at bounding box center [317, 74] width 40 height 6
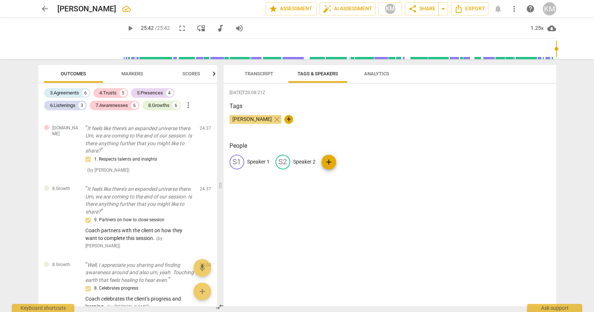
click at [254, 162] on p "Speaker 1" at bounding box center [258, 162] width 22 height 8
click at [354, 164] on p "Speaker 2" at bounding box center [352, 162] width 22 height 8
click at [362, 223] on div "[DATE]T20:08:21Z Tags [PERSON_NAME] close + People CO coach edit Clinet delete …" at bounding box center [389, 195] width 332 height 222
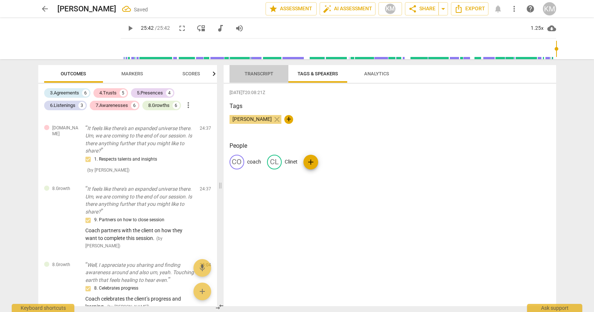
click at [260, 72] on span "Transcript" at bounding box center [258, 74] width 29 height 6
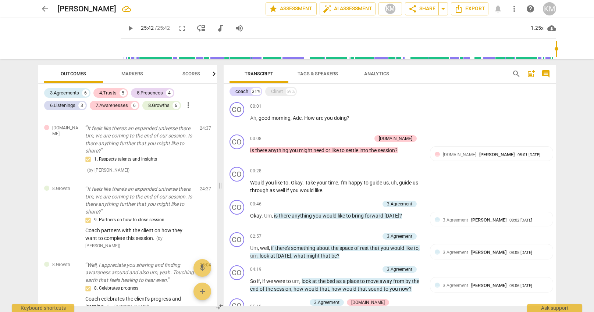
click at [318, 73] on span "Tags & Speakers" at bounding box center [317, 74] width 40 height 6
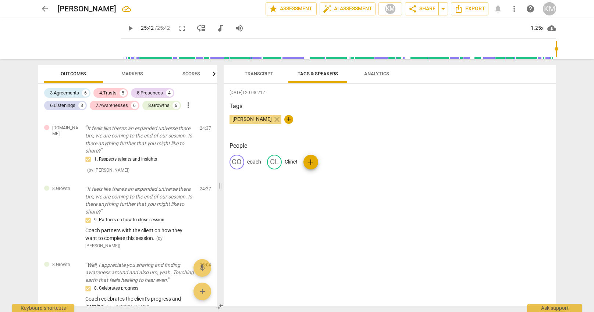
click at [255, 72] on span "Transcript" at bounding box center [258, 74] width 29 height 6
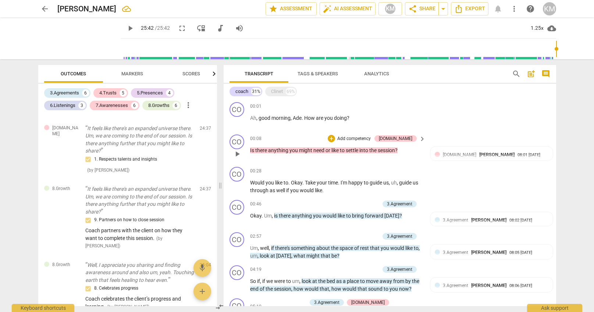
click at [314, 138] on div "00:08 + Add competency [DOMAIN_NAME] keyboard_arrow_right" at bounding box center [338, 139] width 176 height 8
click at [351, 7] on span "auto_fix_high AI Assessment" at bounding box center [347, 8] width 49 height 9
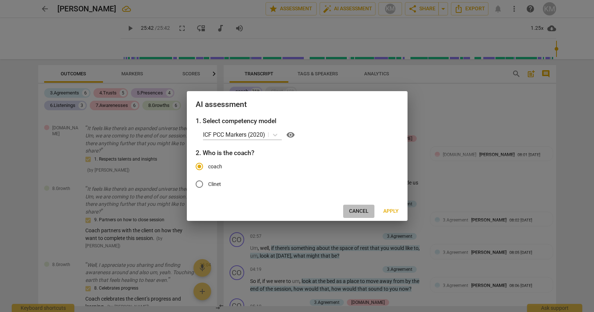
click at [359, 212] on span "Cancel" at bounding box center [358, 211] width 19 height 7
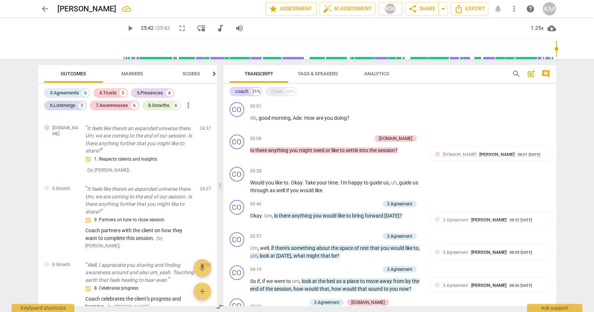
click at [313, 73] on span "Tags & Speakers" at bounding box center [317, 74] width 40 height 6
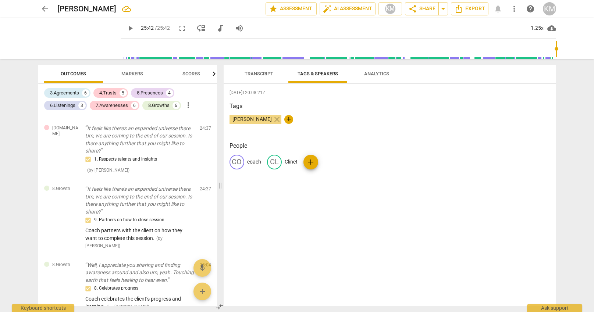
click at [294, 162] on p "Clinet" at bounding box center [290, 162] width 13 height 8
click at [293, 162] on input "Clinet" at bounding box center [313, 162] width 59 height 12
click at [376, 203] on div "[DATE]T20:08:21Z Tags [PERSON_NAME] close + People CO coach edit Client delete …" at bounding box center [389, 195] width 332 height 222
click at [398, 165] on div "CO coach CL Client add" at bounding box center [389, 165] width 321 height 21
click at [265, 75] on span "Transcript" at bounding box center [258, 74] width 29 height 6
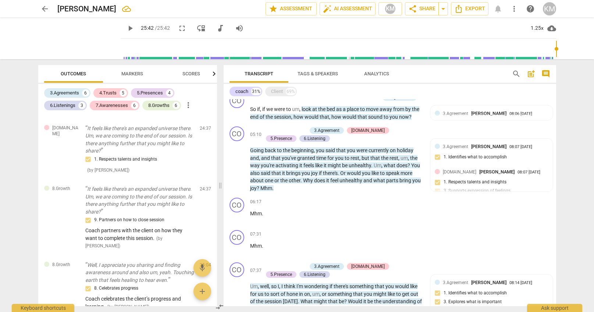
scroll to position [171, 0]
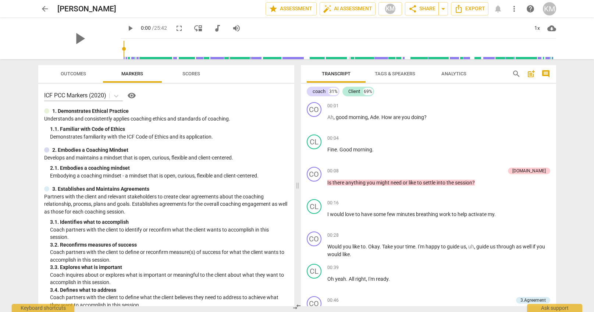
scroll to position [3, 0]
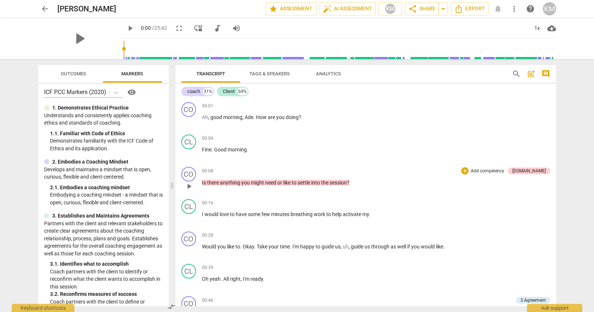
drag, startPoint x: 296, startPoint y: 189, endPoint x: 177, endPoint y: 169, distance: 120.7
click at [172, 168] on span at bounding box center [172, 185] width 4 height 253
click at [351, 8] on span "auto_fix_high AI Assessment" at bounding box center [347, 8] width 49 height 9
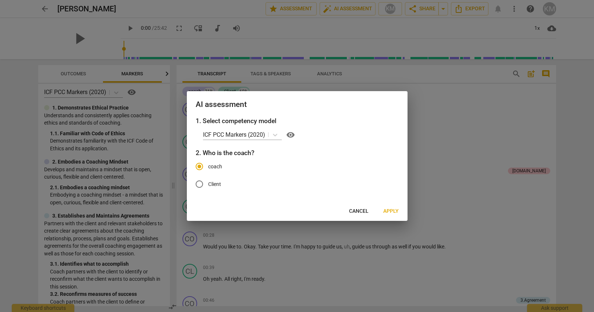
click at [396, 212] on span "Apply" at bounding box center [390, 211] width 15 height 7
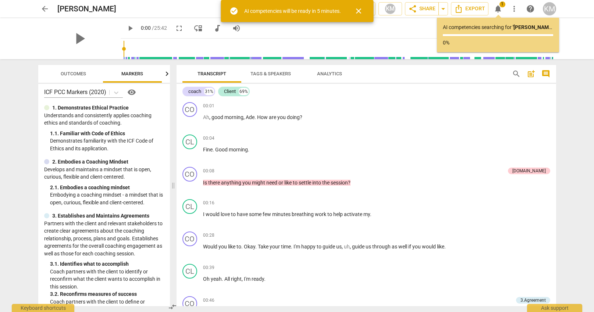
scroll to position [0, 0]
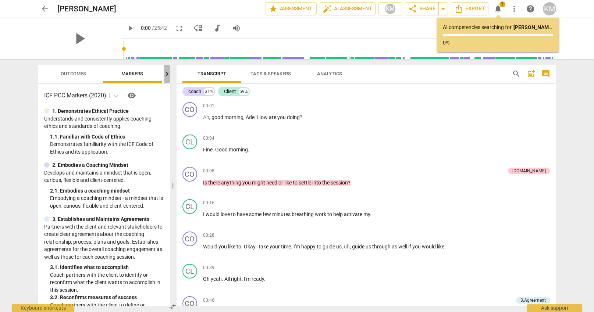
click at [168, 75] on icon "button" at bounding box center [166, 73] width 9 height 9
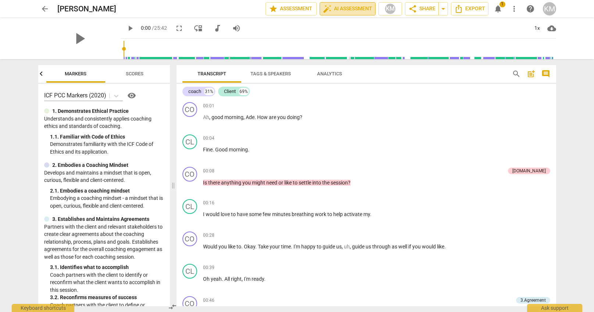
click at [353, 10] on span "auto_fix_high AI Assessment" at bounding box center [347, 8] width 49 height 9
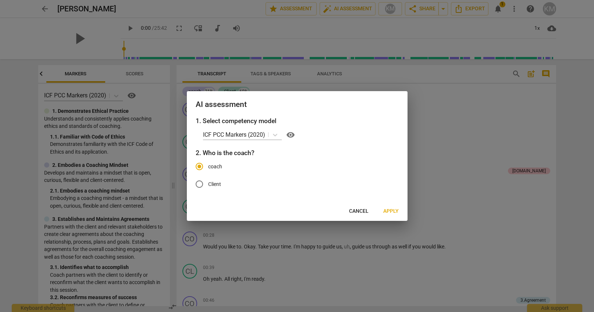
click at [395, 210] on span "Apply" at bounding box center [390, 211] width 15 height 7
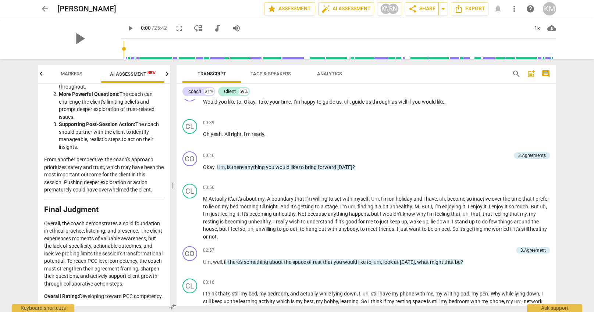
scroll to position [2402, 0]
click at [473, 10] on span "Export" at bounding box center [469, 8] width 31 height 9
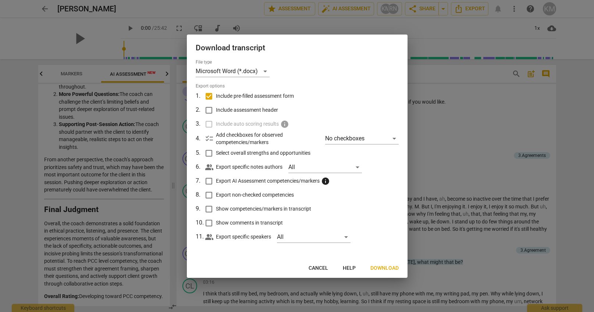
click at [207, 109] on input "Include assessment header" at bounding box center [209, 110] width 14 height 14
checkbox input "true"
drag, startPoint x: 208, startPoint y: 155, endPoint x: 207, endPoint y: 158, distance: 4.0
click at [208, 155] on input "Select overall strengths and opportunities" at bounding box center [209, 153] width 14 height 14
checkbox input "true"
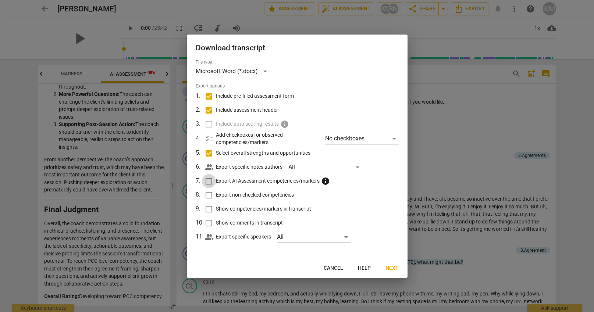
click at [207, 183] on input "Export AI Assessment competencies/markers info" at bounding box center [209, 181] width 14 height 14
checkbox input "true"
drag, startPoint x: 208, startPoint y: 196, endPoint x: 208, endPoint y: 212, distance: 16.2
click at [208, 197] on input "Export non-checked competencies" at bounding box center [209, 195] width 14 height 14
checkbox input "true"
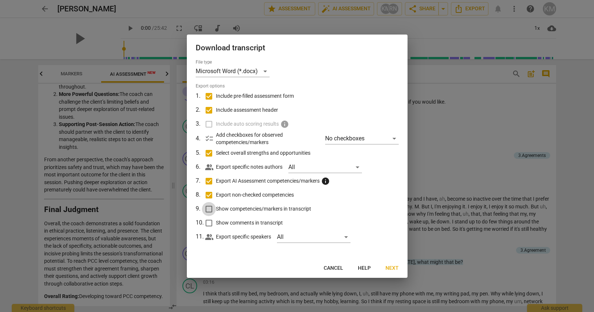
drag, startPoint x: 211, startPoint y: 212, endPoint x: 207, endPoint y: 222, distance: 10.4
click at [211, 212] on input "Show competencies/markers in transcript" at bounding box center [209, 209] width 14 height 14
checkbox input "true"
click at [207, 222] on input "Show comments in transcript" at bounding box center [209, 223] width 14 height 14
checkbox input "true"
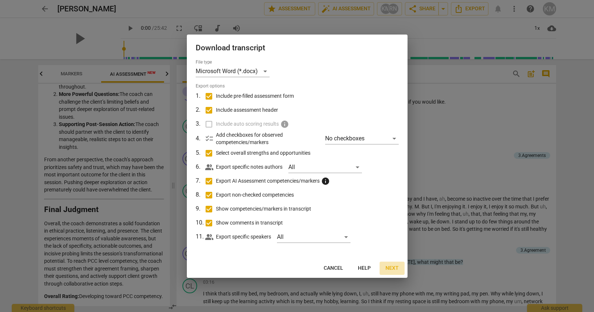
click at [396, 270] on span "Next" at bounding box center [391, 268] width 13 height 7
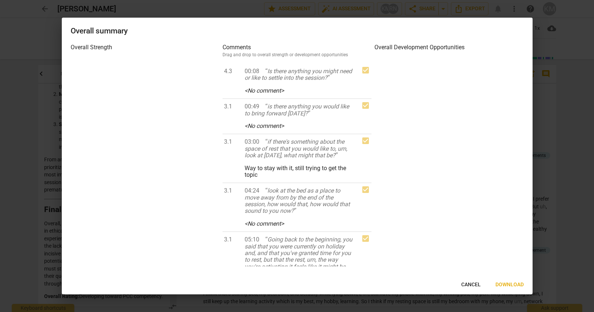
click at [510, 284] on span "Download" at bounding box center [509, 284] width 28 height 7
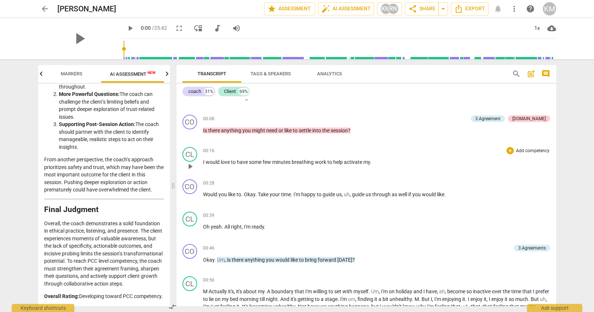
scroll to position [0, 0]
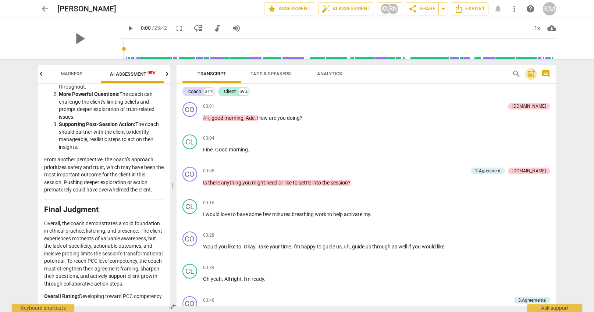
click at [532, 73] on span "post_add" at bounding box center [530, 73] width 9 height 9
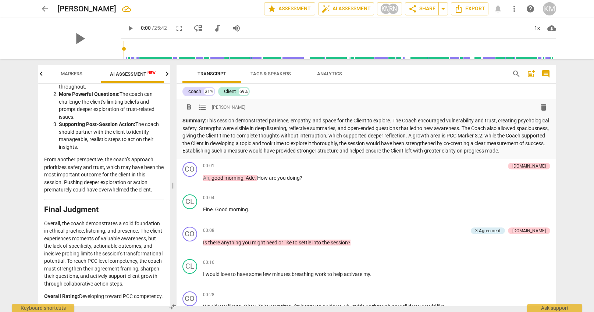
click at [250, 155] on p "Summary: This session demonstrated patience, empathy, and space for the Client …" at bounding box center [366, 136] width 368 height 38
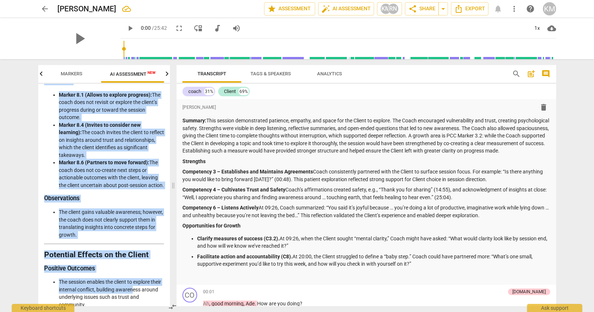
scroll to position [1997, 0]
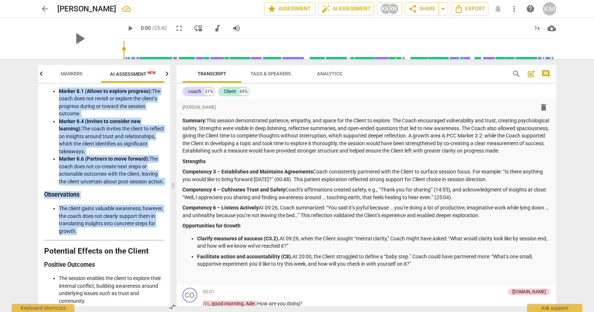
drag, startPoint x: 44, startPoint y: 110, endPoint x: 142, endPoint y: 257, distance: 176.7
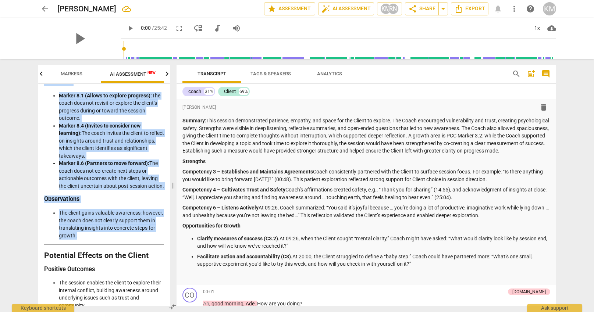
copy div "Competency #3: Agreement Establishes and Maintains Agreements Evaluation Marker…"
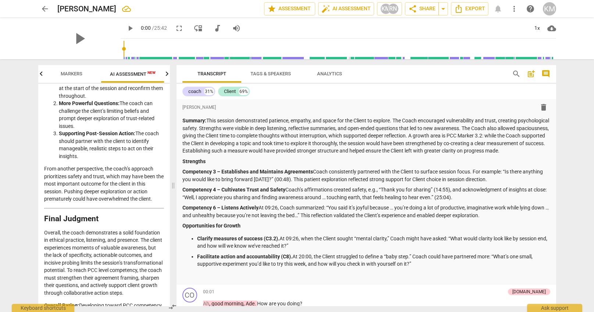
scroll to position [2366, 0]
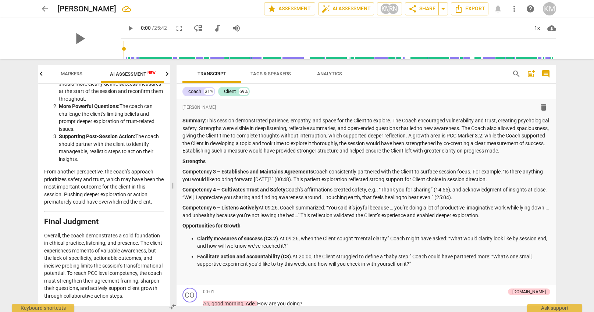
drag, startPoint x: 44, startPoint y: 188, endPoint x: 133, endPoint y: 214, distance: 92.5
click at [155, 206] on p "From another perspective, the coach’s approach prioritizes safety and trust, wh…" at bounding box center [104, 187] width 120 height 38
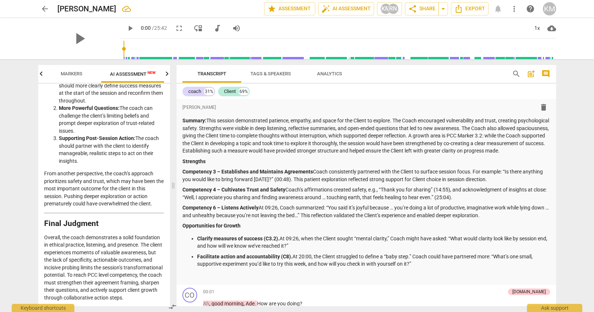
copy p "From another perspective, the coach’s approach prioritizes safety and trust, wh…"
drag, startPoint x: 210, startPoint y: 120, endPoint x: 228, endPoint y: 157, distance: 40.8
click at [228, 155] on p "Summary: This session demonstrated patience, empathy, and space for the Client …" at bounding box center [366, 136] width 368 height 38
copy p "This session demonstrated patience, empathy, and space for the Client to explor…"
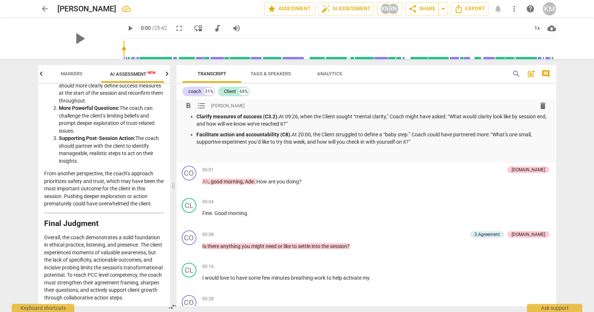
scroll to position [123, 1]
click at [426, 152] on div "Summary: This session demonstrated patience, empathy, and space for the Client …" at bounding box center [366, 76] width 368 height 164
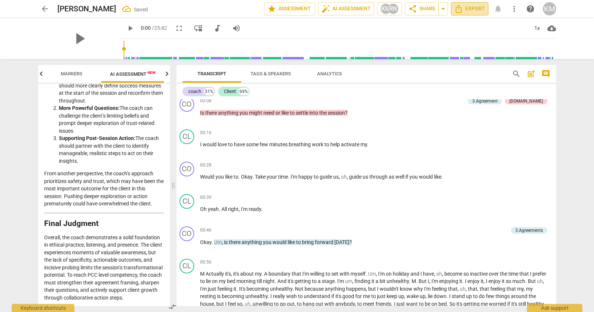
click at [477, 10] on span "Export" at bounding box center [469, 8] width 31 height 9
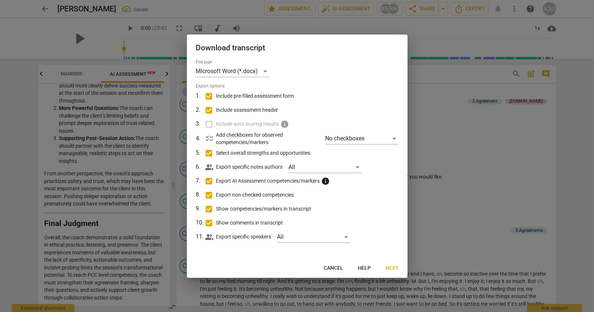
click at [208, 96] on input "Include pre-filled assessment form" at bounding box center [209, 96] width 14 height 14
checkbox input "false"
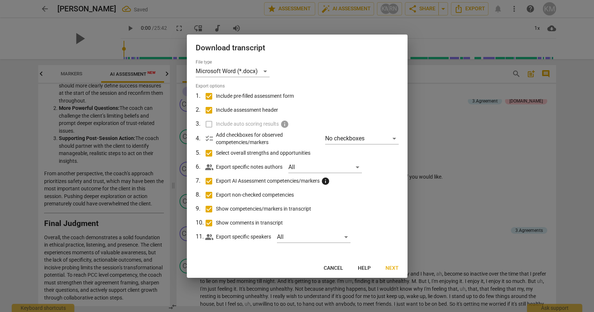
checkbox input "false"
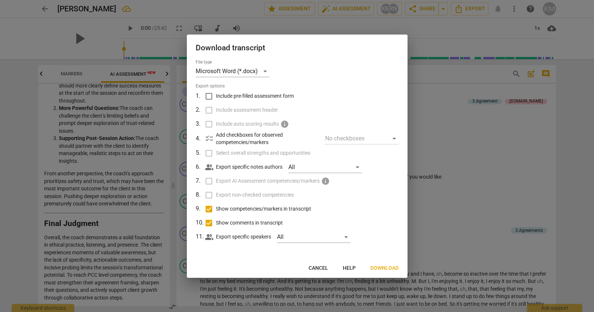
drag, startPoint x: 208, startPoint y: 210, endPoint x: 209, endPoint y: 218, distance: 8.8
click at [208, 210] on input "Show competencies/markers in transcript" at bounding box center [209, 209] width 14 height 14
checkbox input "false"
click at [209, 222] on input "Show comments in transcript" at bounding box center [209, 223] width 14 height 14
checkbox input "false"
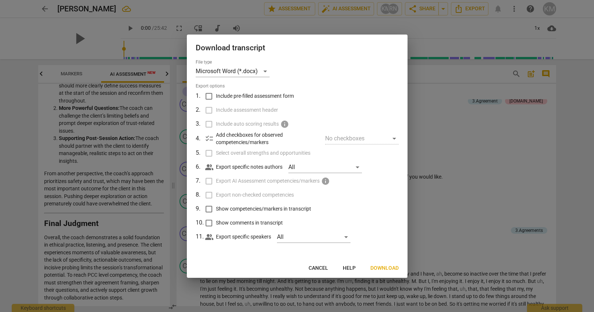
click at [205, 94] on input "Include pre-filled assessment form" at bounding box center [209, 96] width 14 height 14
checkbox input "true"
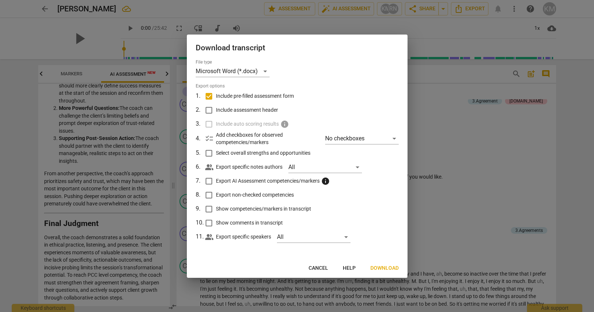
click at [388, 267] on span "Download" at bounding box center [384, 268] width 28 height 7
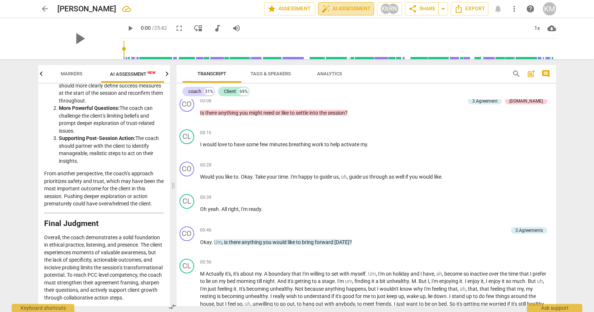
click at [358, 10] on span "auto_fix_high AI Assessment" at bounding box center [345, 8] width 49 height 9
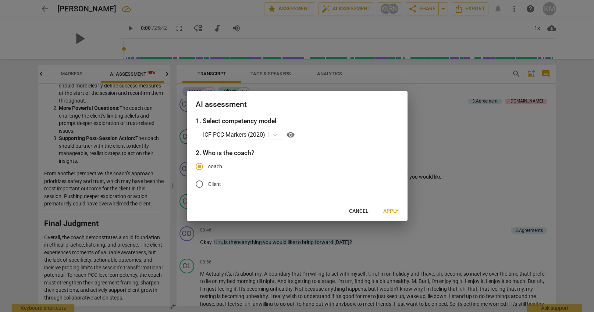
click at [361, 211] on span "Cancel" at bounding box center [358, 211] width 19 height 7
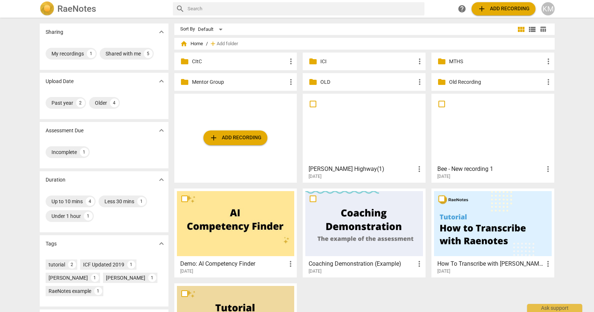
click at [479, 61] on p "MTHS" at bounding box center [496, 62] width 95 height 8
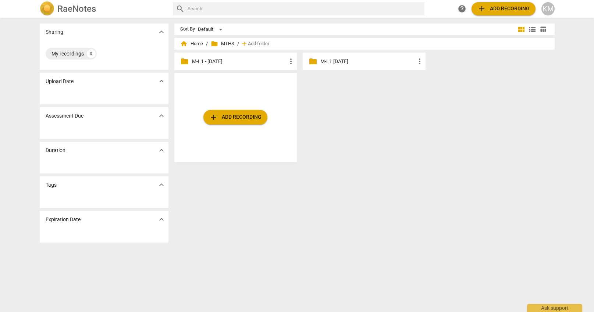
click at [374, 60] on p "M-L1 [DATE]" at bounding box center [367, 62] width 95 height 8
click at [258, 62] on p "M-L1 - [DATE]" at bounding box center [239, 62] width 95 height 8
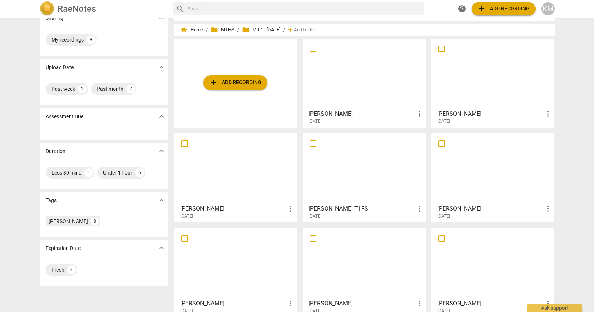
scroll to position [25, 0]
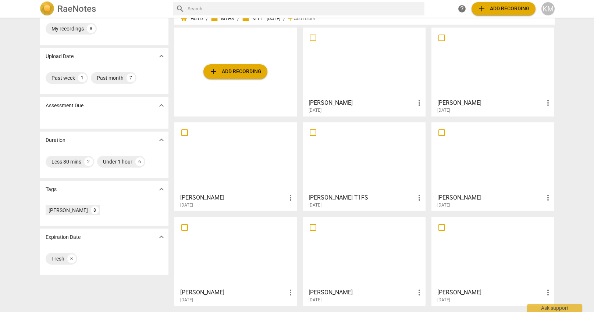
click at [236, 167] on div at bounding box center [236, 157] width 118 height 65
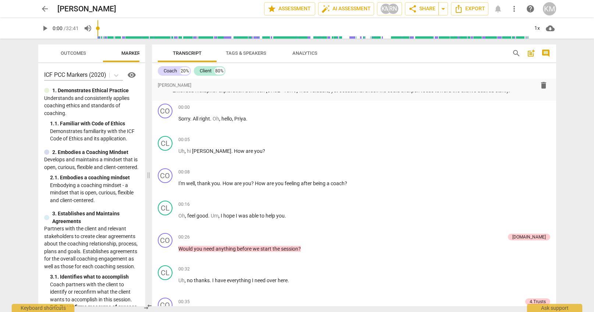
scroll to position [316, 0]
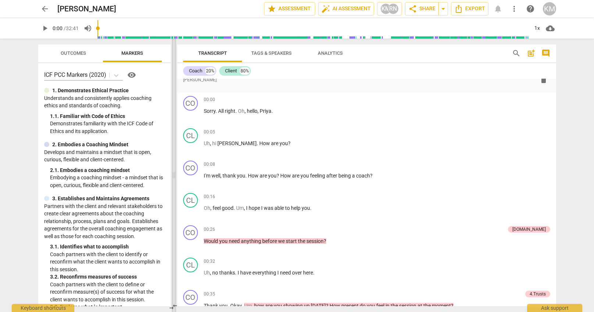
drag, startPoint x: 282, startPoint y: 176, endPoint x: 176, endPoint y: 169, distance: 106.1
click at [176, 169] on span at bounding box center [174, 175] width 4 height 273
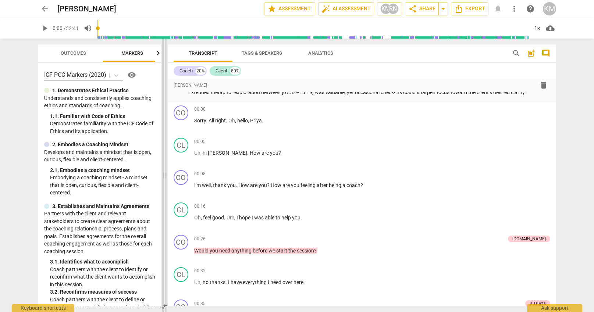
scroll to position [299, 0]
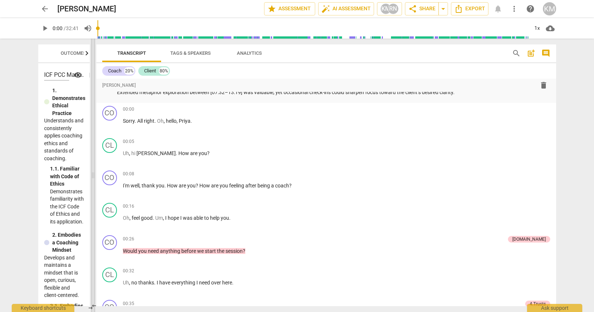
drag, startPoint x: 173, startPoint y: 176, endPoint x: 94, endPoint y: 173, distance: 79.1
click at [92, 172] on span at bounding box center [93, 175] width 4 height 273
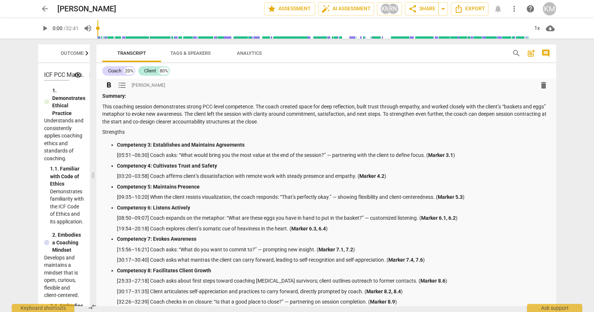
scroll to position [0, 0]
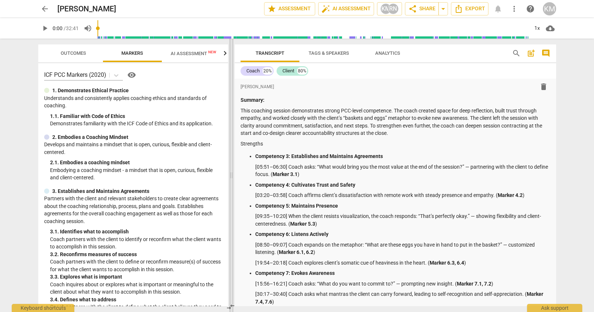
drag, startPoint x: 97, startPoint y: 175, endPoint x: 229, endPoint y: 188, distance: 133.3
click at [232, 187] on span at bounding box center [231, 175] width 4 height 273
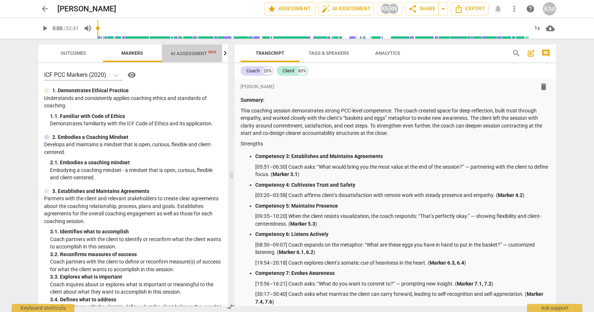
click at [186, 54] on span "AI Assessment New" at bounding box center [194, 54] width 46 height 6
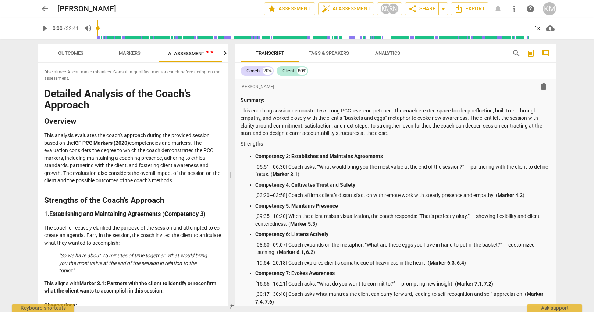
scroll to position [0, 3]
click at [513, 9] on span "more_vert" at bounding box center [513, 8] width 9 height 9
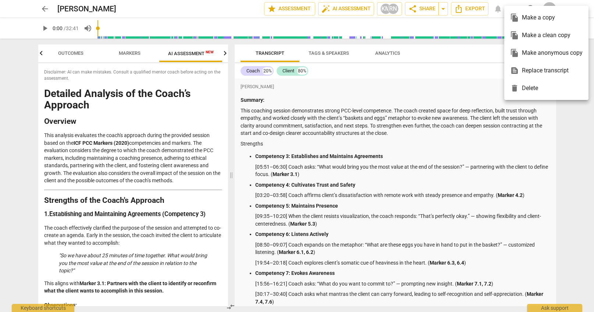
click at [573, 139] on div at bounding box center [297, 156] width 594 height 312
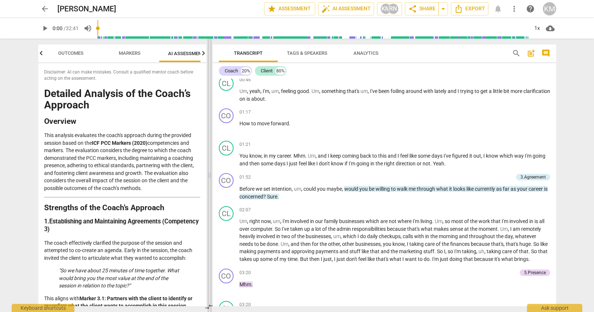
scroll to position [570, 0]
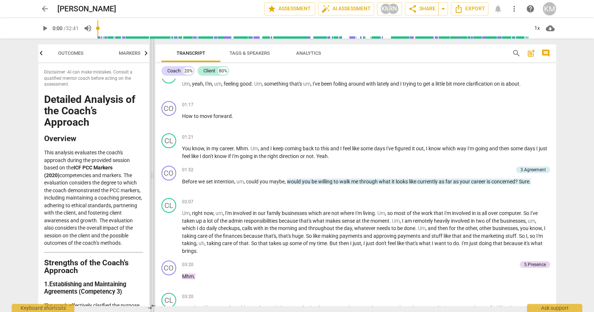
drag, startPoint x: 222, startPoint y: 175, endPoint x: 152, endPoint y: 158, distance: 71.6
click at [152, 158] on span at bounding box center [152, 175] width 4 height 273
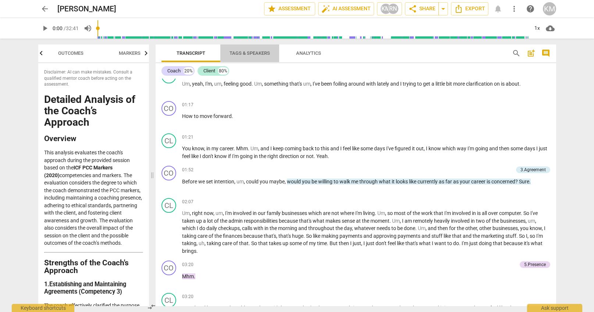
click at [257, 52] on span "Tags & Speakers" at bounding box center [249, 53] width 40 height 6
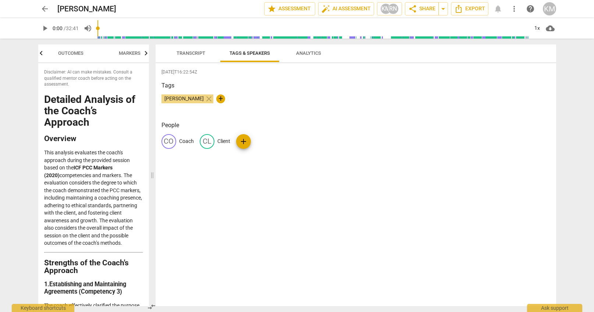
click at [197, 54] on span "Transcript" at bounding box center [190, 53] width 29 height 6
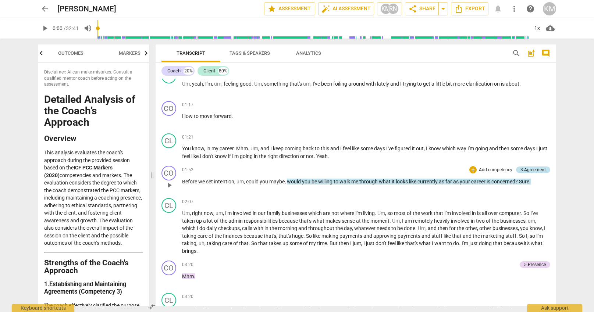
click at [537, 171] on div "3.Agreement" at bounding box center [532, 170] width 25 height 7
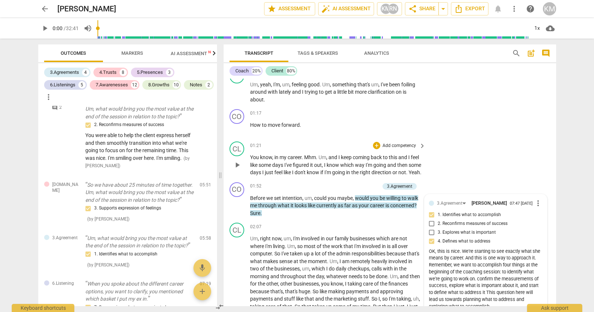
scroll to position [380, 0]
click at [501, 140] on div "CL play_arrow pause 01:21 + Add competency keyboard_arrow_right You know , in m…" at bounding box center [389, 159] width 332 height 41
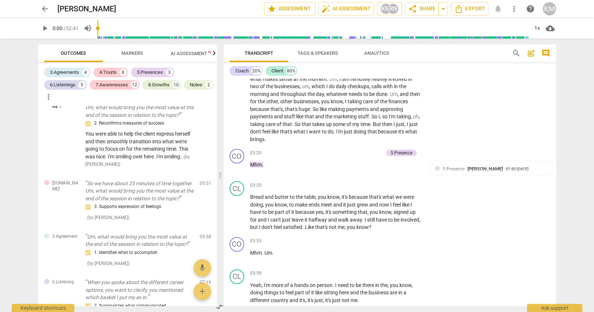
scroll to position [807, 0]
click at [194, 51] on span "AI Assessment New" at bounding box center [194, 54] width 46 height 6
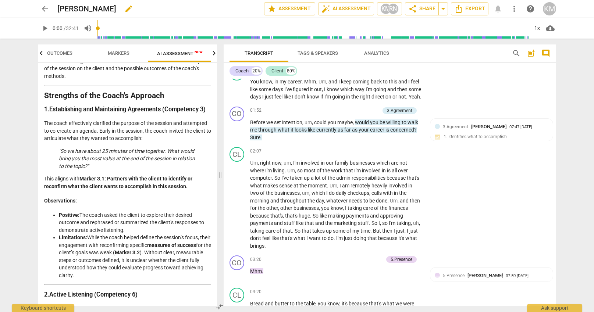
scroll to position [685, 0]
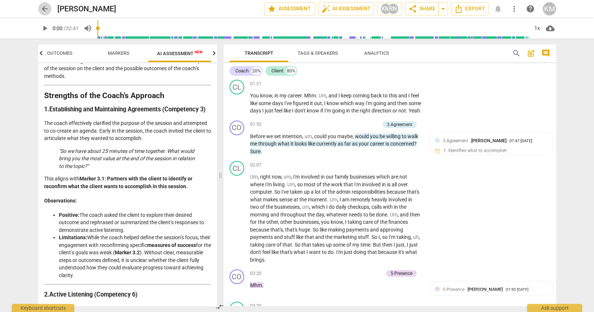
click at [44, 8] on span "arrow_back" at bounding box center [44, 8] width 9 height 9
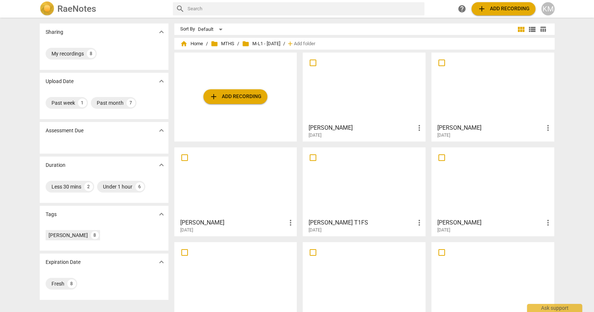
click at [461, 9] on span "help" at bounding box center [461, 8] width 9 height 9
click at [480, 86] on div at bounding box center [493, 87] width 118 height 65
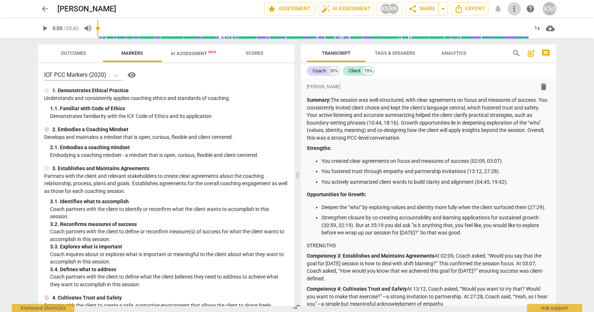
click at [513, 10] on span "more_vert" at bounding box center [513, 8] width 9 height 9
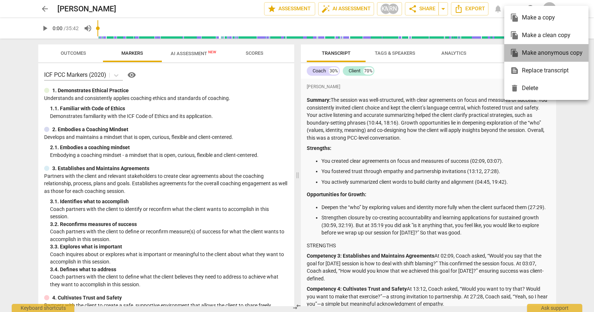
click at [550, 55] on div "file_copy Make anonymous copy" at bounding box center [546, 53] width 72 height 18
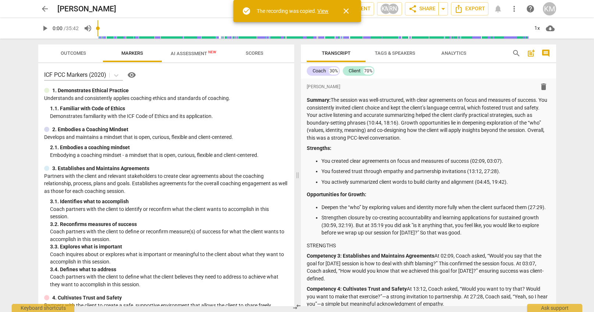
click at [322, 11] on link "View" at bounding box center [322, 11] width 11 height 6
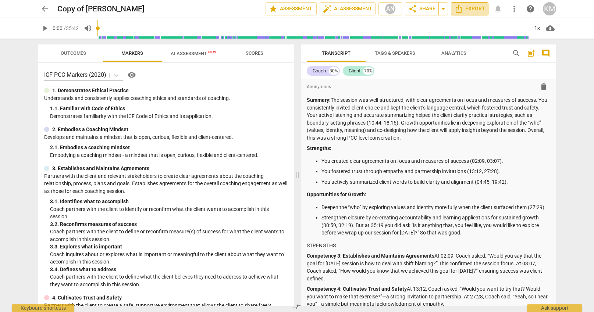
click at [471, 10] on span "Export" at bounding box center [469, 8] width 31 height 9
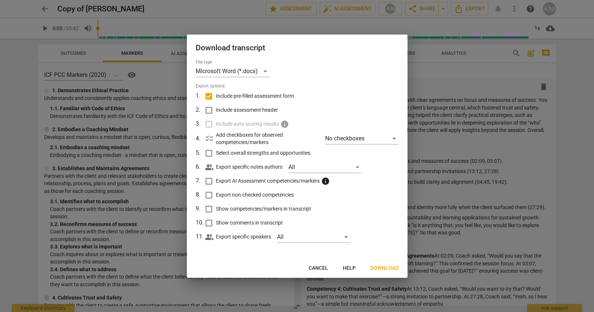
click at [488, 77] on div at bounding box center [297, 156] width 594 height 312
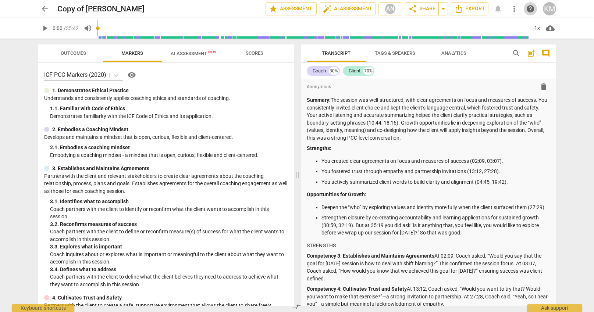
click at [527, 9] on span "help" at bounding box center [530, 8] width 9 height 9
click at [203, 51] on span "AI Assessment New" at bounding box center [194, 54] width 46 height 6
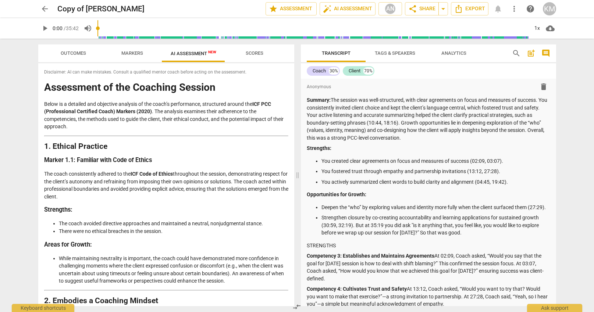
click at [45, 10] on span "arrow_back" at bounding box center [44, 8] width 9 height 9
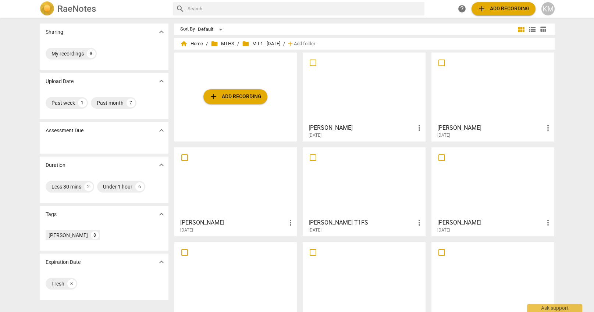
click at [463, 8] on span "help" at bounding box center [461, 8] width 9 height 9
